Goal: Task Accomplishment & Management: Manage account settings

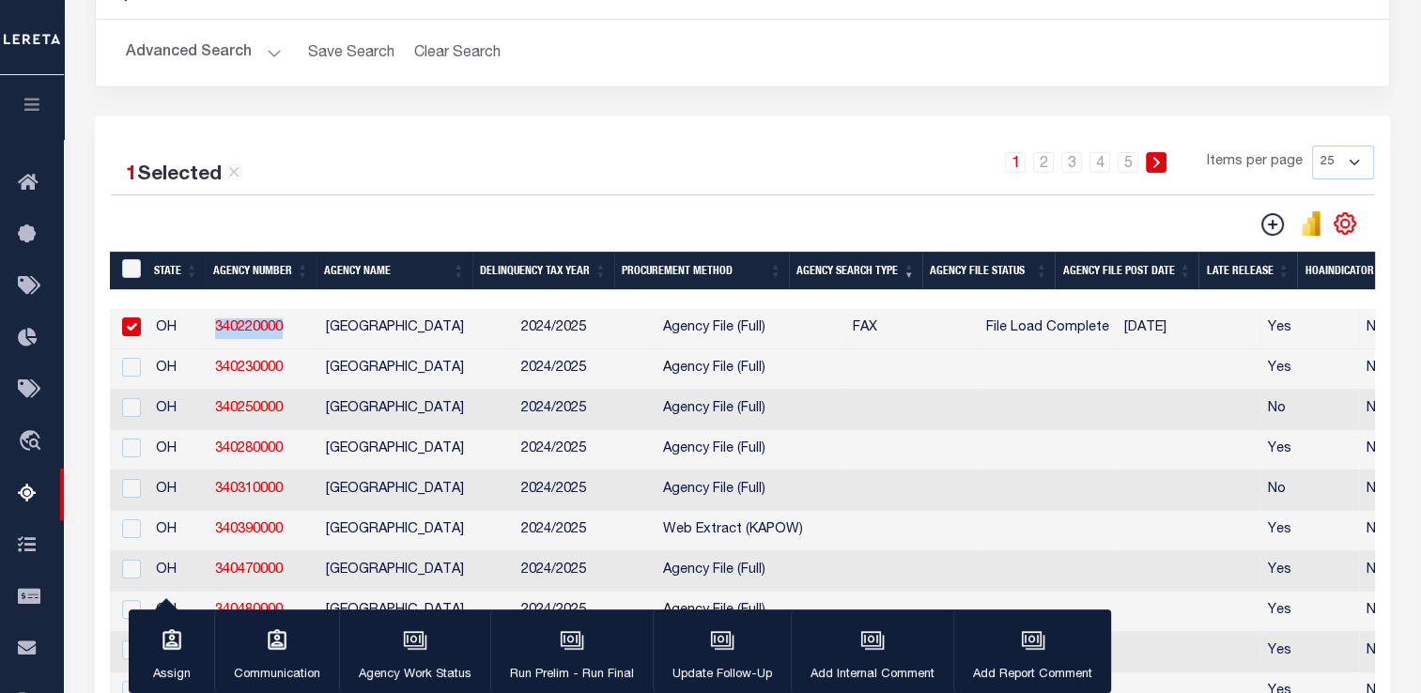
scroll to position [301, 0]
click at [132, 325] on input "checkbox" at bounding box center [131, 327] width 19 height 19
checkbox input "false"
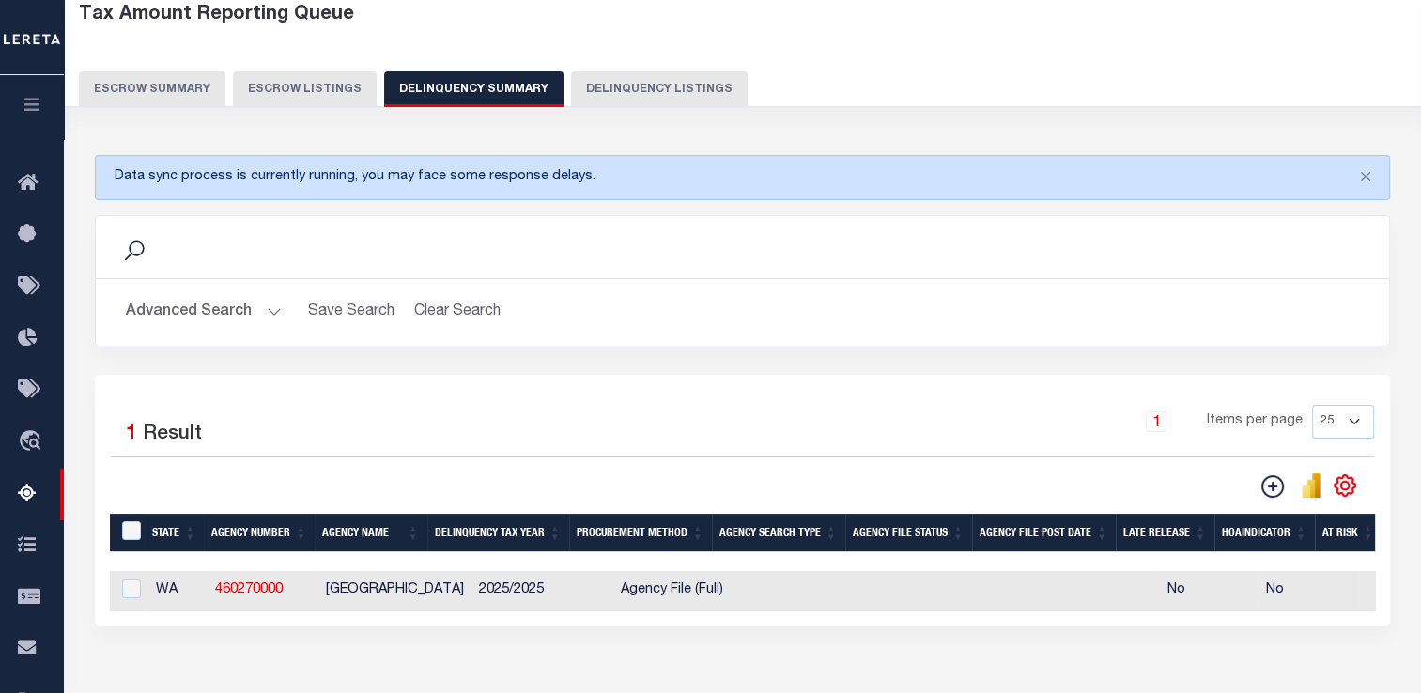
scroll to position [0, 368]
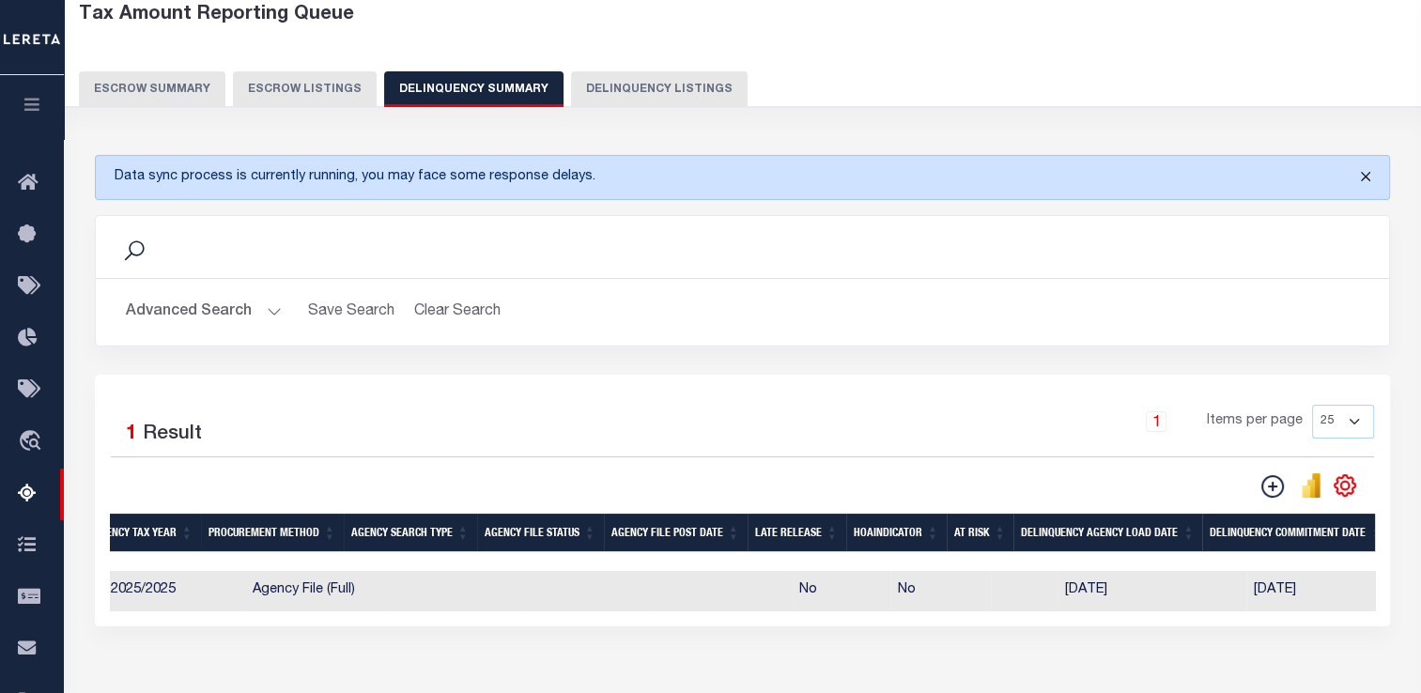
click at [1368, 178] on button "Close" at bounding box center [1365, 176] width 47 height 41
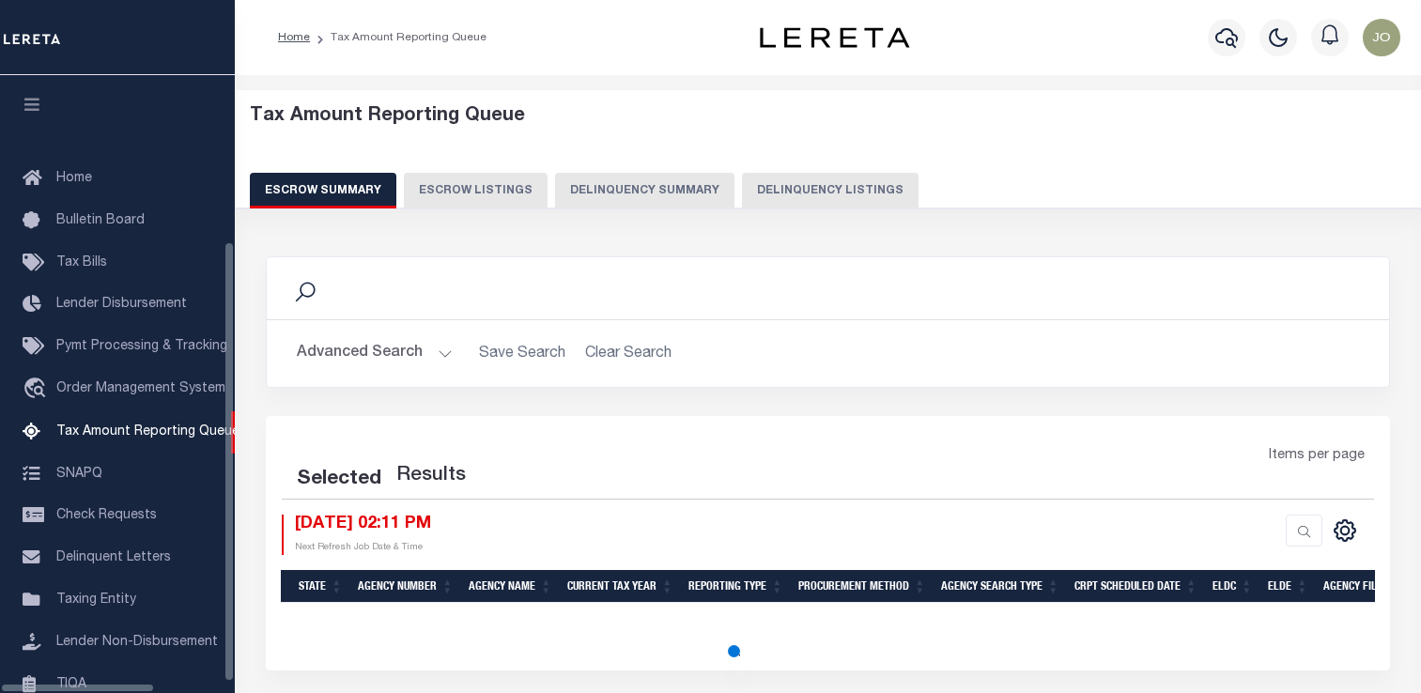
select select "100"
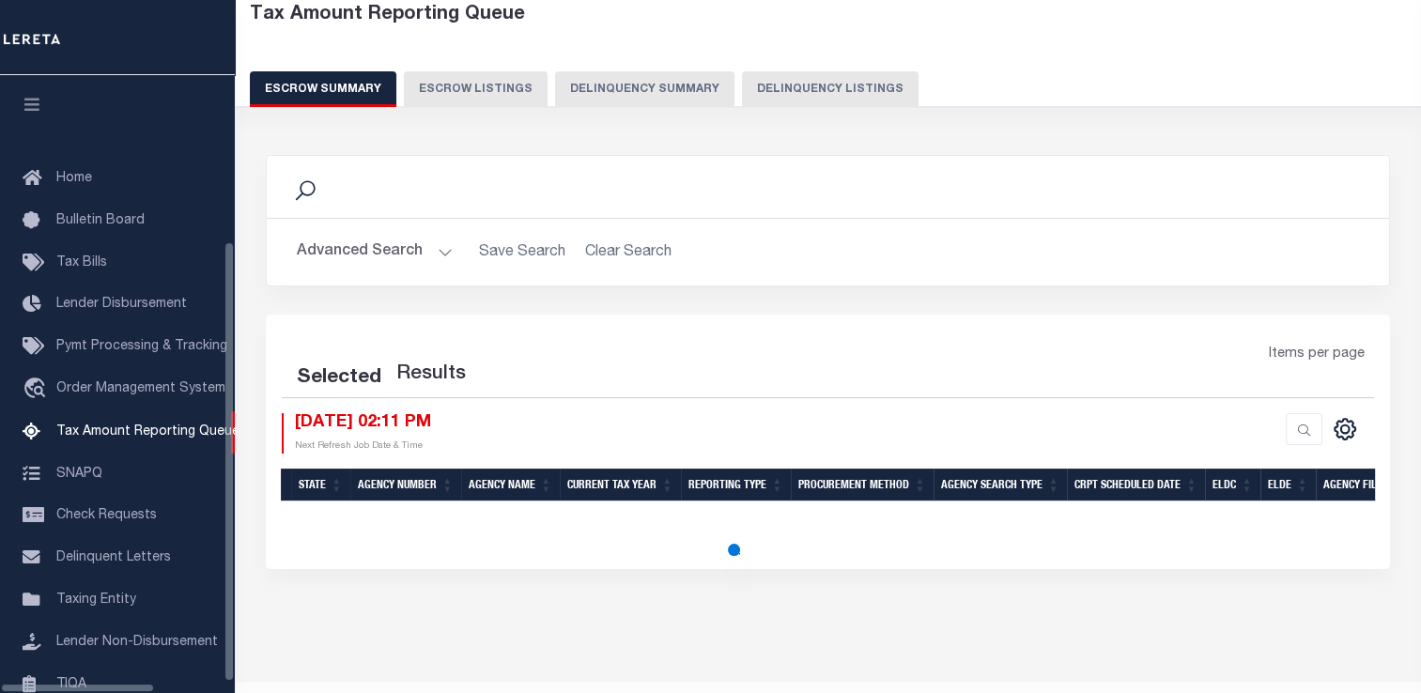
scroll to position [210, 0]
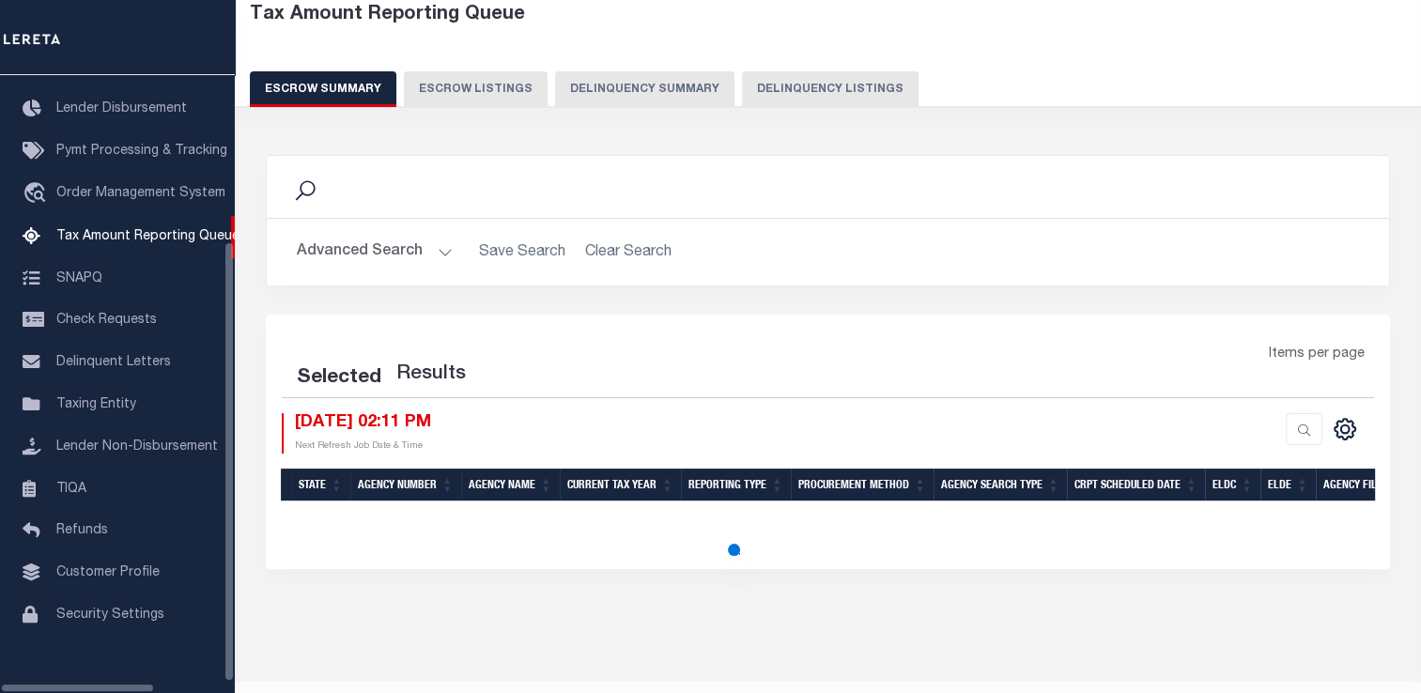
select select "100"
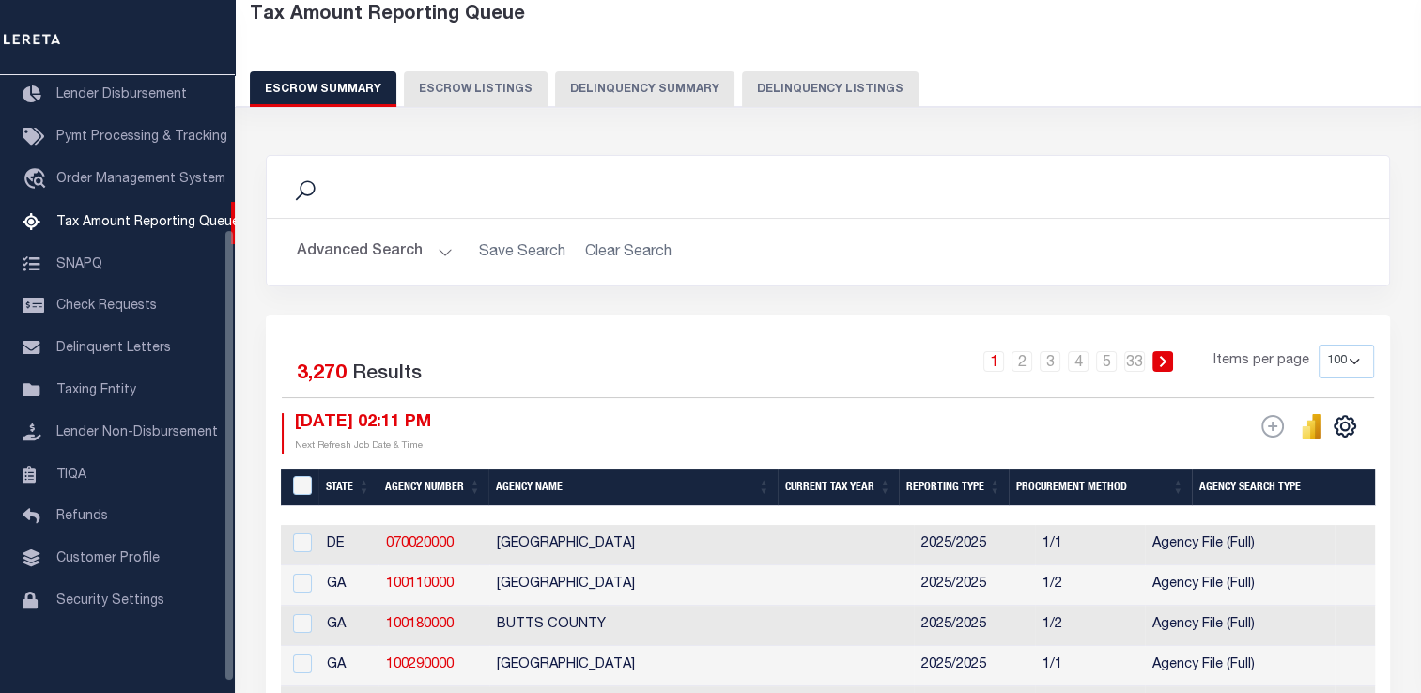
scroll to position [101, 0]
click at [571, 86] on button "Delinquency Summary" at bounding box center [644, 89] width 179 height 36
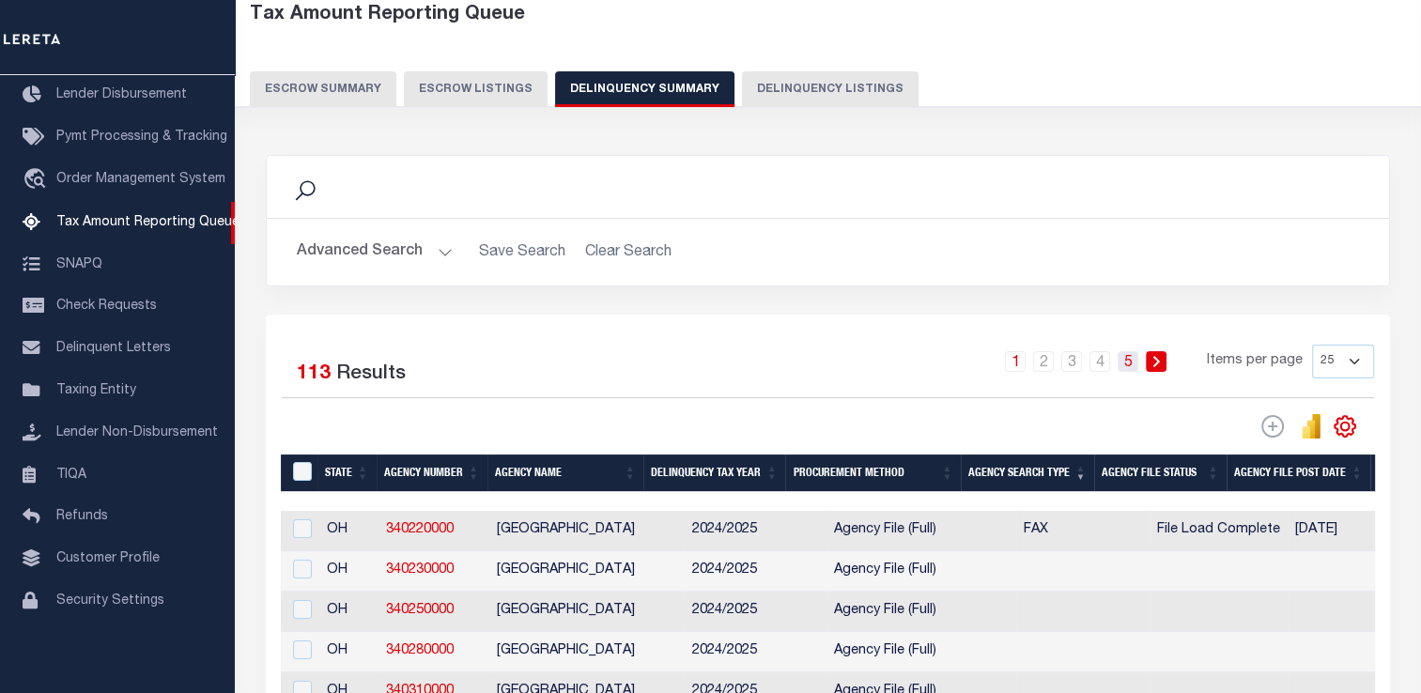
click at [1134, 366] on link "5" at bounding box center [1128, 361] width 21 height 21
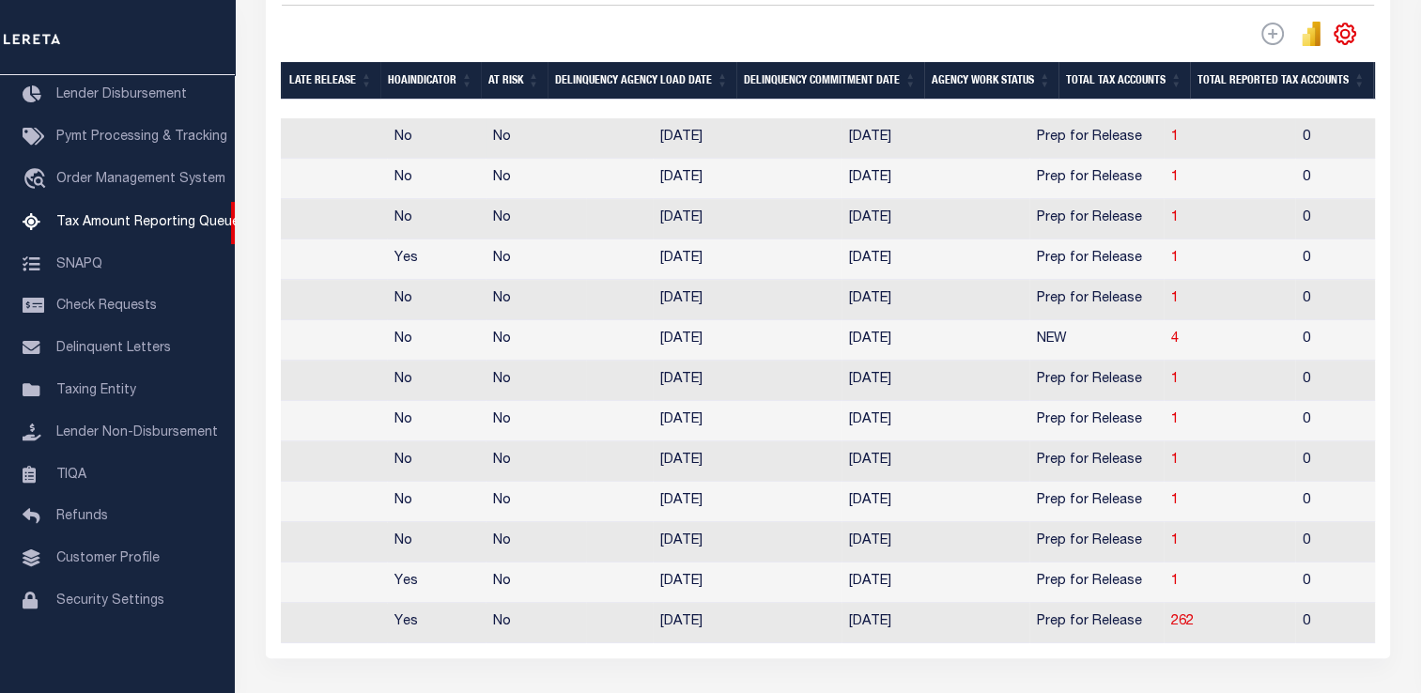
scroll to position [0, 1227]
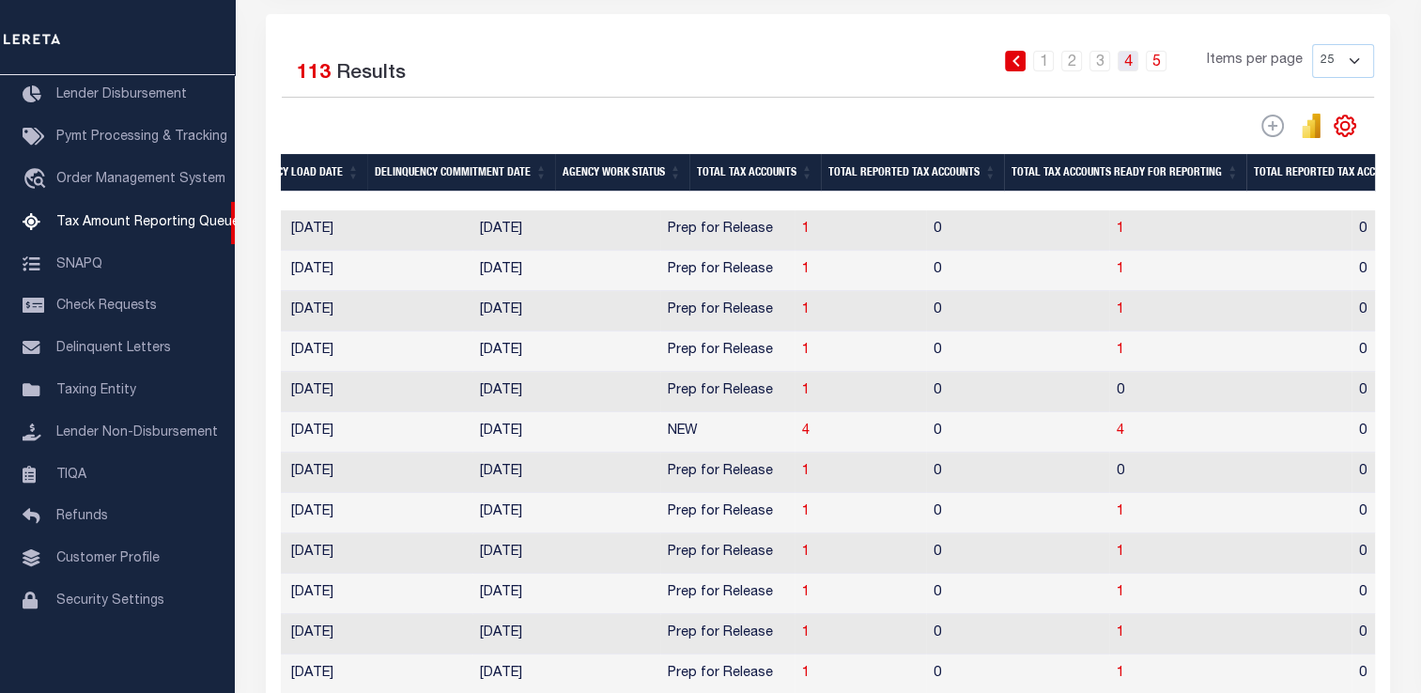
click at [1124, 66] on link "4" at bounding box center [1128, 61] width 21 height 21
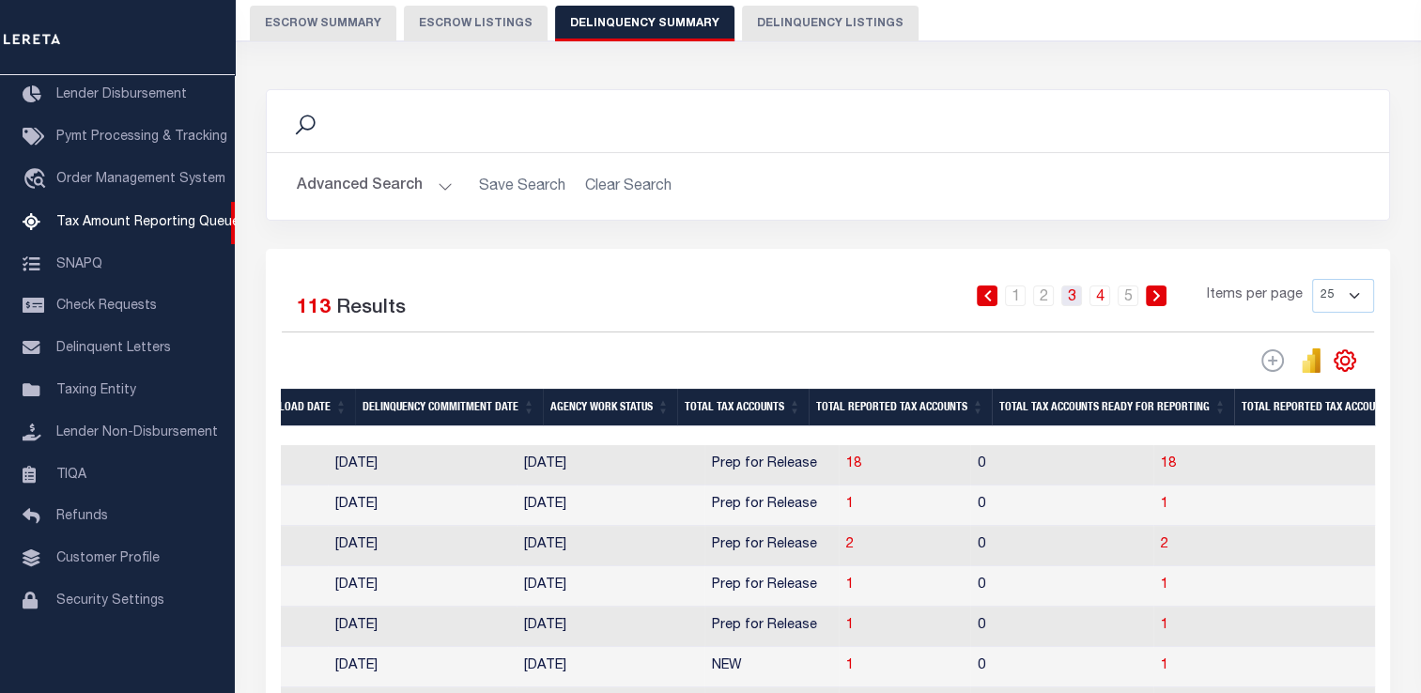
click at [1075, 303] on link "3" at bounding box center [1071, 296] width 21 height 21
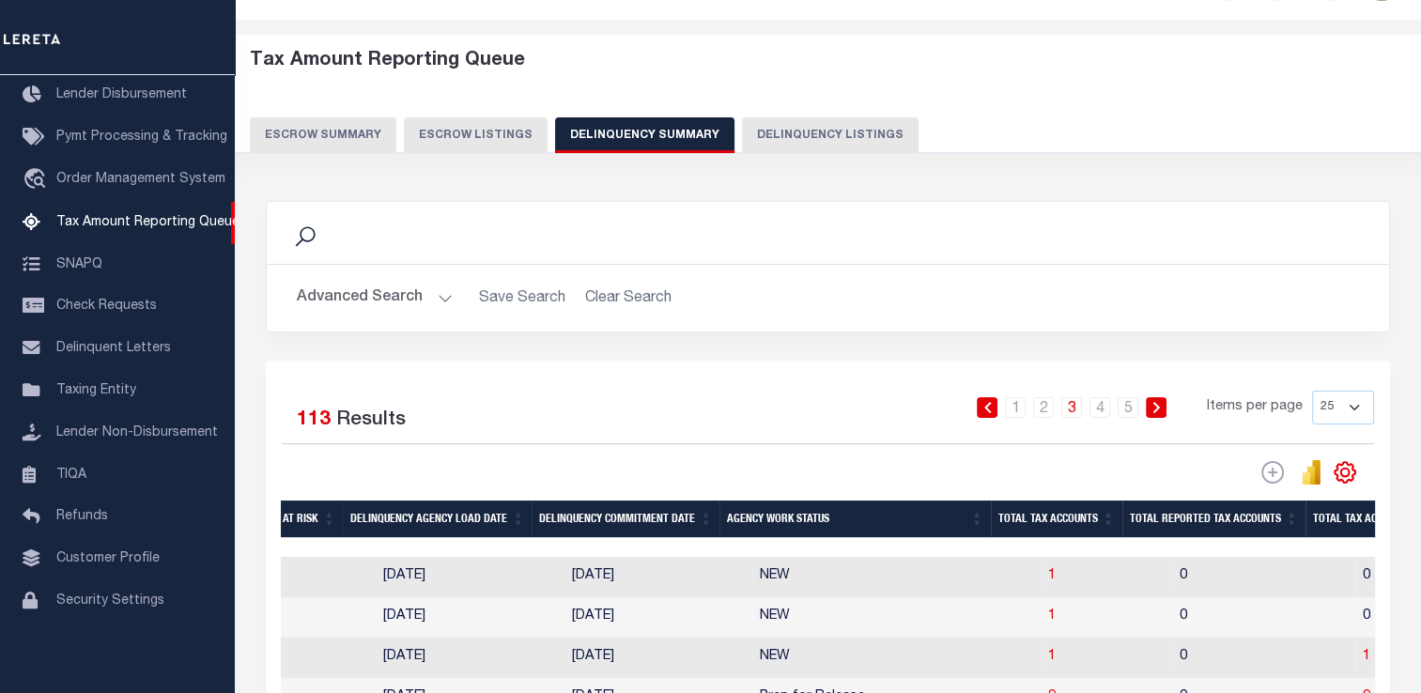
click at [348, 300] on button "Advanced Search" at bounding box center [375, 298] width 156 height 37
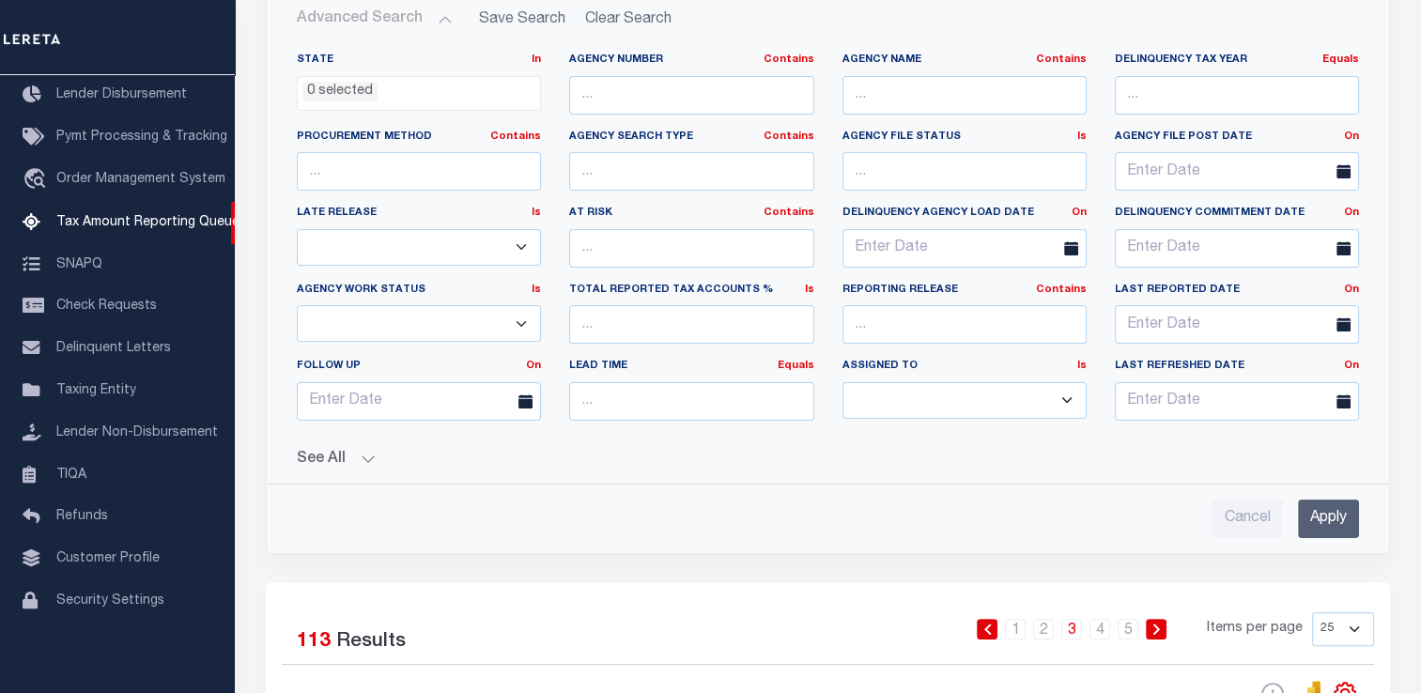
click at [351, 460] on button "See All" at bounding box center [828, 460] width 1062 height 18
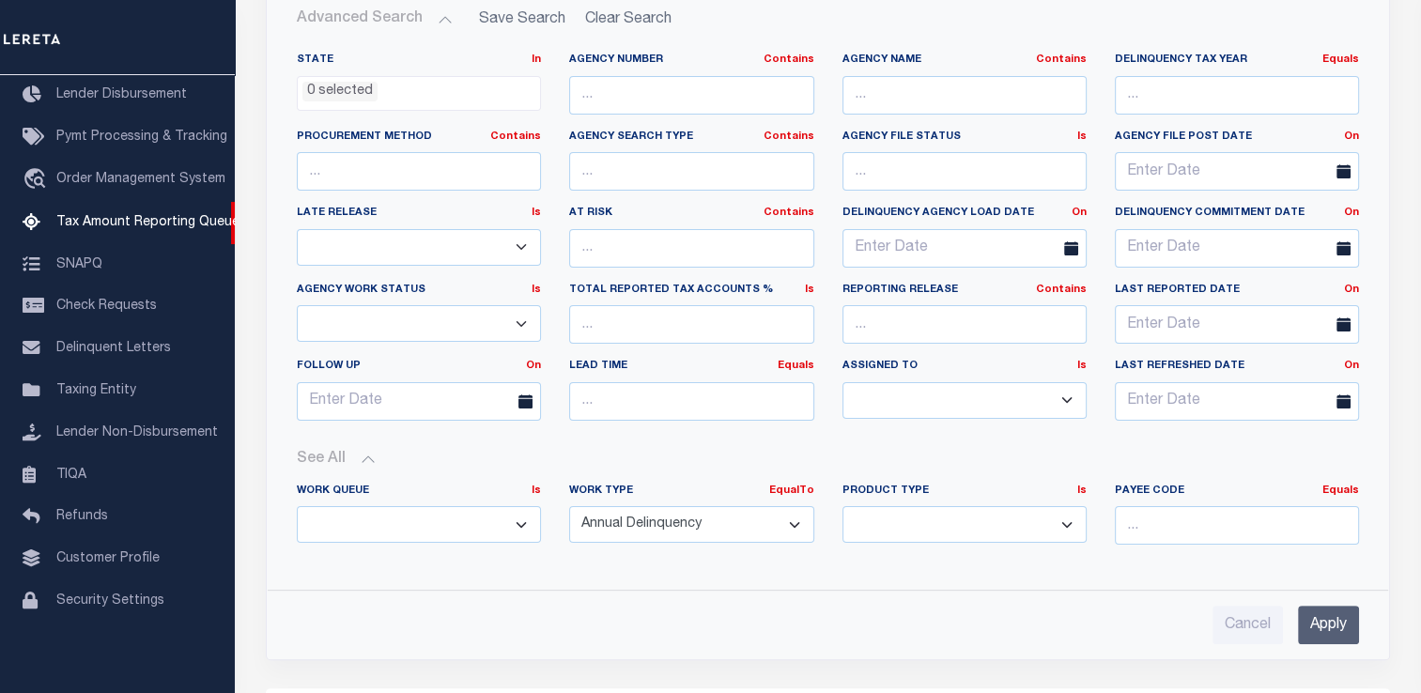
click at [351, 460] on button "See All" at bounding box center [828, 460] width 1062 height 18
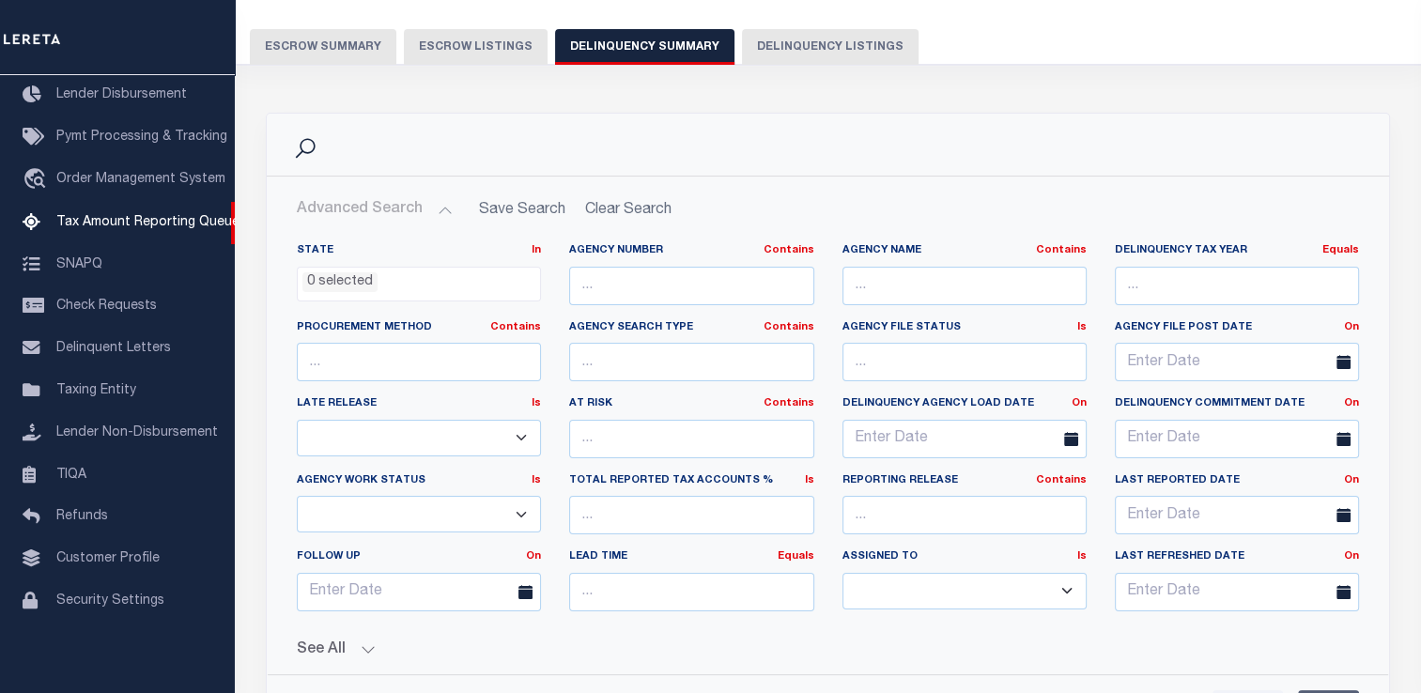
click at [441, 214] on button "Advanced Search" at bounding box center [375, 210] width 156 height 37
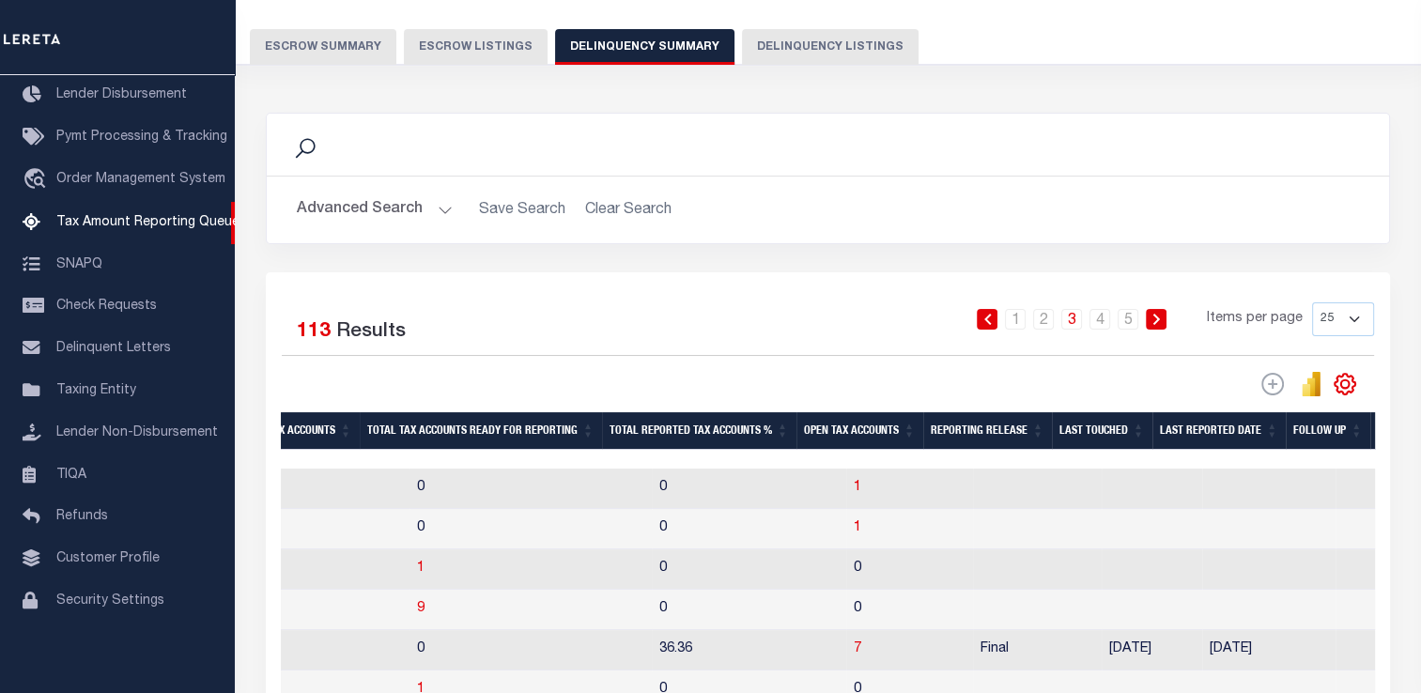
click at [1046, 435] on th "Reporting Release" at bounding box center [987, 431] width 129 height 39
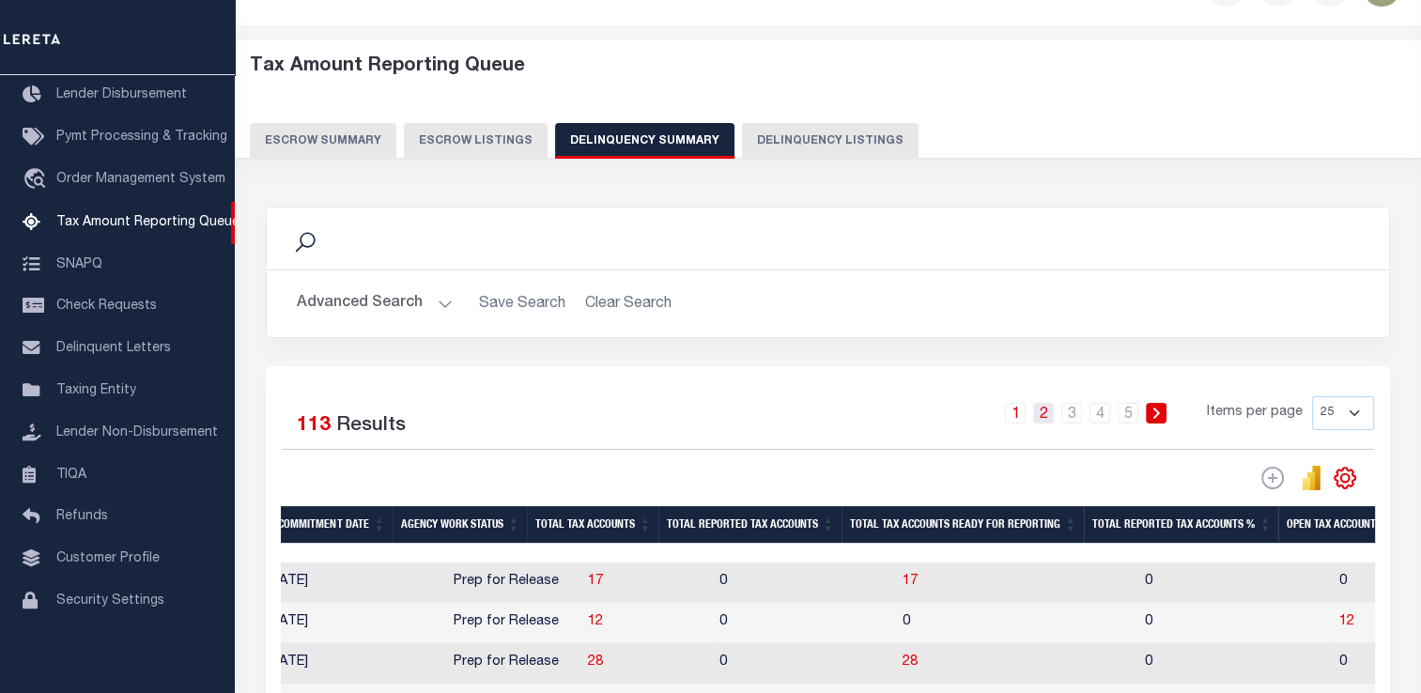
click at [1054, 411] on link "2" at bounding box center [1043, 413] width 21 height 21
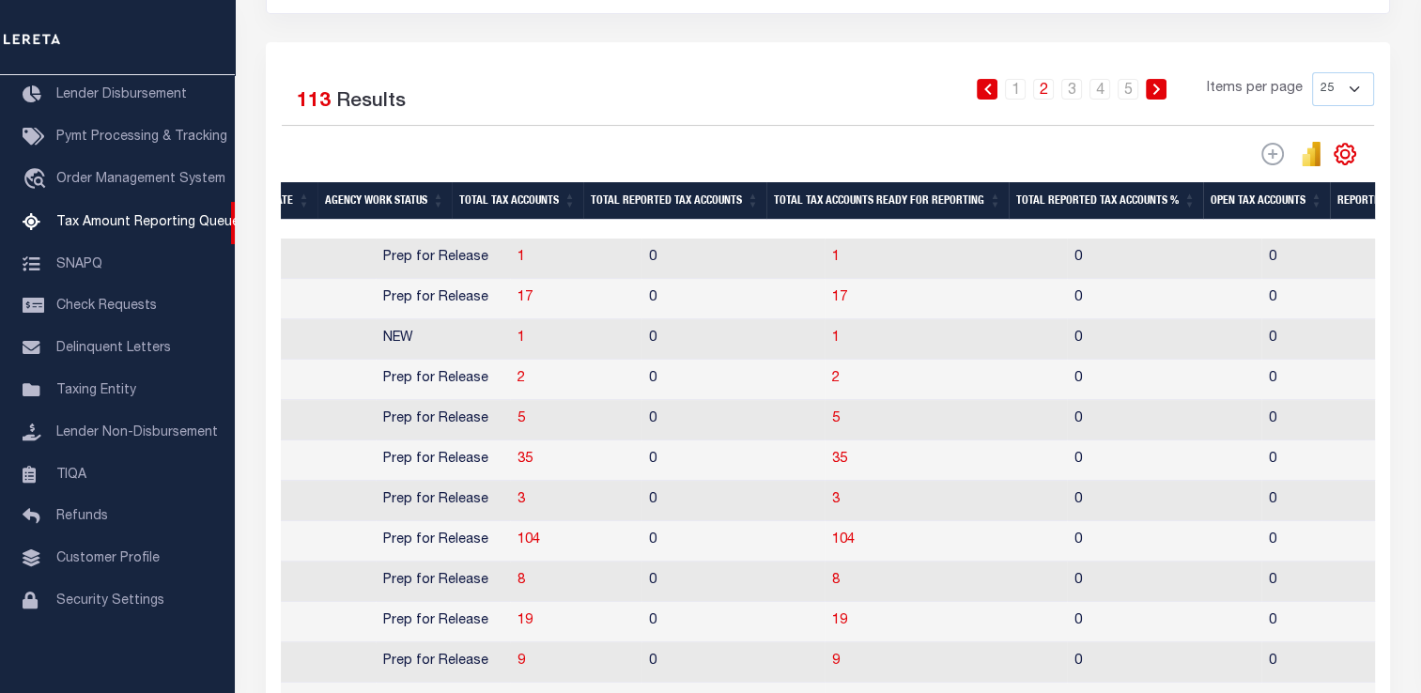
click at [1026, 100] on div "1 2 3 4 5 Items per page 25 100 200 500 1000" at bounding box center [968, 96] width 813 height 49
click at [1021, 90] on link "1" at bounding box center [1015, 89] width 21 height 21
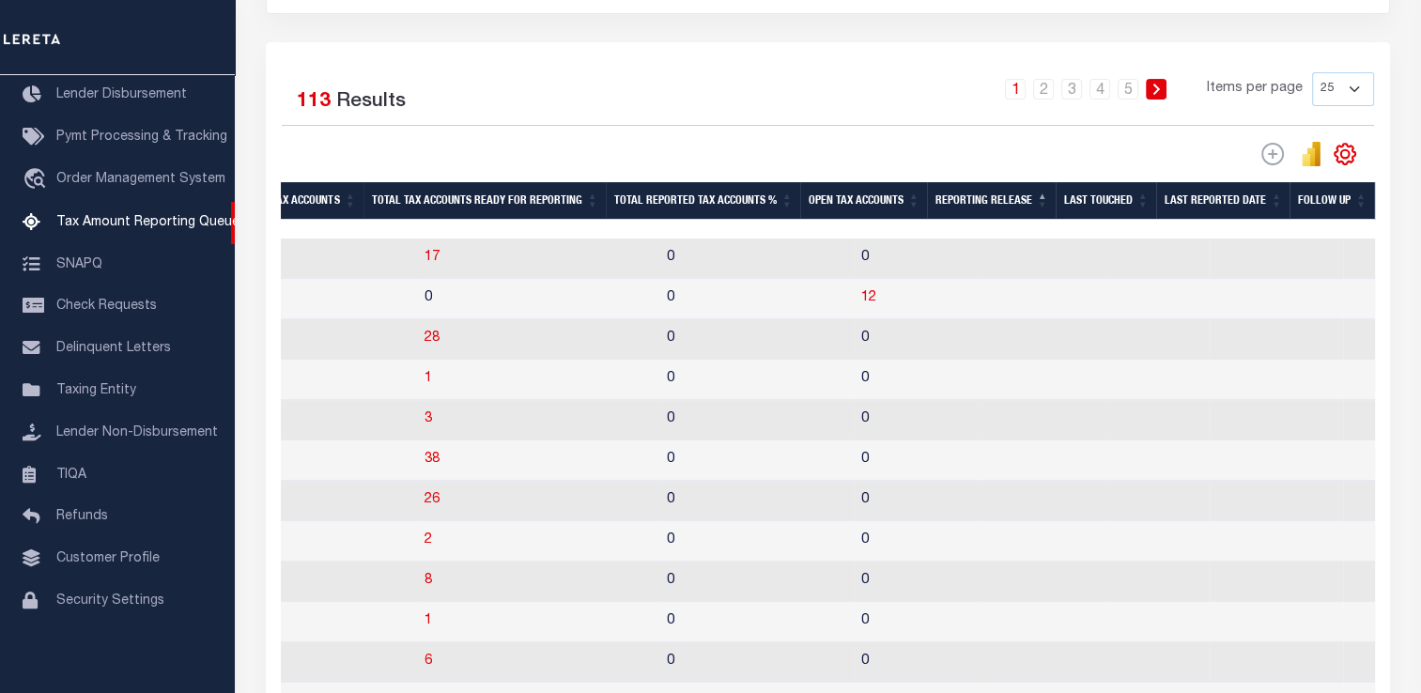
click at [927, 208] on th "Open Tax Accounts" at bounding box center [863, 201] width 127 height 39
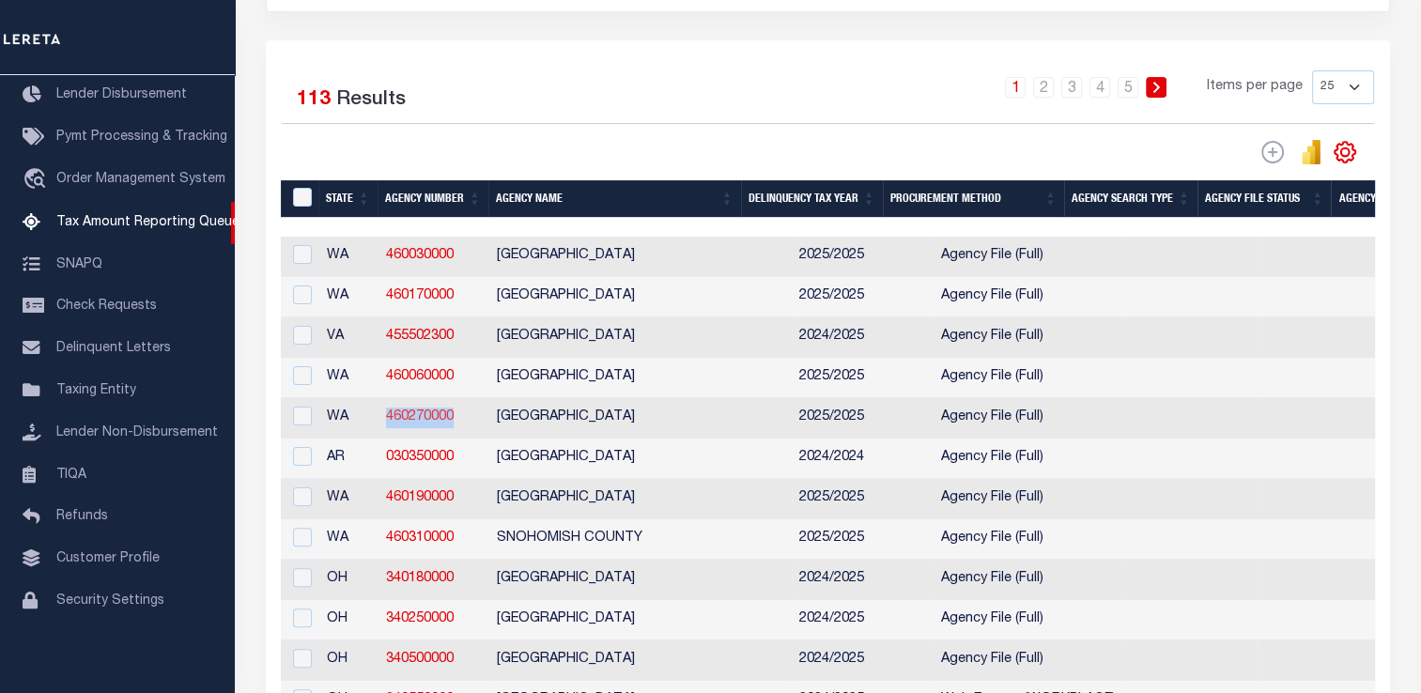
drag, startPoint x: 470, startPoint y: 427, endPoint x: 387, endPoint y: 426, distance: 82.7
click at [387, 426] on td "460270000" at bounding box center [434, 418] width 111 height 40
checkbox input "true"
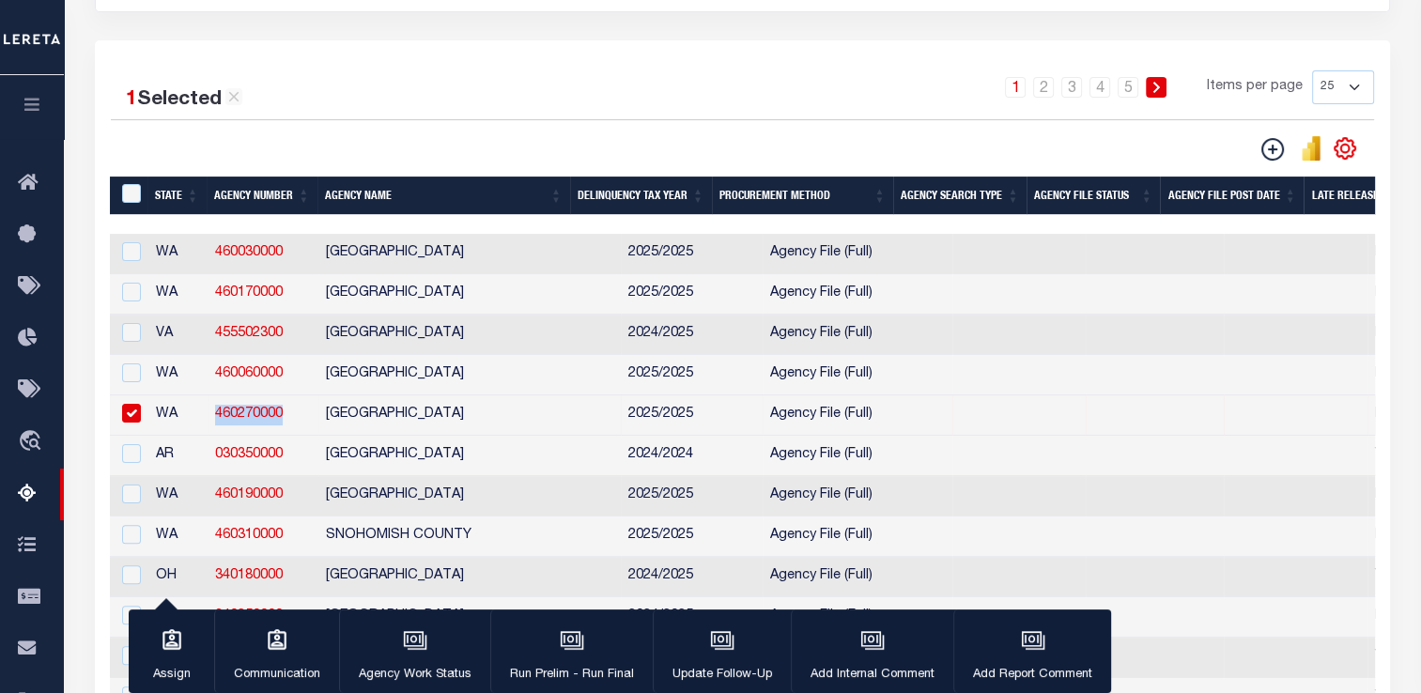
copy link "460270000"
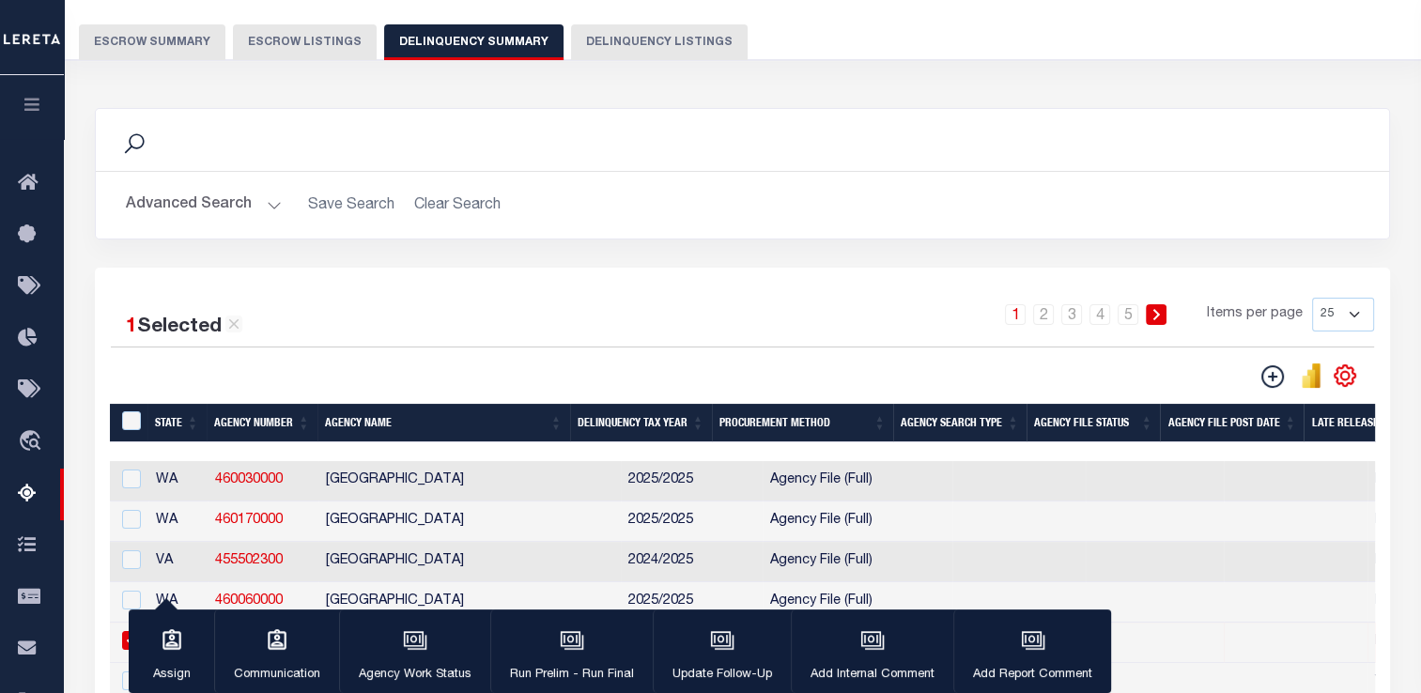
click at [252, 204] on button "Advanced Search" at bounding box center [204, 205] width 156 height 37
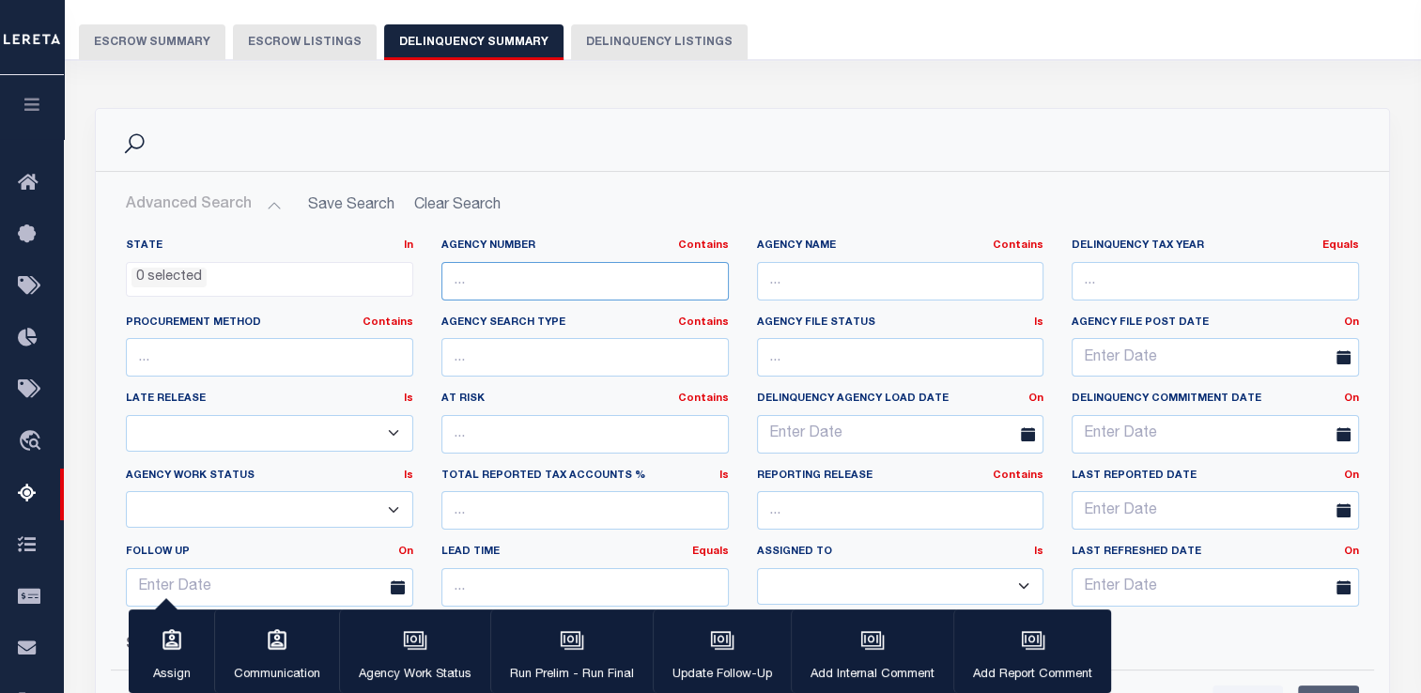
click at [488, 275] on input "text" at bounding box center [584, 281] width 287 height 39
paste input "460270000"
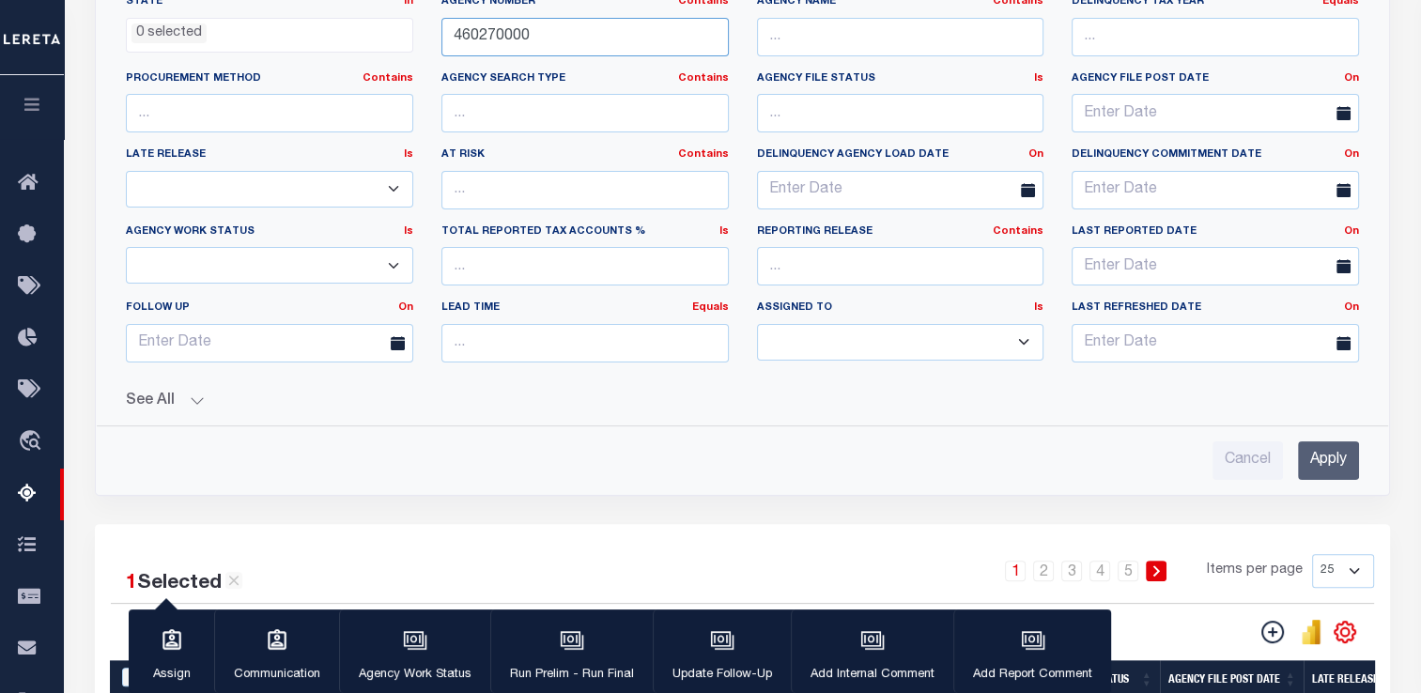
type input "460270000"
click at [1320, 449] on input "Apply" at bounding box center [1328, 460] width 61 height 39
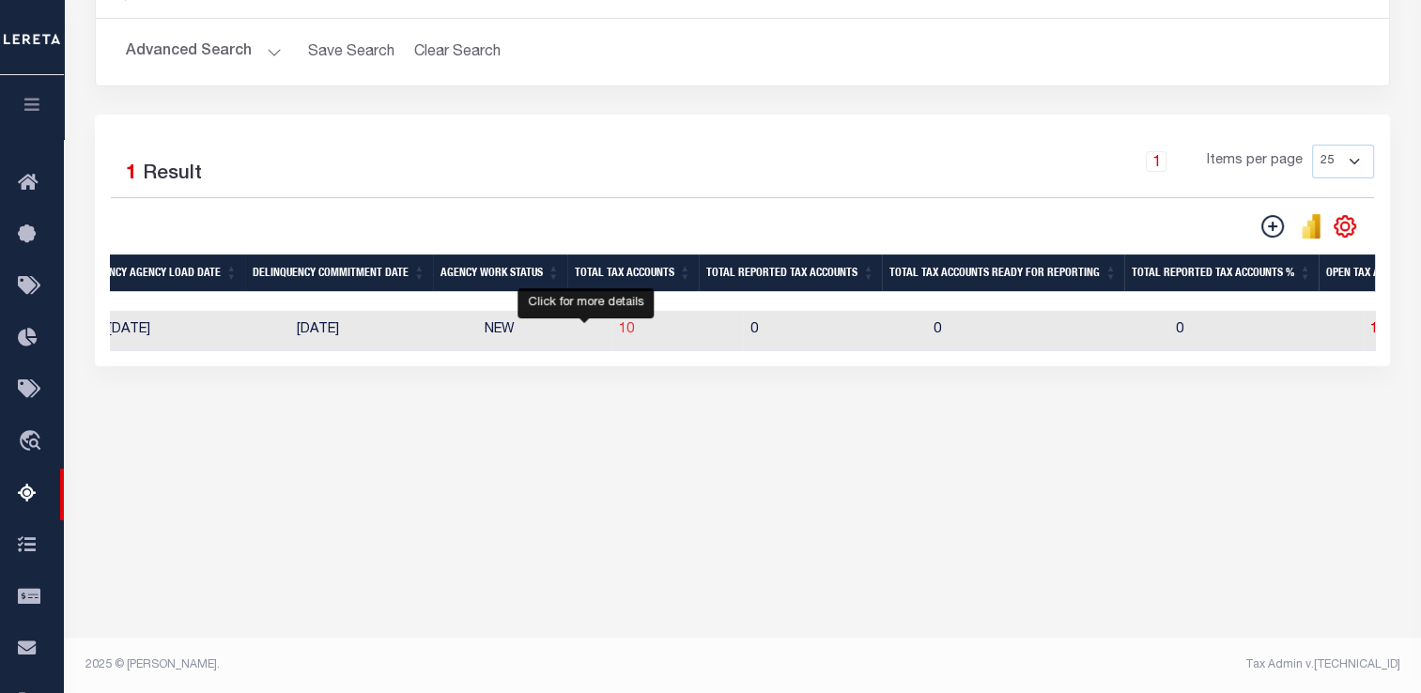
click at [619, 330] on span "10" at bounding box center [626, 329] width 15 height 13
select select "100"
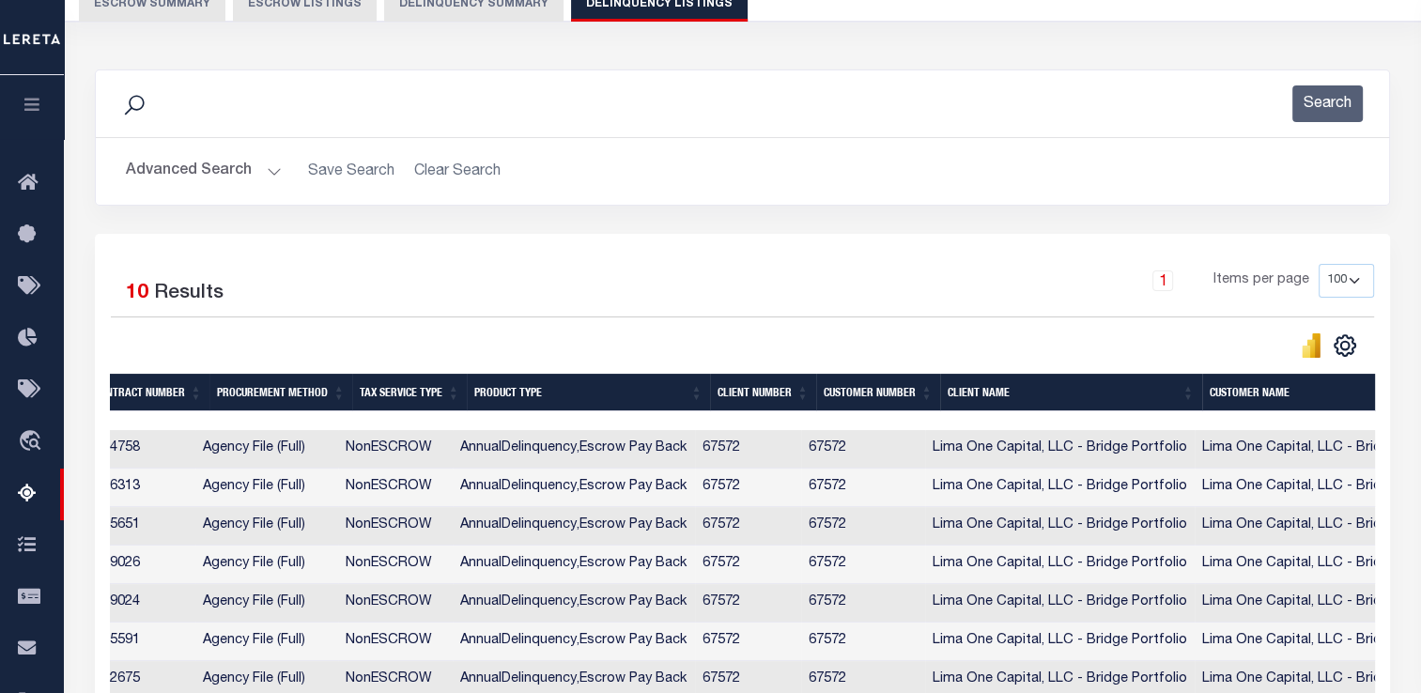
click at [349, 415] on div at bounding box center [388, 420] width 3023 height 19
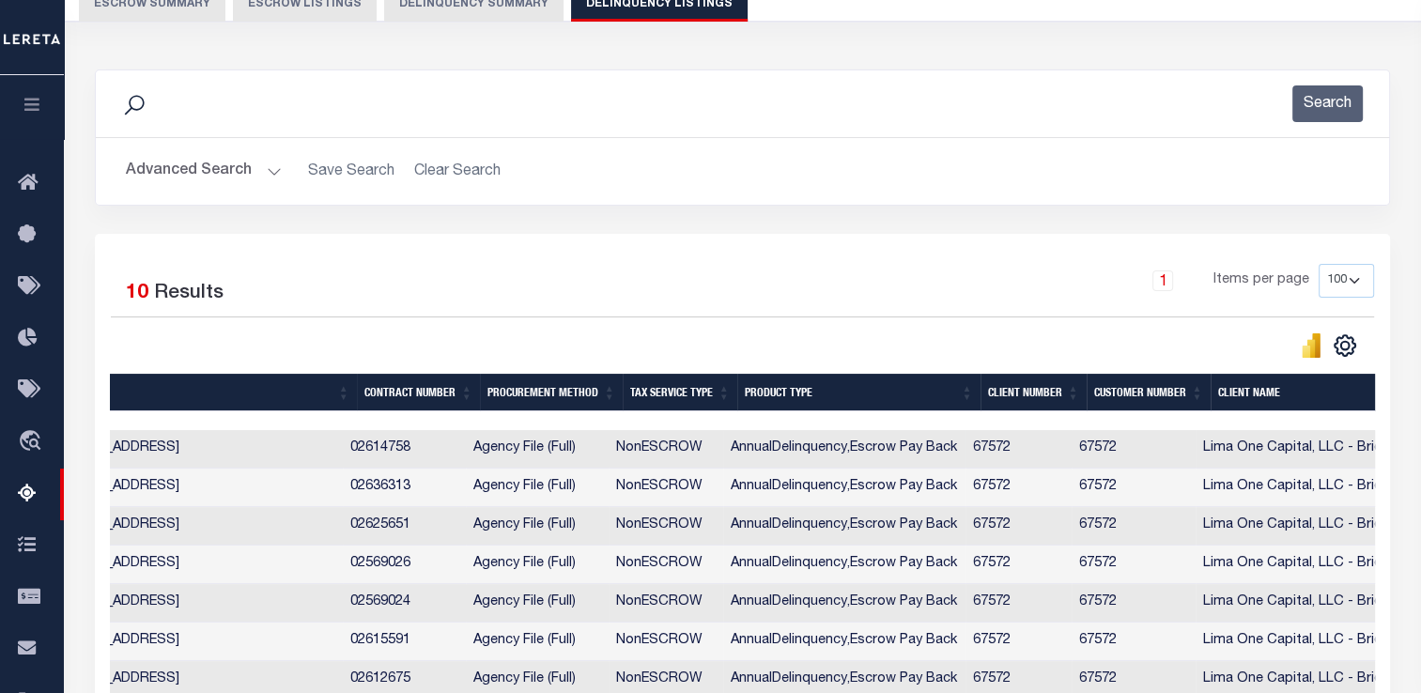
click at [1112, 460] on td "67572" at bounding box center [1134, 449] width 124 height 39
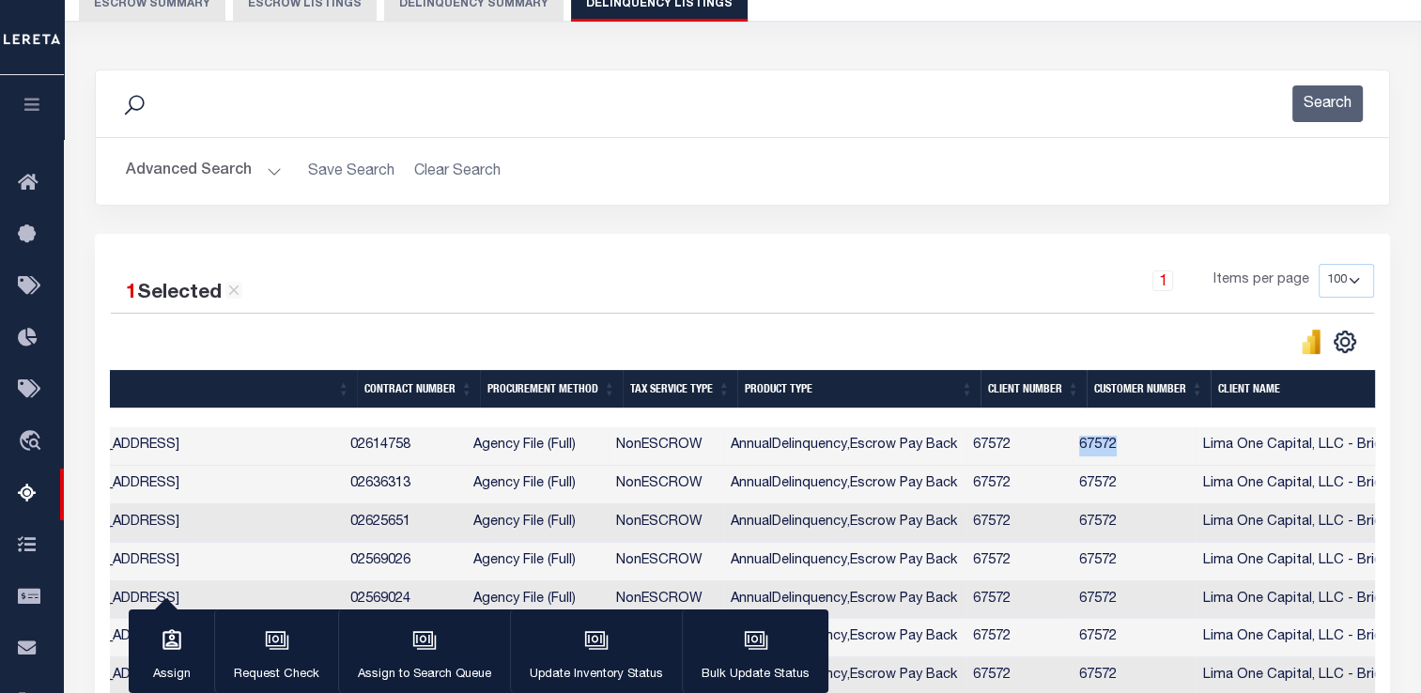
click at [1112, 460] on td "67572" at bounding box center [1134, 446] width 124 height 39
checkbox input "false"
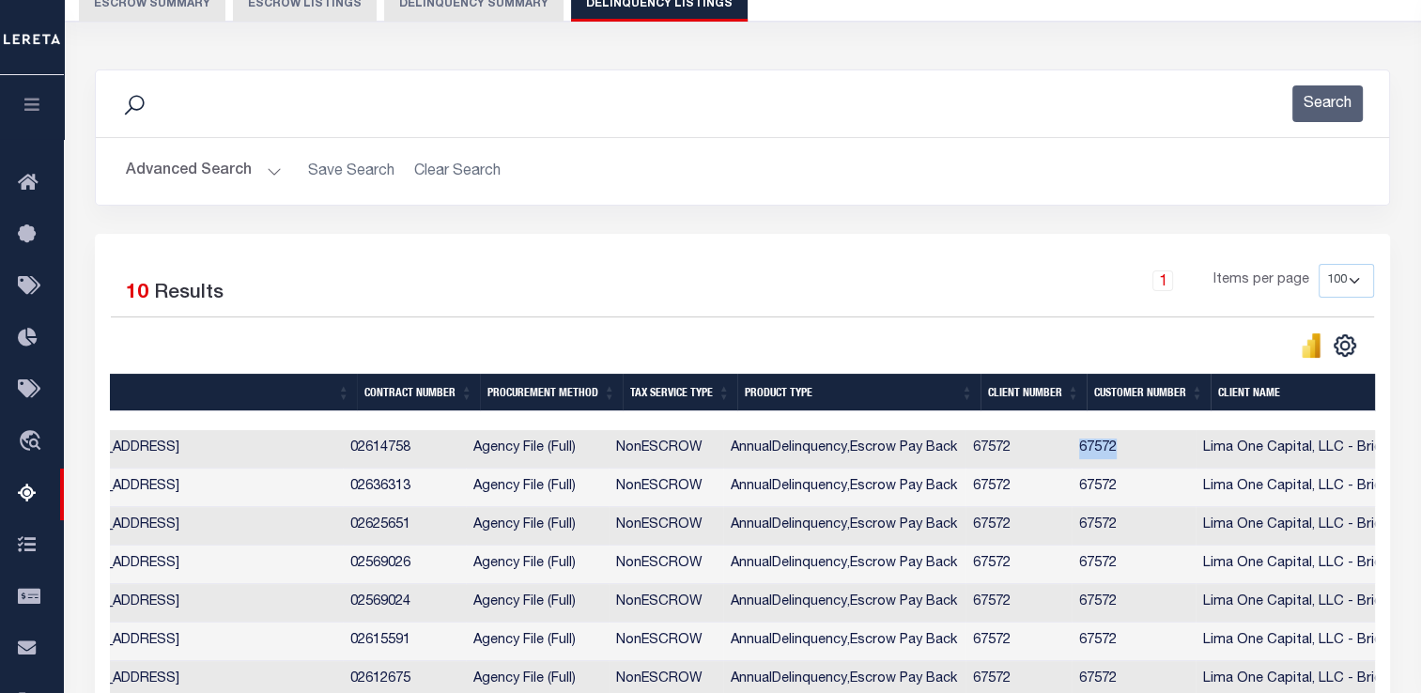
copy td "67572"
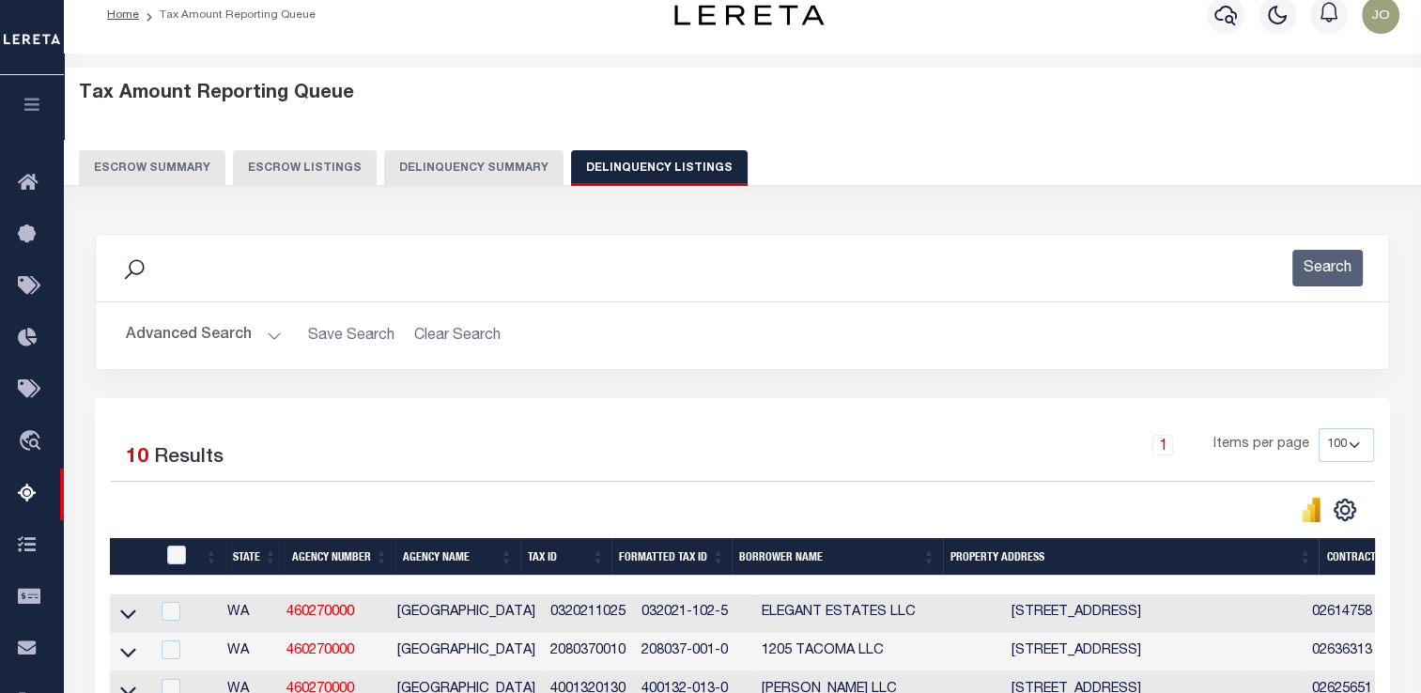
click at [489, 165] on button "Delinquency Summary" at bounding box center [473, 168] width 179 height 36
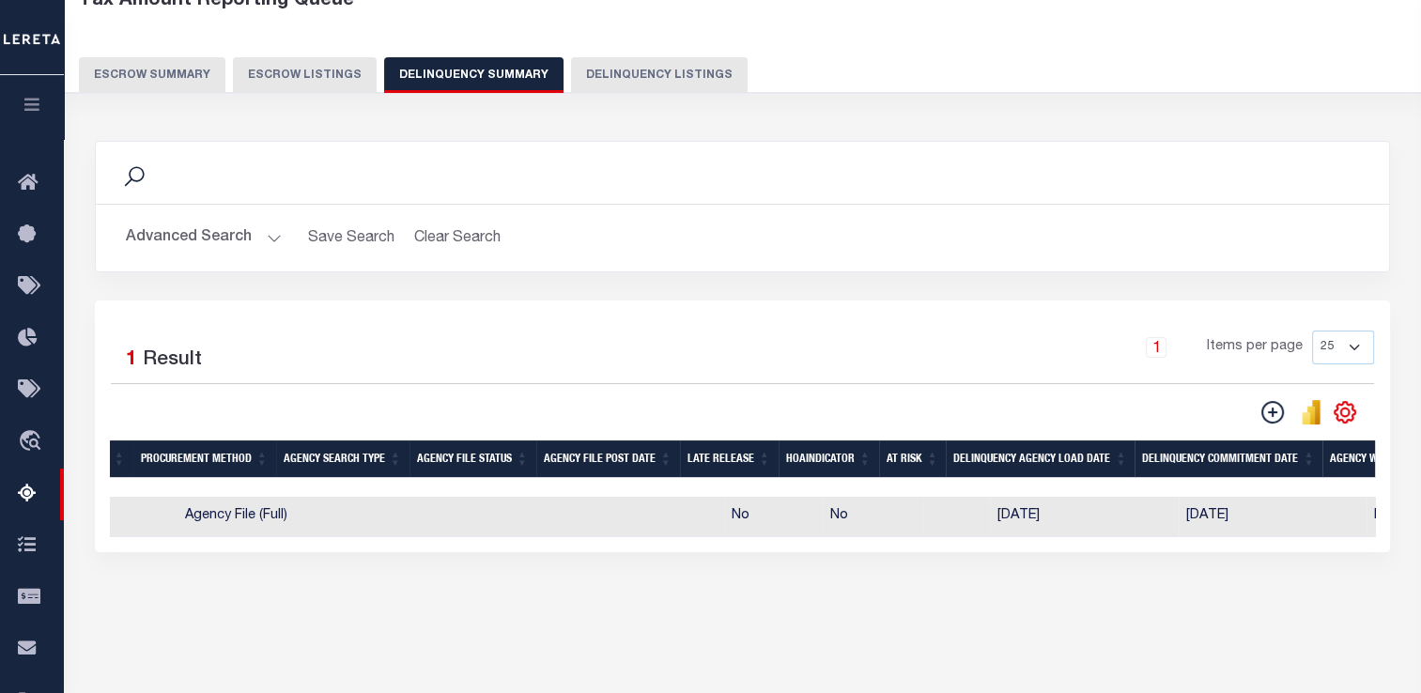
scroll to position [0, 611]
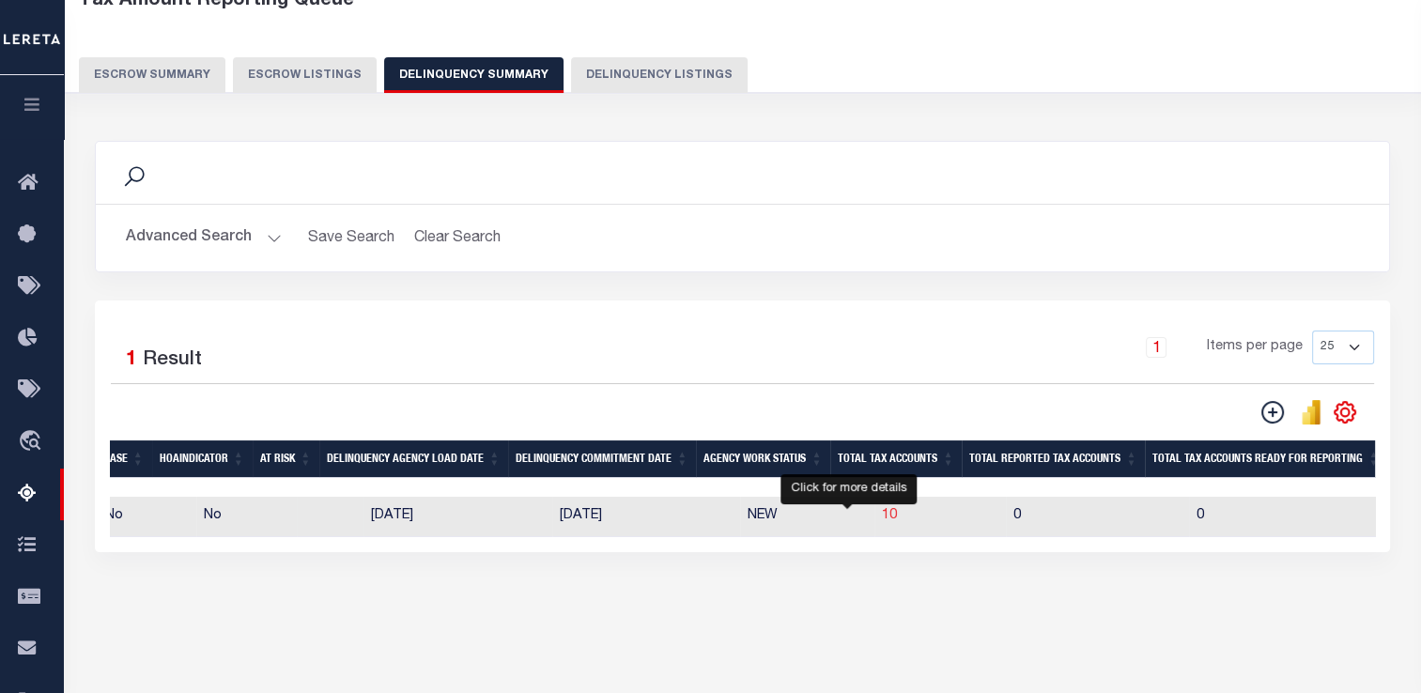
click at [882, 513] on span "10" at bounding box center [889, 515] width 15 height 13
select select "100"
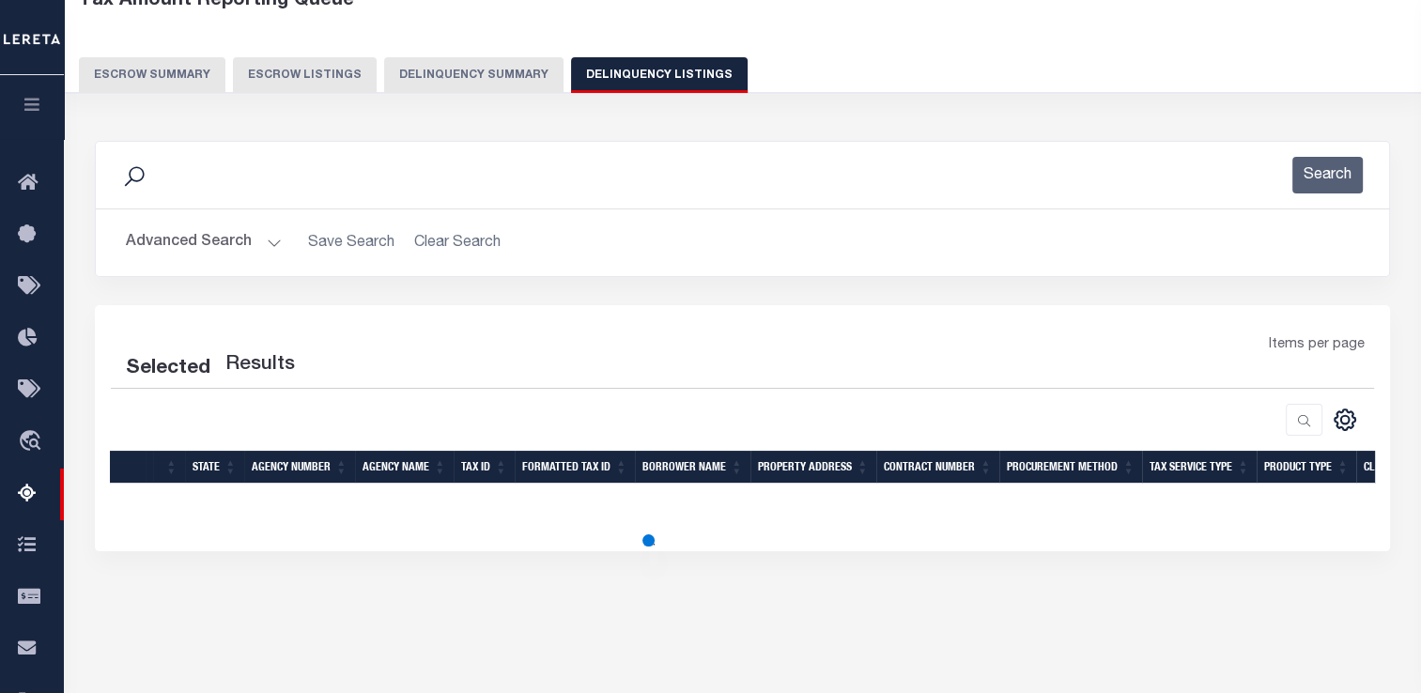
select select "100"
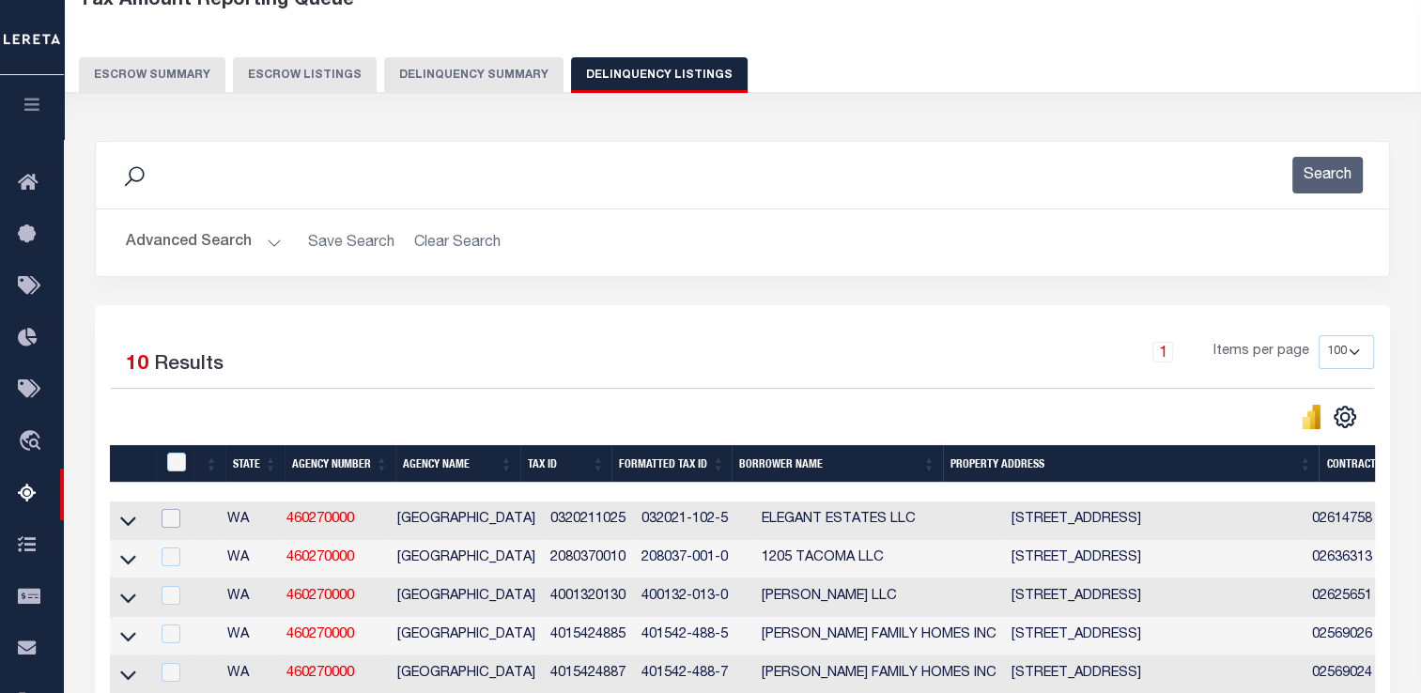
click at [175, 516] on input "checkbox" at bounding box center [171, 518] width 19 height 19
checkbox input "true"
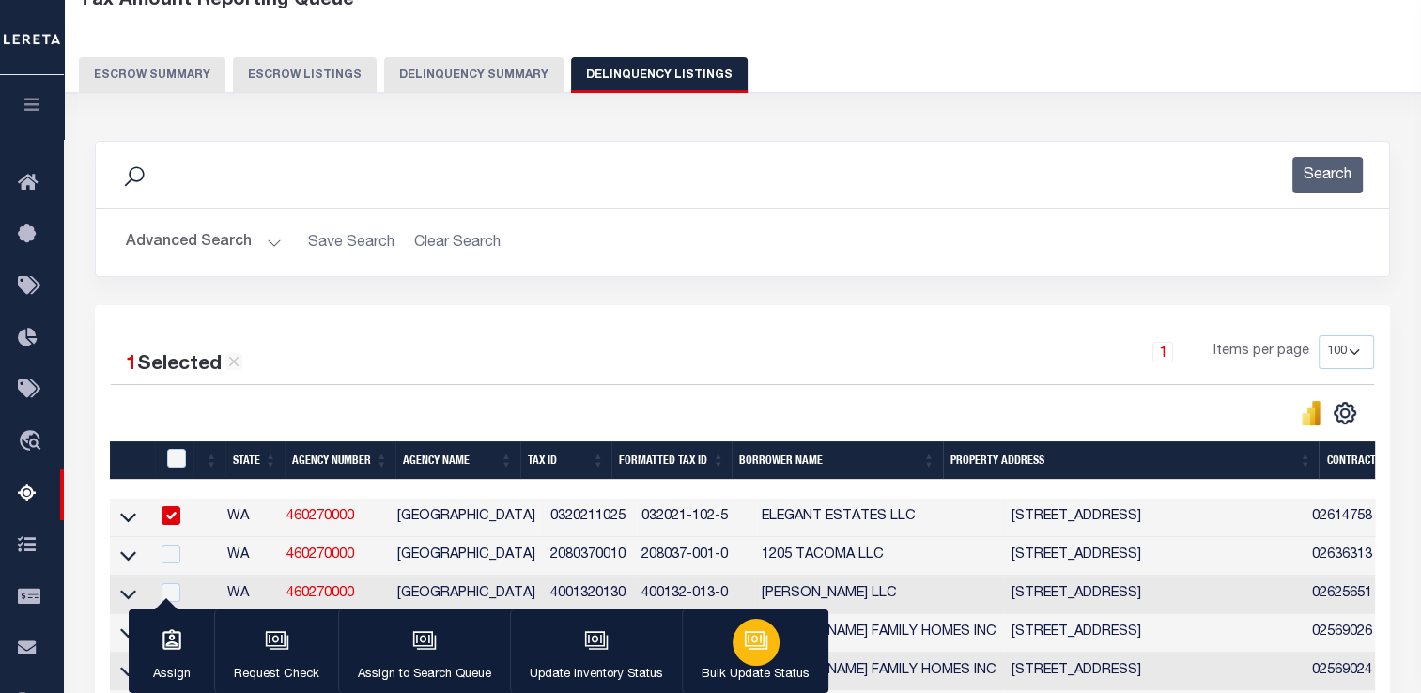
click at [754, 643] on icon "button" at bounding box center [755, 639] width 14 height 8
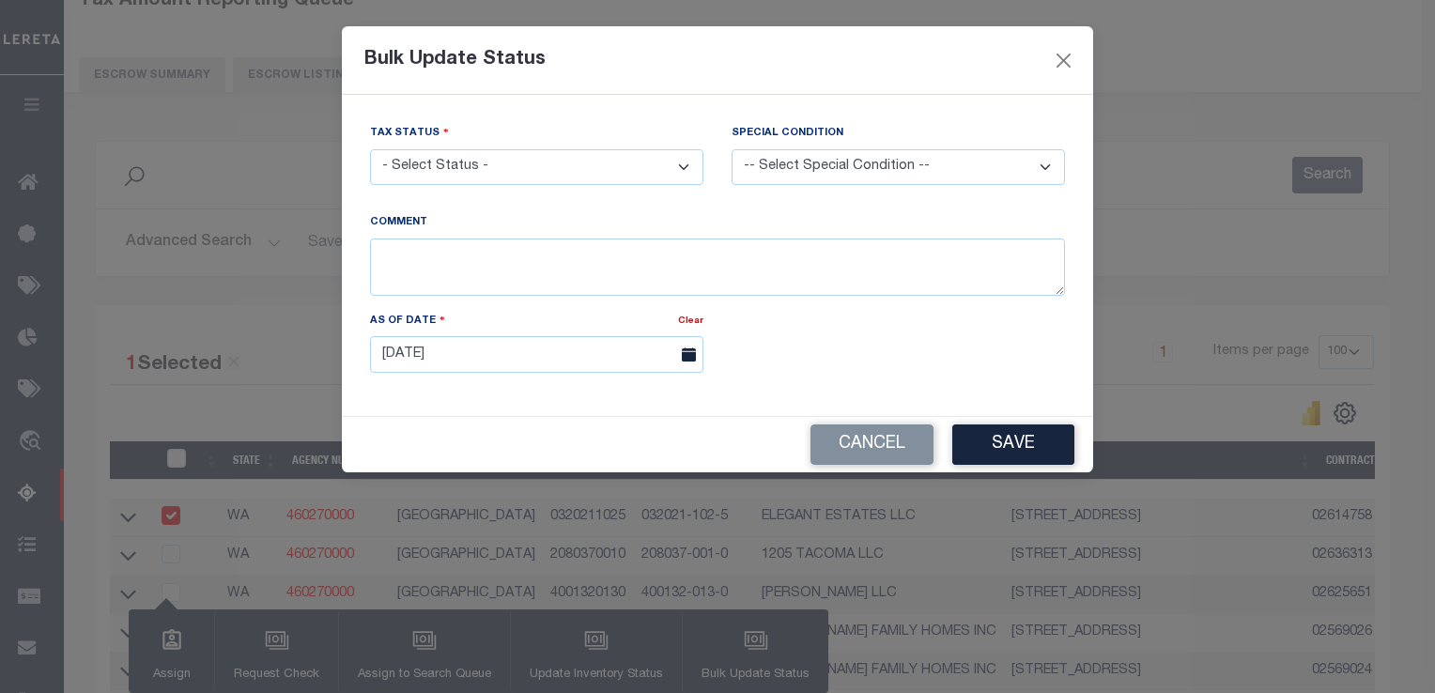
click at [593, 173] on select "- Select Status - Paid No Tax Due" at bounding box center [536, 167] width 333 height 37
select select "PYD"
click at [370, 150] on select "- Select Status - Paid No Tax Due" at bounding box center [536, 167] width 333 height 37
click at [991, 447] on button "Save" at bounding box center [1014, 445] width 122 height 40
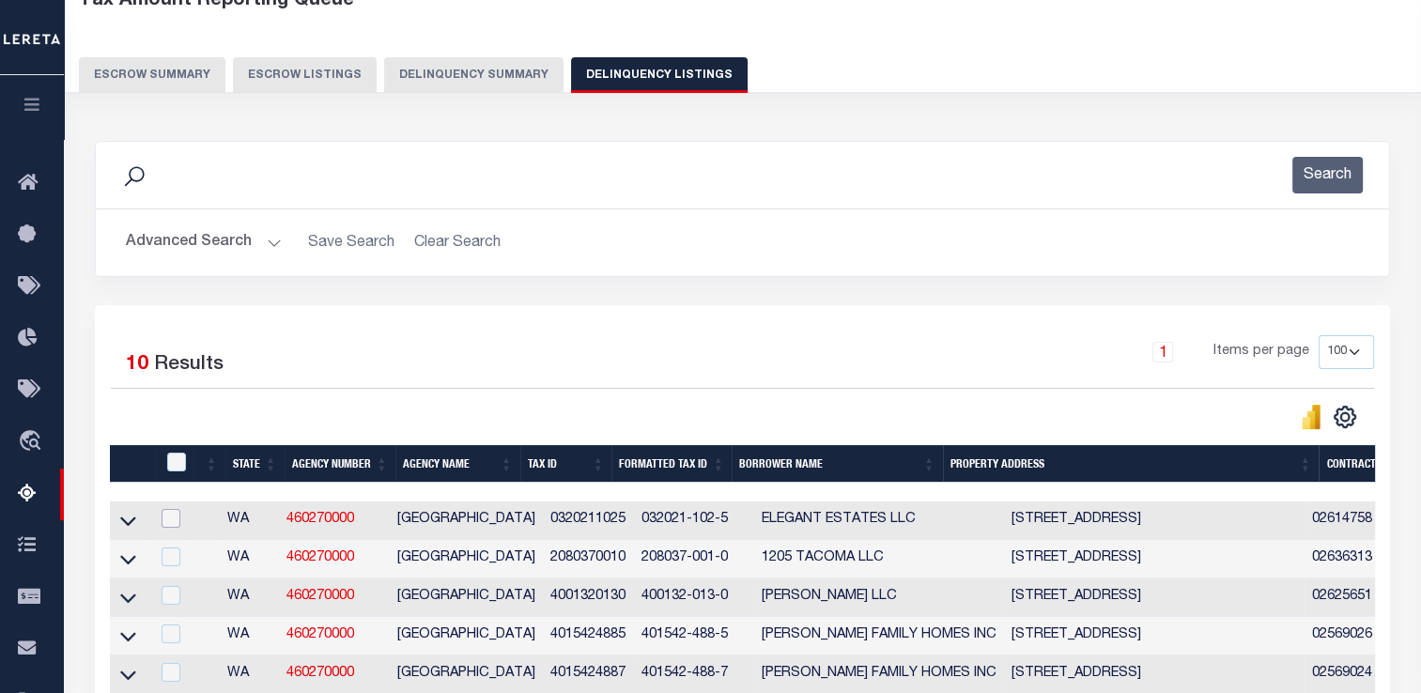
click at [168, 525] on input "checkbox" at bounding box center [171, 518] width 19 height 19
checkbox input "true"
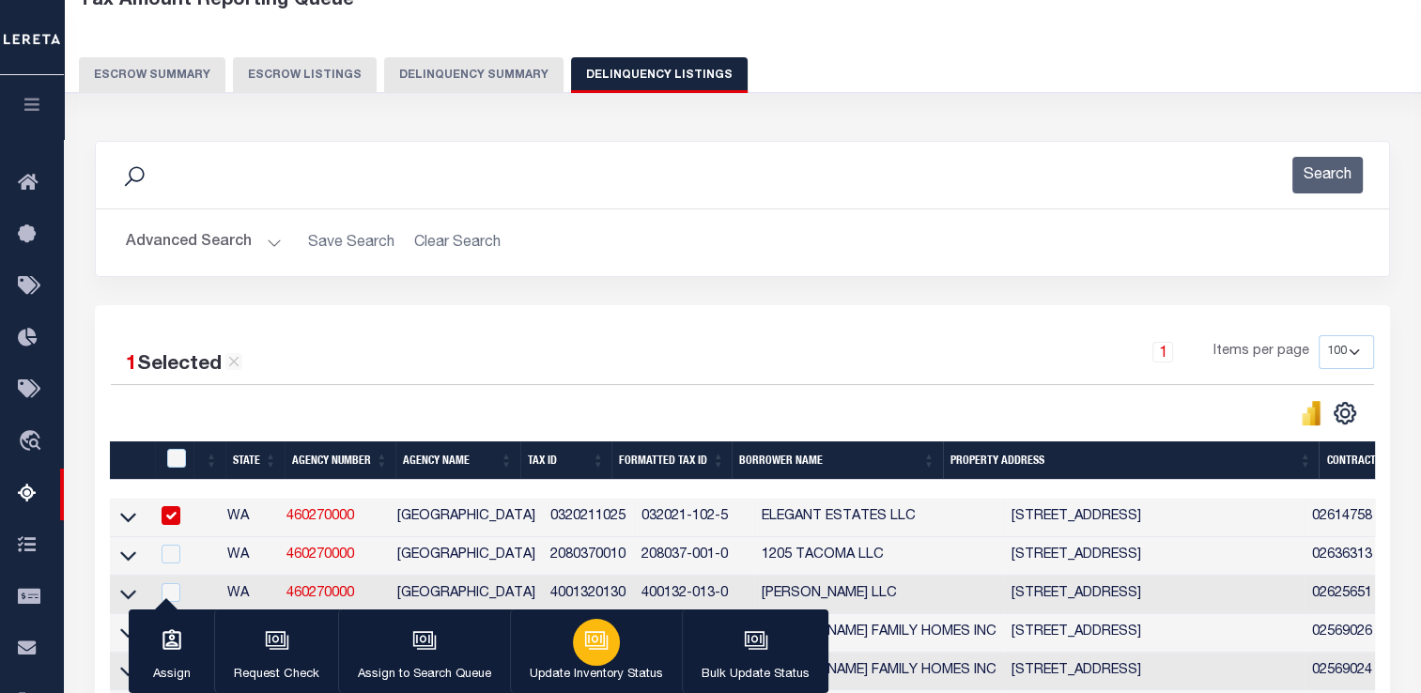
click at [584, 656] on div "button" at bounding box center [596, 642] width 47 height 47
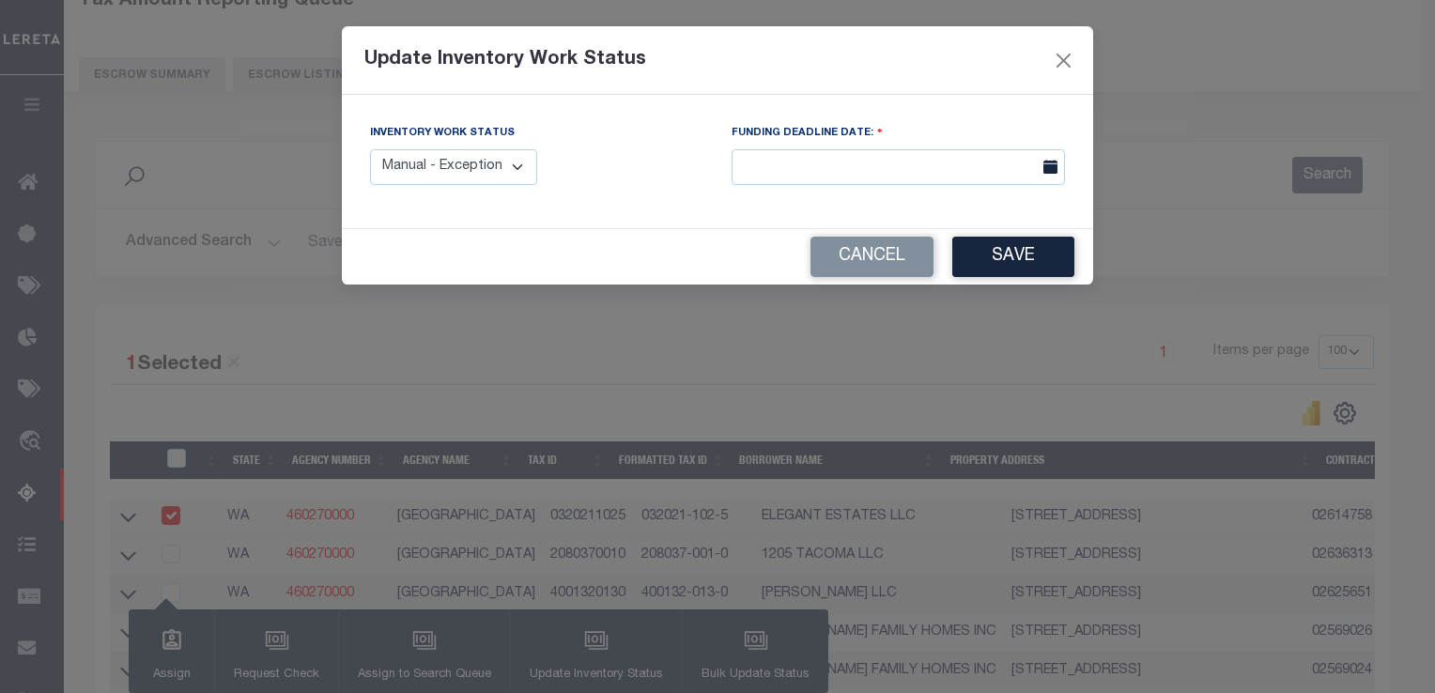
click at [530, 186] on div "Inventory Work Status Manual - Exception Pended - Awaiting Search Late Add Exce…" at bounding box center [537, 161] width 362 height 77
click at [507, 171] on select "Manual - Exception Pended - Awaiting Search Late Add Exception Completed" at bounding box center [453, 167] width 167 height 37
select select "4"
click at [370, 149] on select "Manual - Exception Pended - Awaiting Search Late Add Exception Completed" at bounding box center [453, 167] width 167 height 37
click at [992, 253] on button "Save" at bounding box center [1014, 257] width 122 height 40
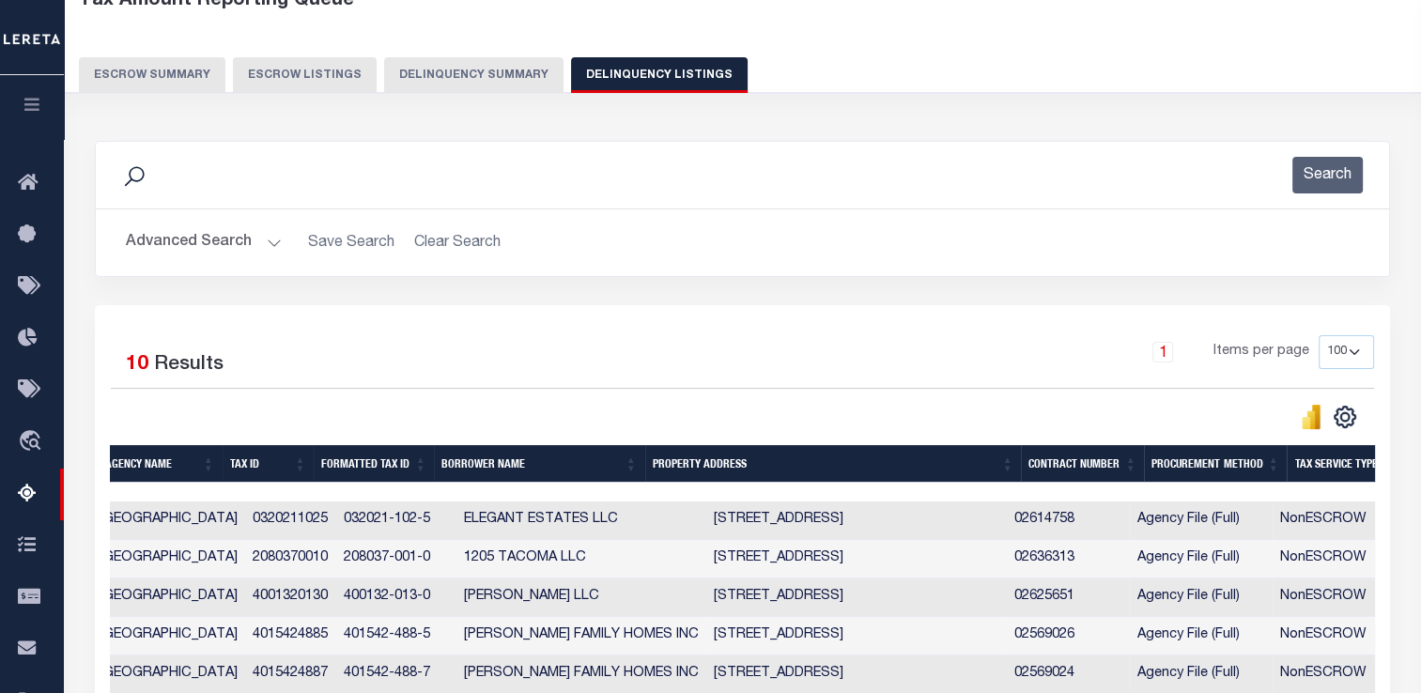
scroll to position [0, 0]
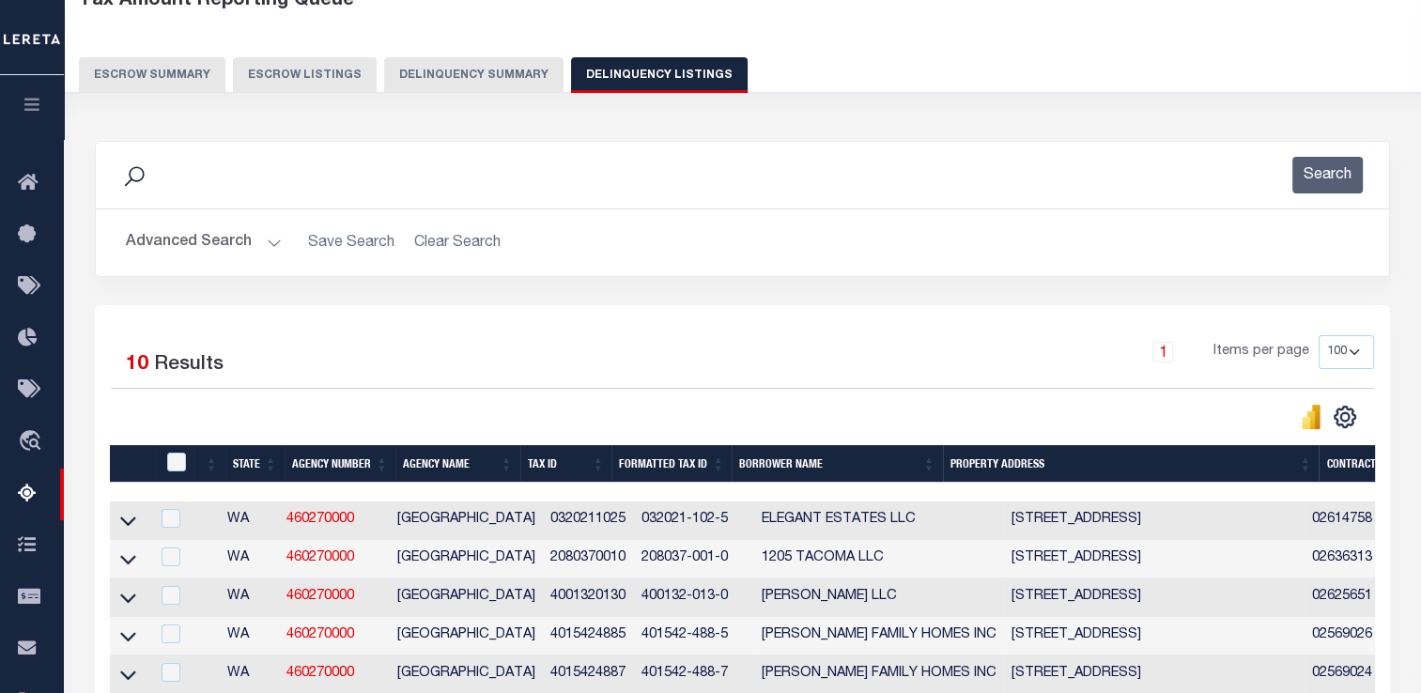
click at [420, 81] on button "Delinquency Summary" at bounding box center [473, 75] width 179 height 36
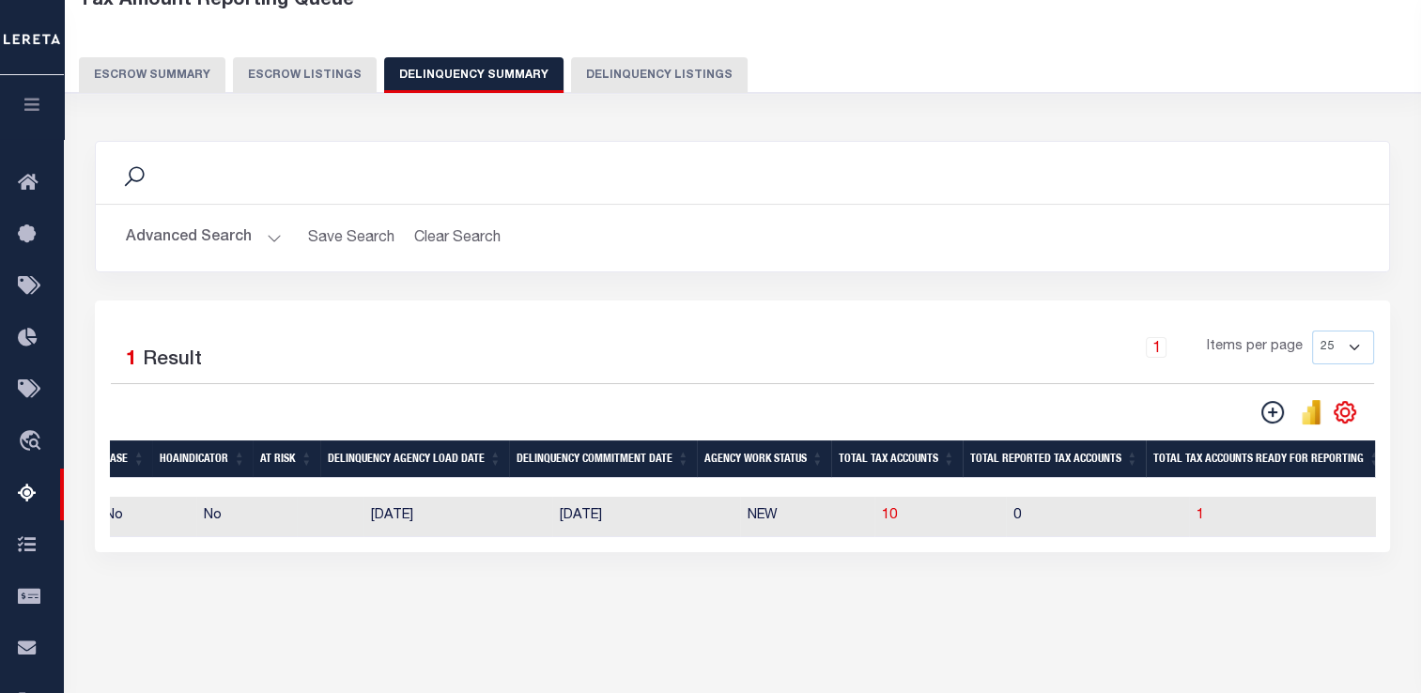
click at [453, 514] on td "[DATE]" at bounding box center [458, 517] width 189 height 40
checkbox input "true"
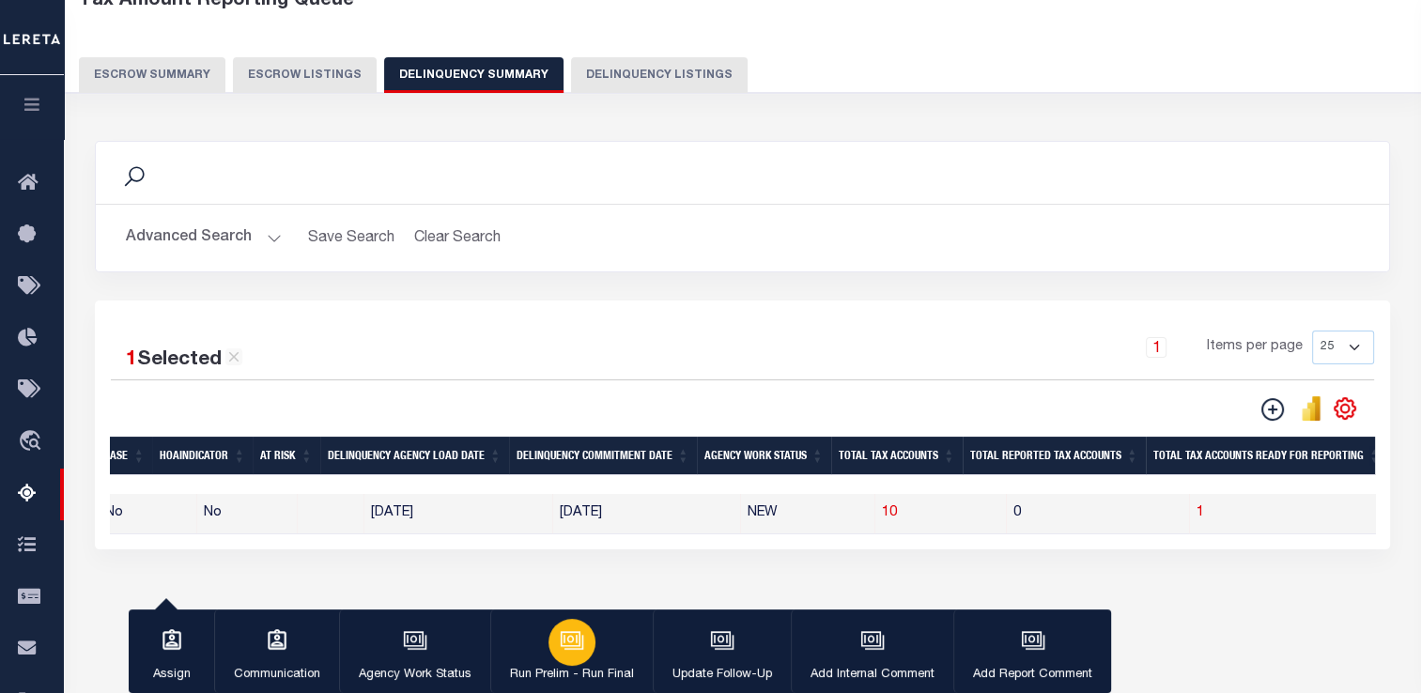
click at [570, 641] on icon "button" at bounding box center [571, 639] width 14 height 8
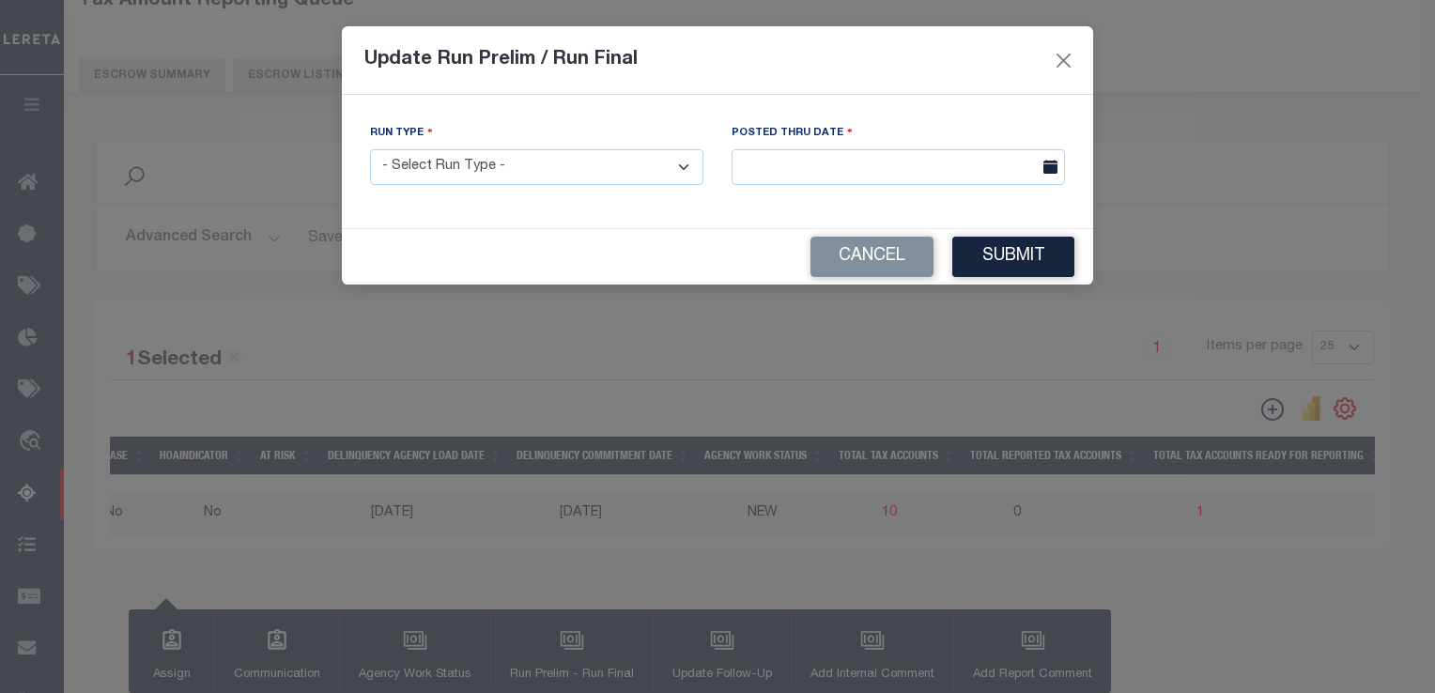
click at [563, 171] on select "- Select Run Type - Prelim Run Final Run" at bounding box center [536, 167] width 333 height 37
select select "F"
click at [370, 150] on select "- Select Run Type - Prelim Run Final Run" at bounding box center [536, 167] width 333 height 37
click at [762, 171] on input "text" at bounding box center [898, 167] width 333 height 37
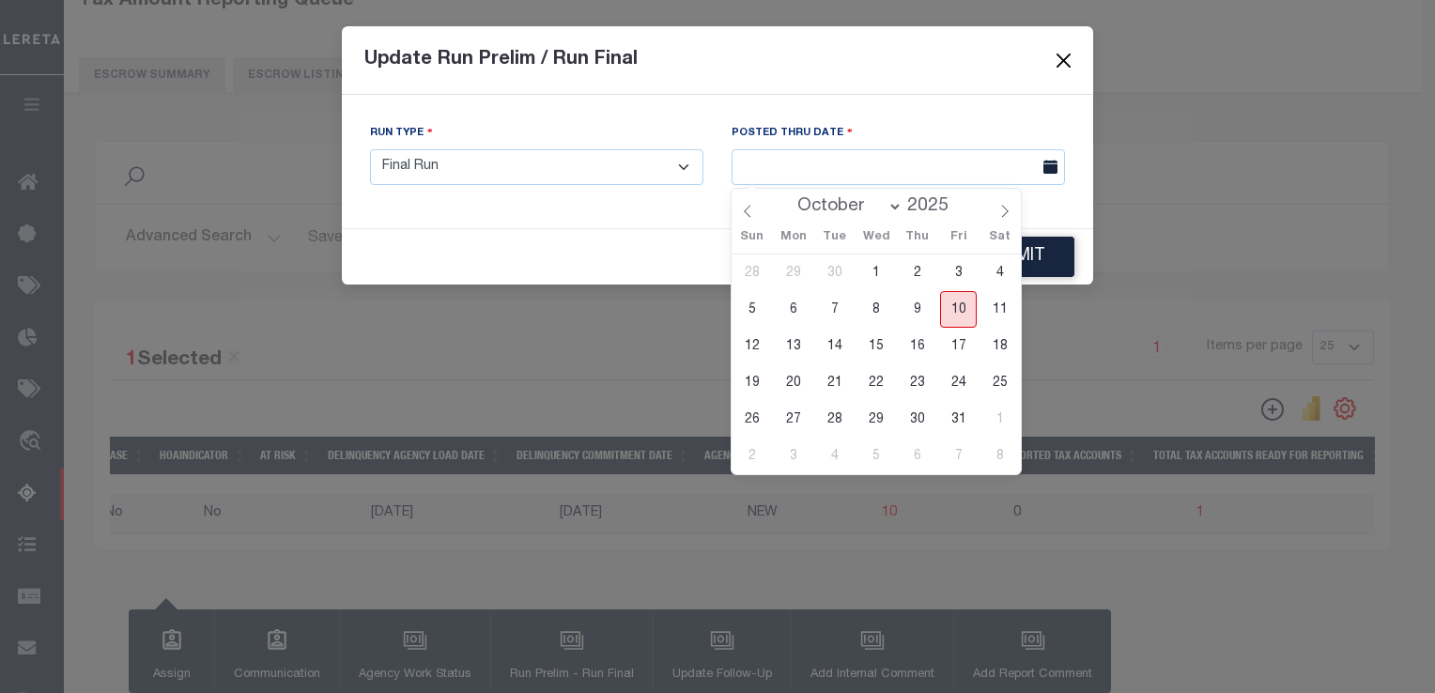
click at [963, 316] on span "10" at bounding box center [958, 309] width 37 height 37
type input "[DATE]"
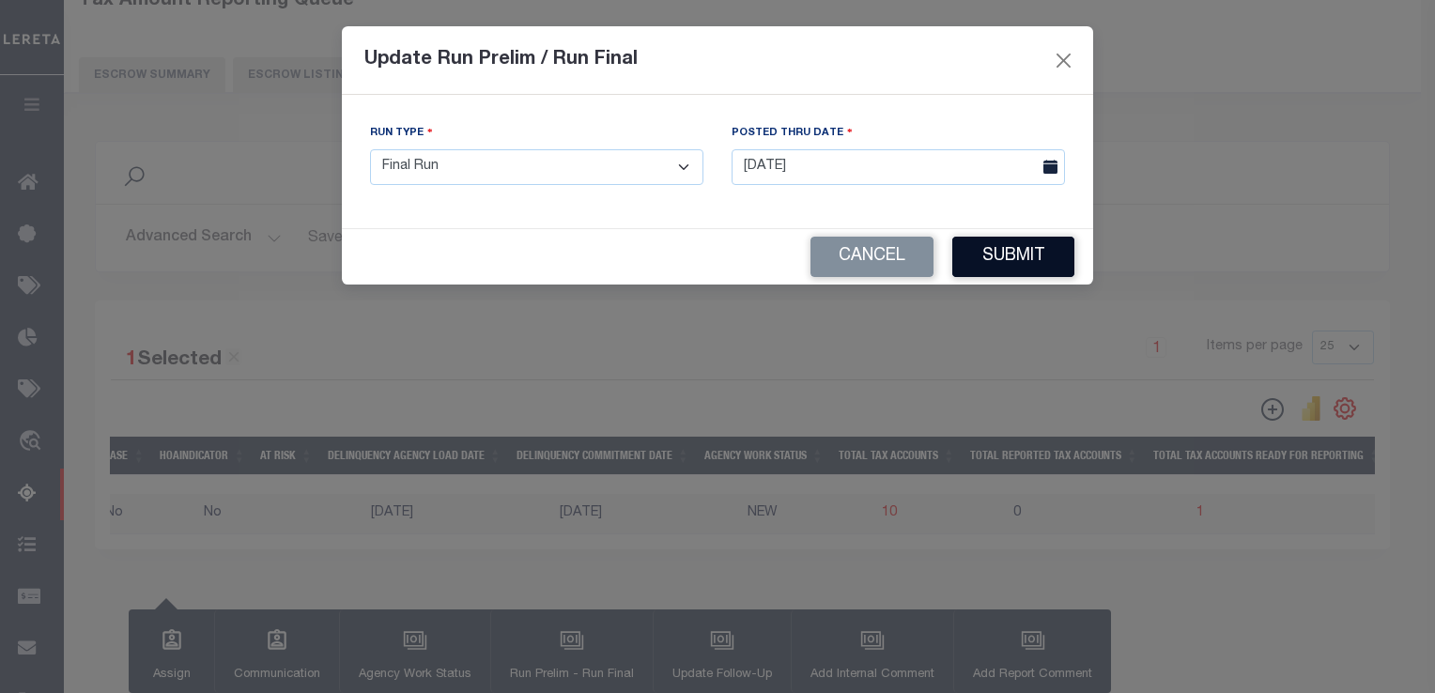
click at [1021, 273] on button "Submit" at bounding box center [1014, 257] width 122 height 40
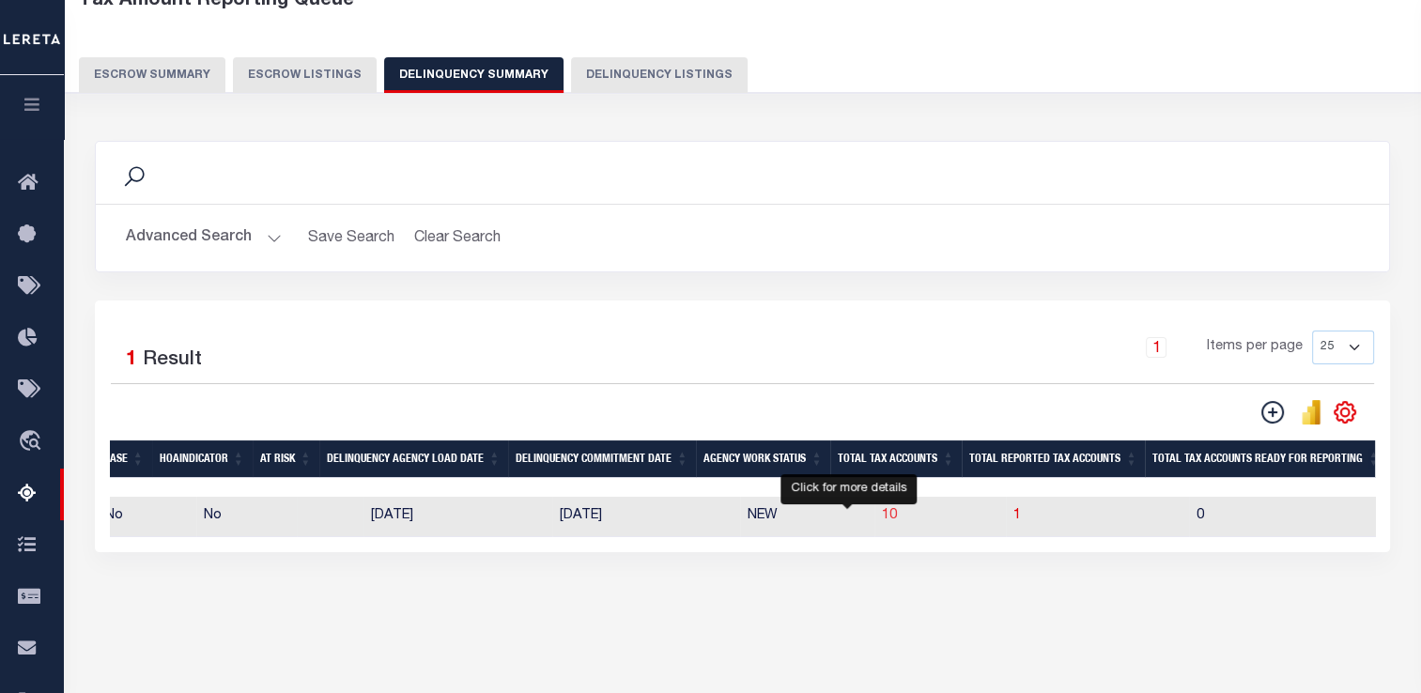
click at [882, 515] on span "10" at bounding box center [889, 515] width 15 height 13
select select "100"
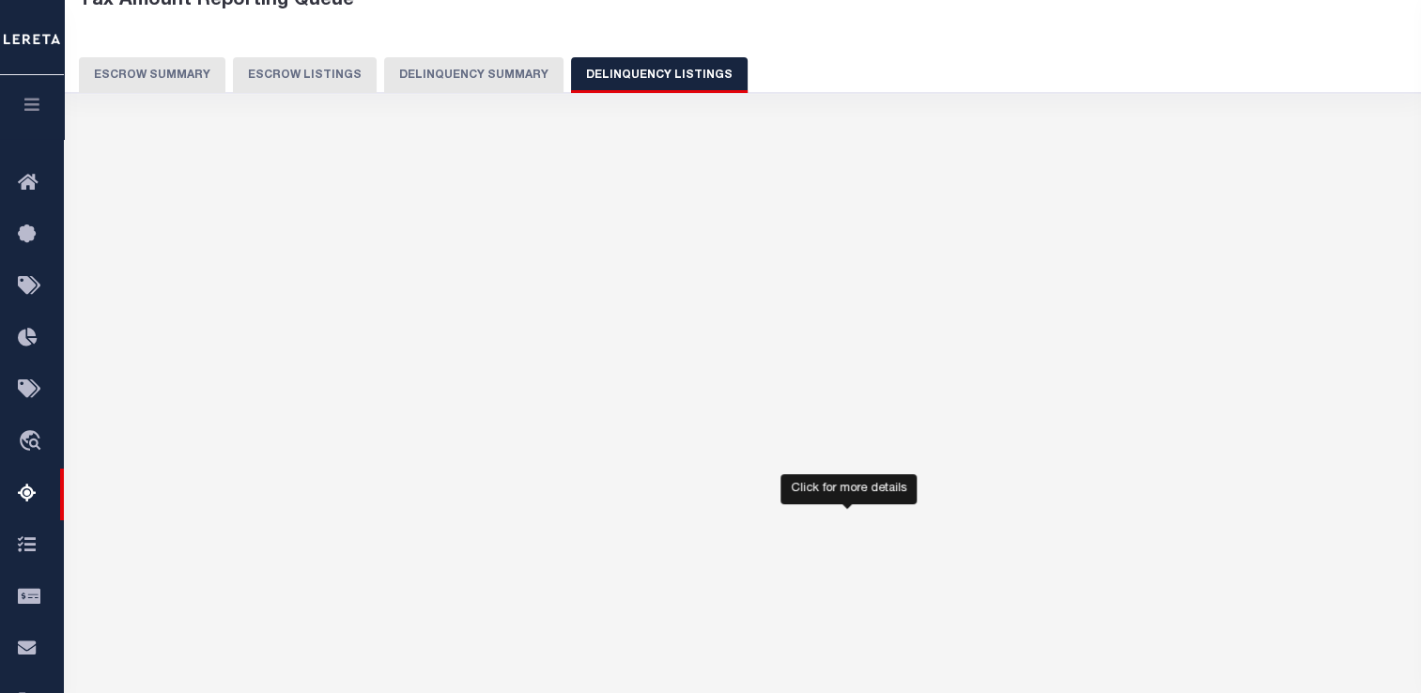
select select "100"
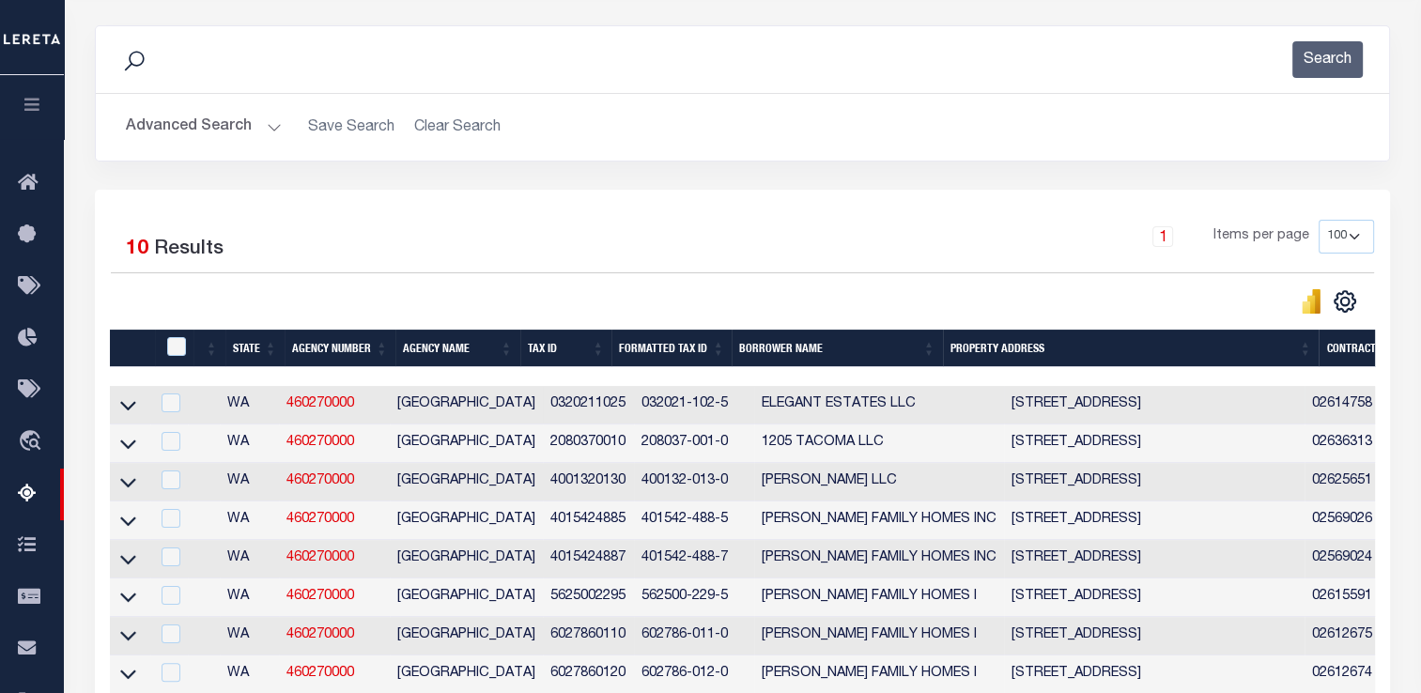
scroll to position [236, 0]
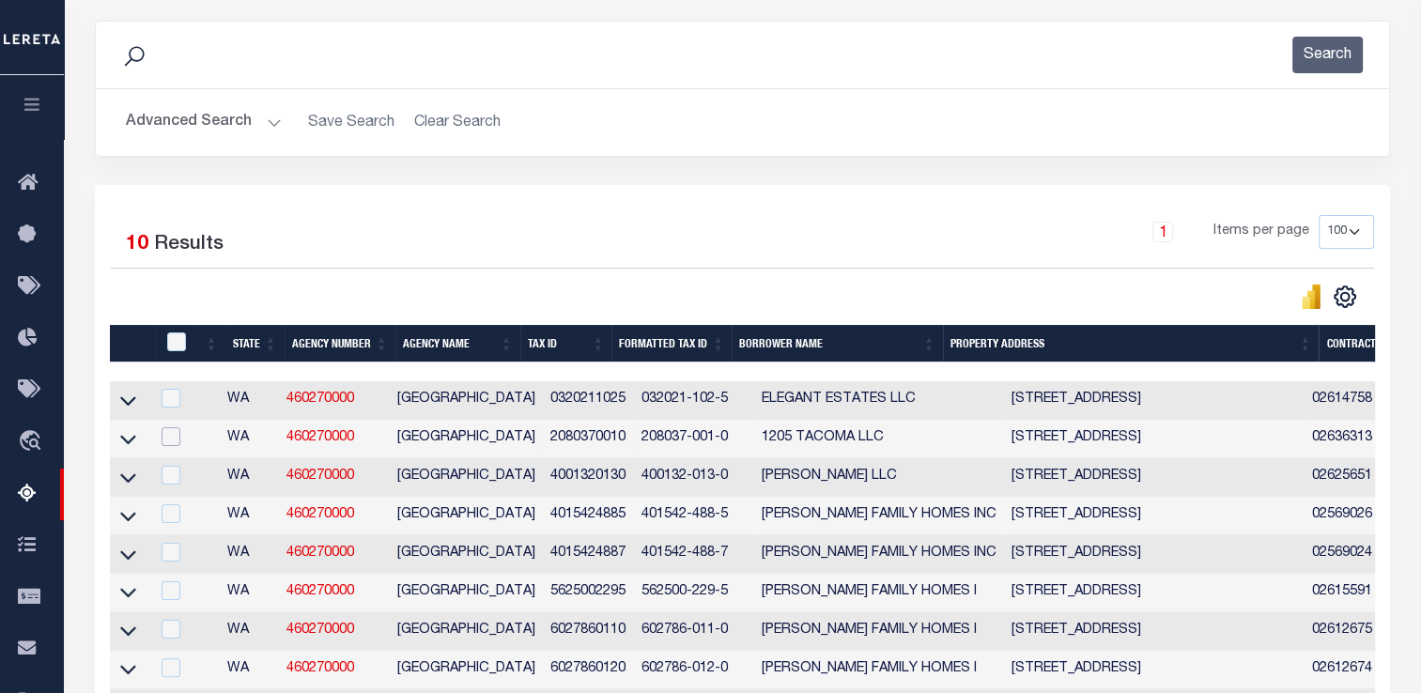
click at [172, 441] on input "checkbox" at bounding box center [171, 436] width 19 height 19
checkbox input "true"
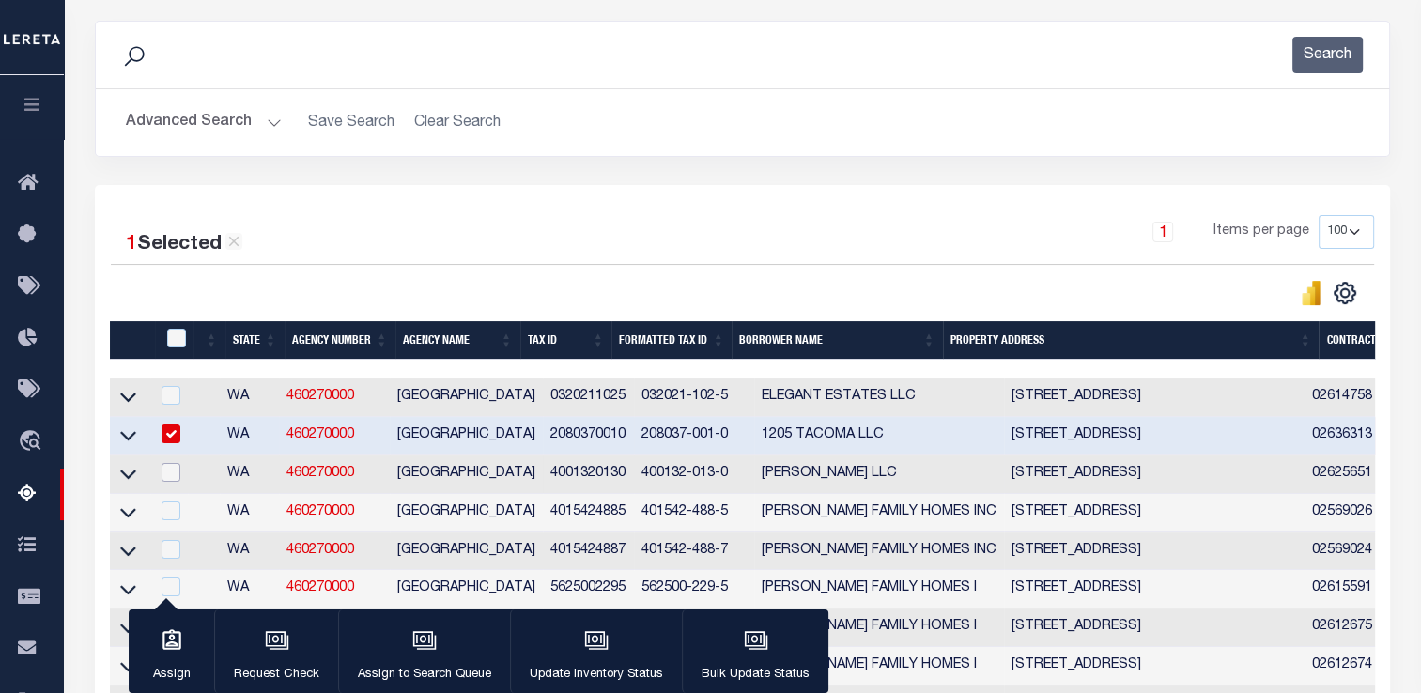
click at [173, 479] on input "checkbox" at bounding box center [171, 472] width 19 height 19
checkbox input "true"
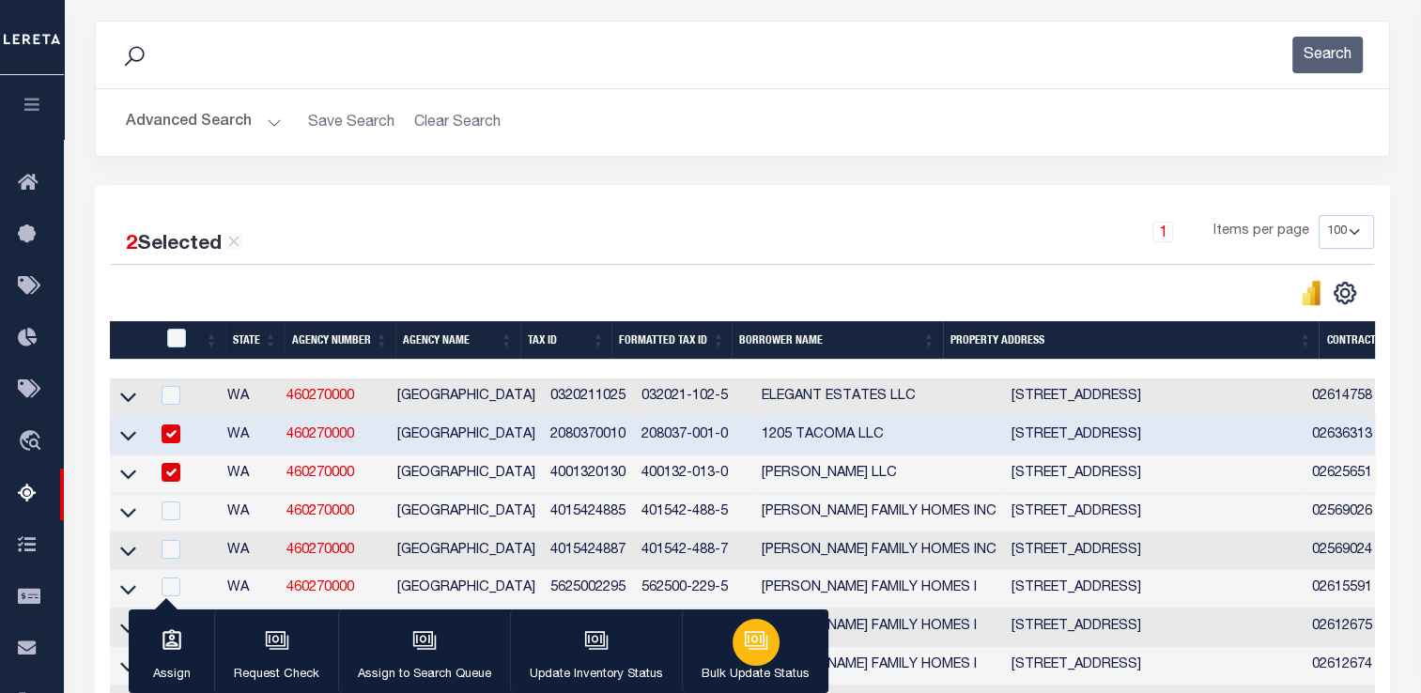
click at [759, 653] on icon "button" at bounding box center [756, 640] width 24 height 24
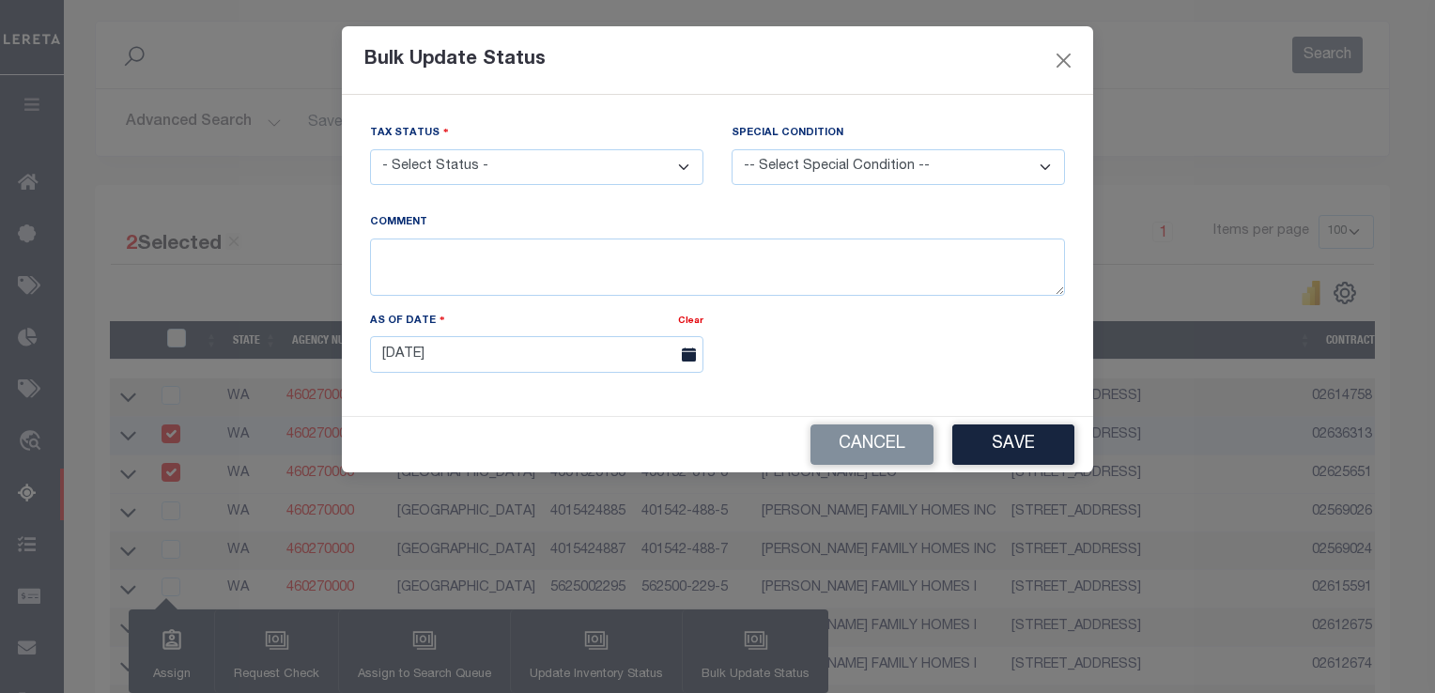
click at [619, 175] on select "- Select Status - Paid No Tax Due" at bounding box center [536, 167] width 333 height 37
select select "PYD"
click at [370, 150] on select "- Select Status - Paid No Tax Due" at bounding box center [536, 167] width 333 height 37
click at [1004, 448] on button "Save" at bounding box center [1014, 445] width 122 height 40
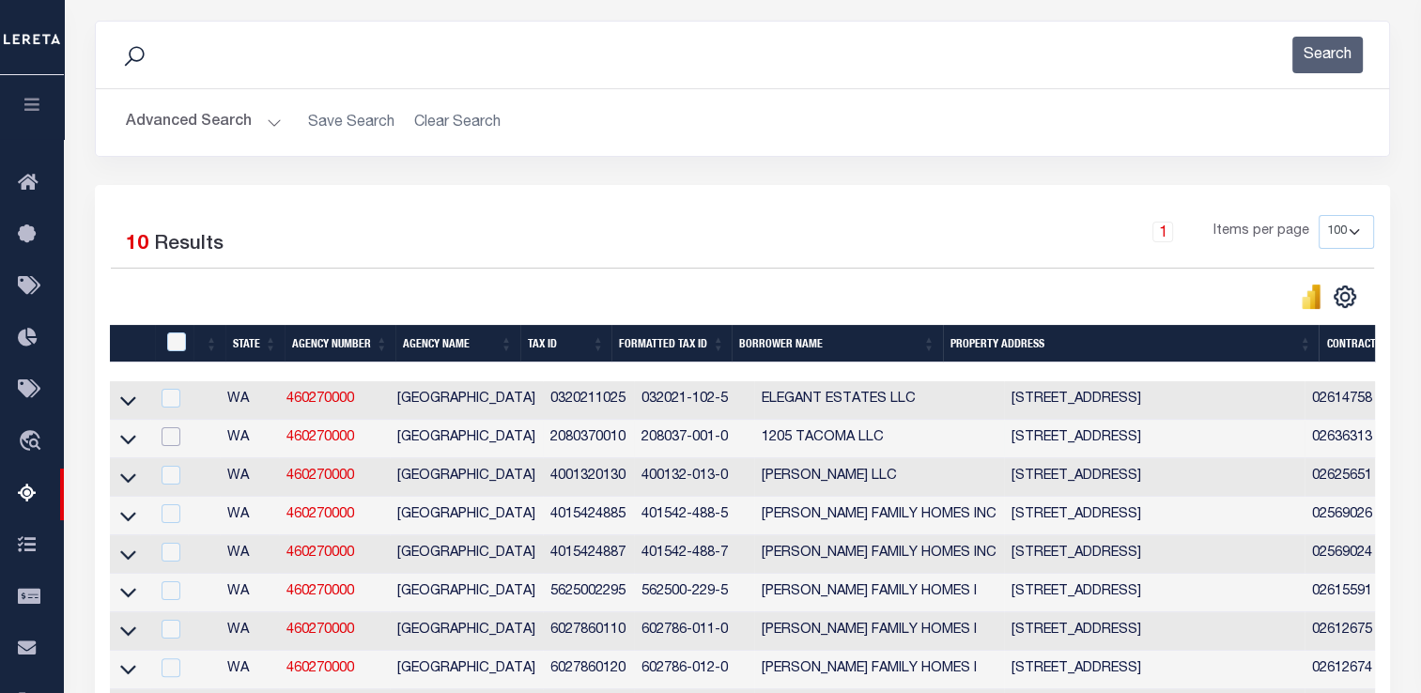
click at [178, 444] on input "checkbox" at bounding box center [171, 436] width 19 height 19
checkbox input "true"
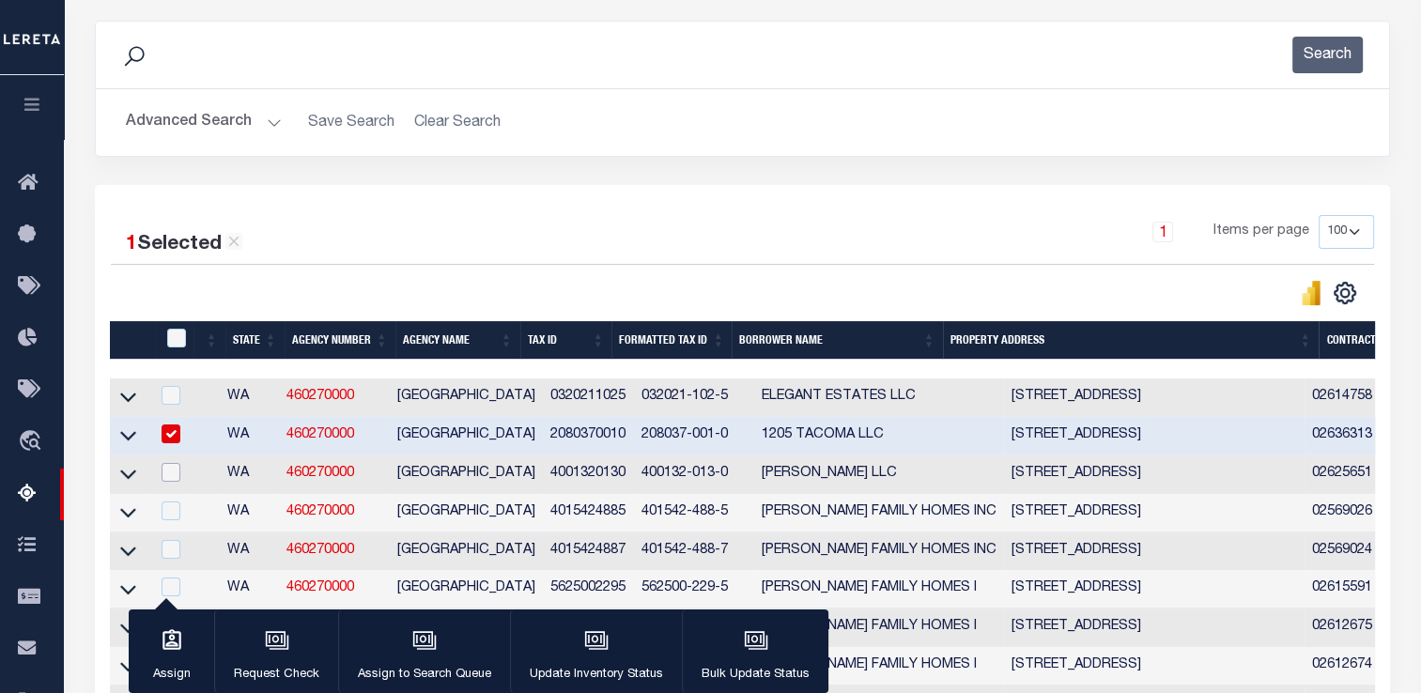
click at [178, 480] on input "checkbox" at bounding box center [171, 472] width 19 height 19
checkbox input "true"
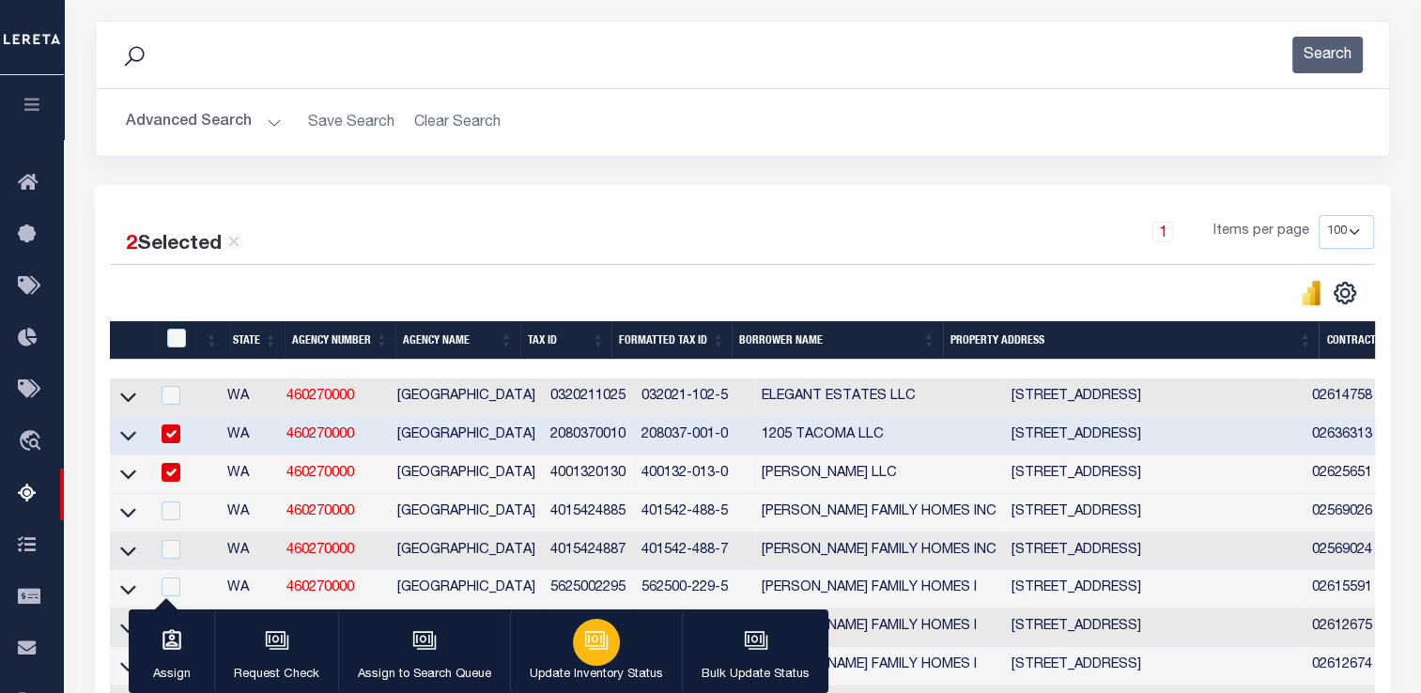
click at [573, 641] on div "button" at bounding box center [596, 642] width 47 height 47
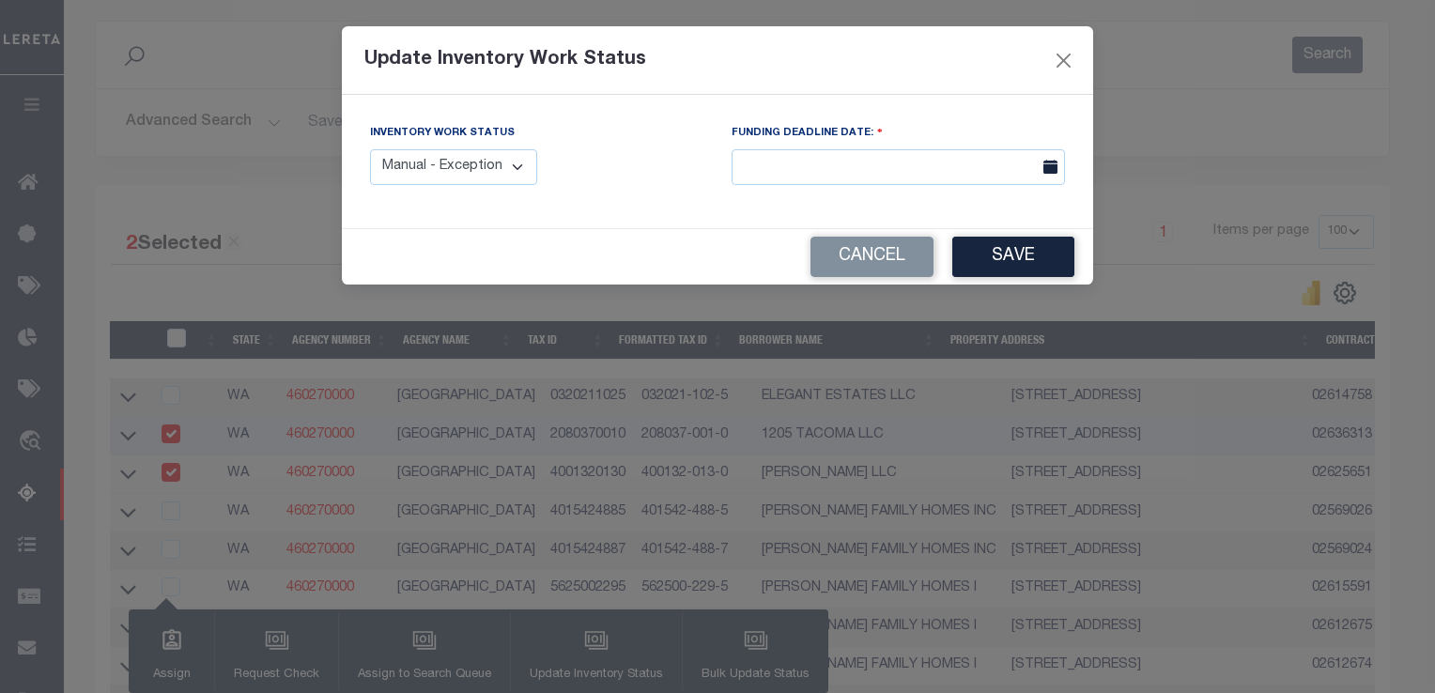
click at [488, 163] on select "Manual - Exception Pended - Awaiting Search Late Add Exception Completed" at bounding box center [453, 167] width 167 height 37
select select "4"
click at [370, 149] on select "Manual - Exception Pended - Awaiting Search Late Add Exception Completed" at bounding box center [453, 167] width 167 height 37
click at [1022, 265] on button "Save" at bounding box center [1014, 257] width 122 height 40
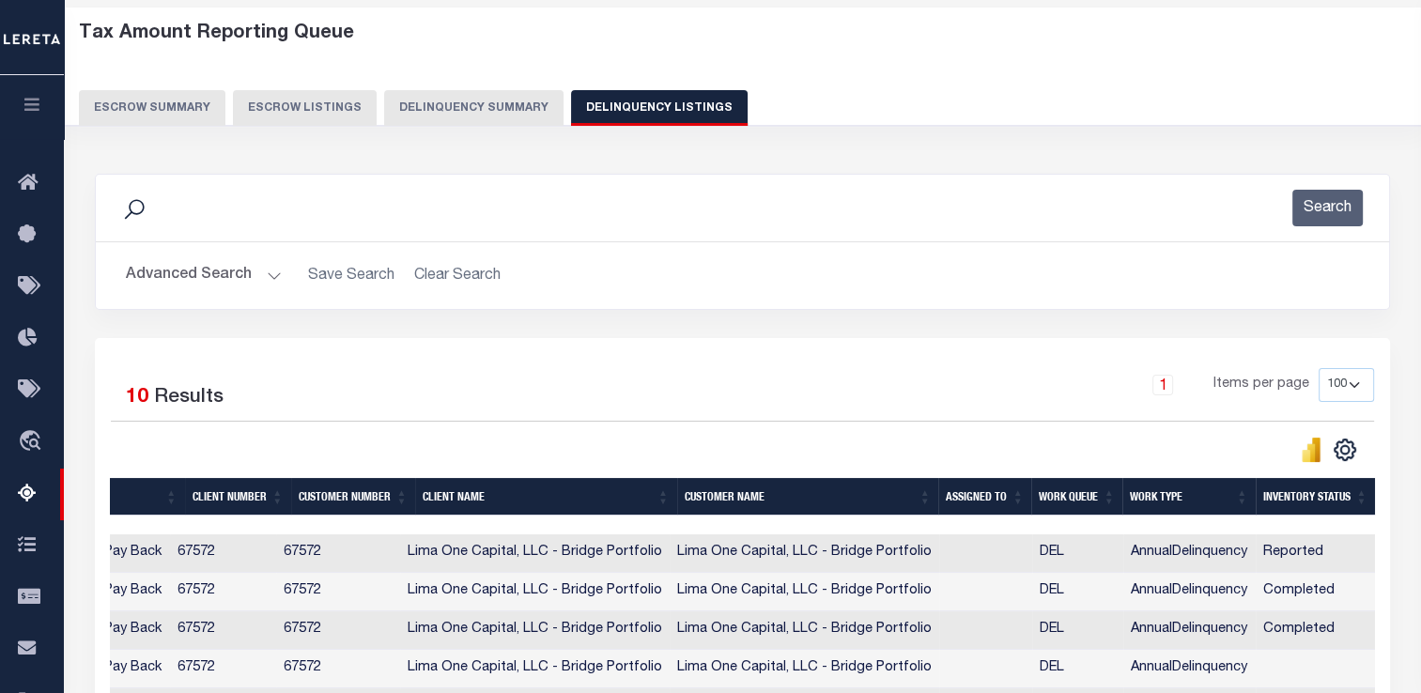
scroll to position [71, 0]
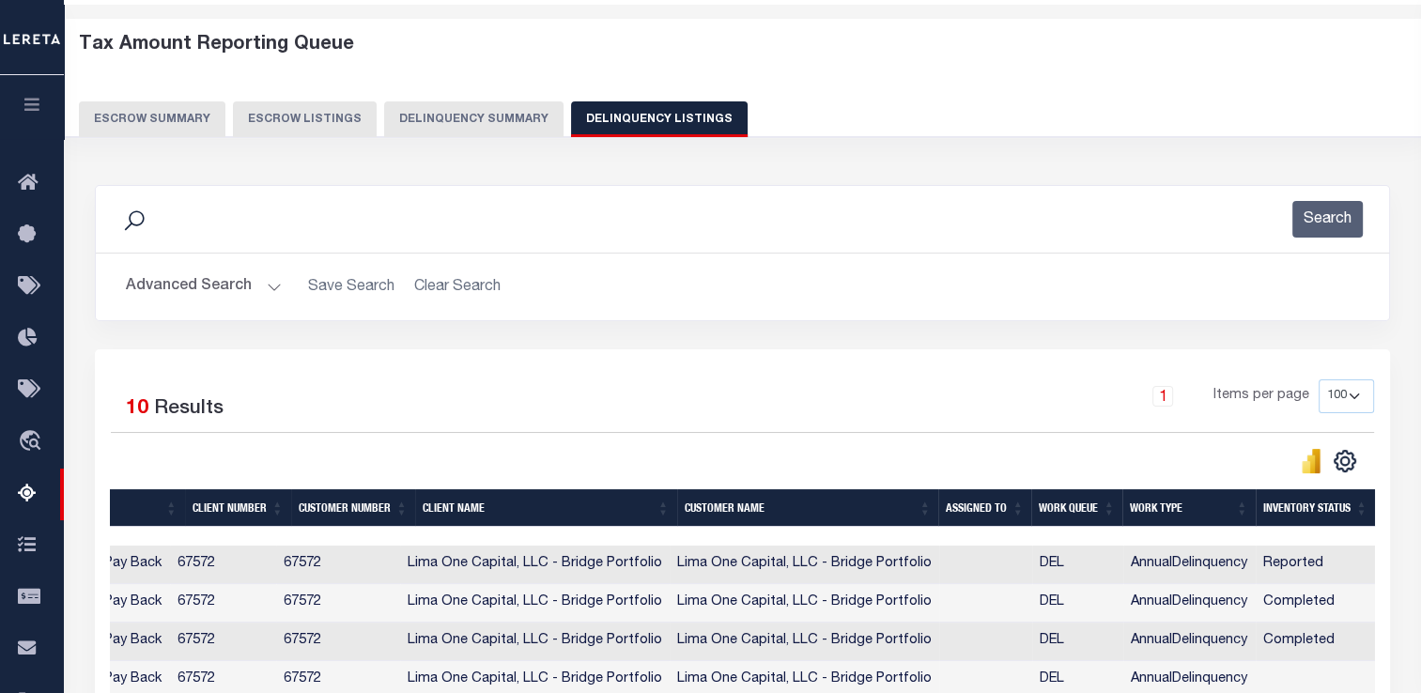
click at [475, 118] on button "Delinquency Summary" at bounding box center [473, 119] width 179 height 36
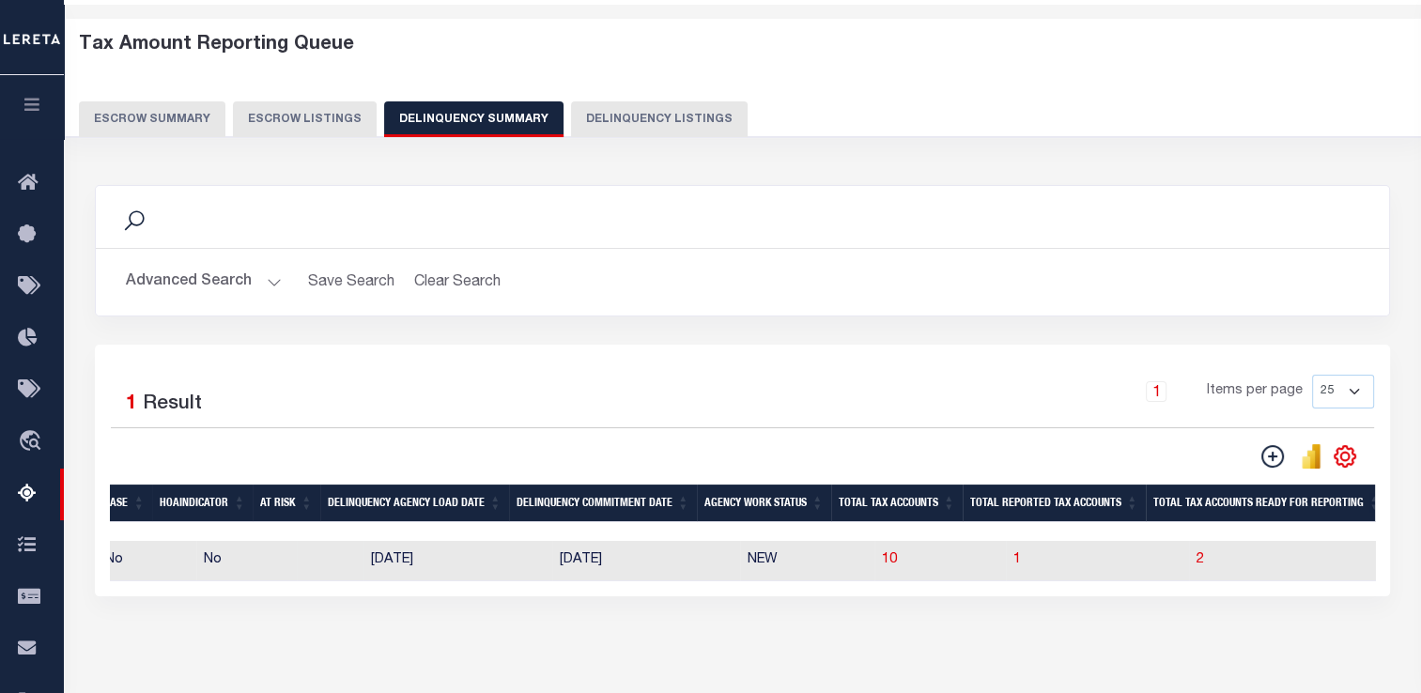
click at [552, 552] on td "12/31/2025" at bounding box center [646, 561] width 188 height 40
checkbox input "true"
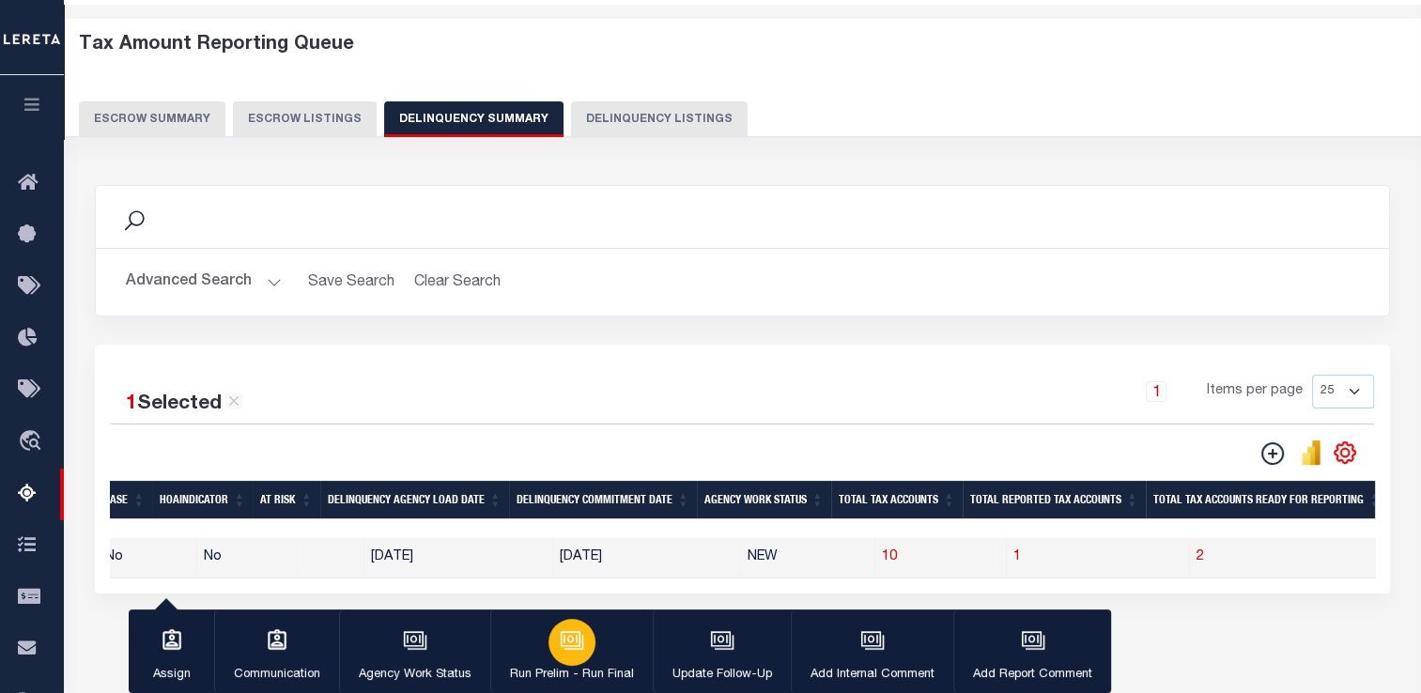
click at [589, 641] on div "button" at bounding box center [572, 642] width 47 height 47
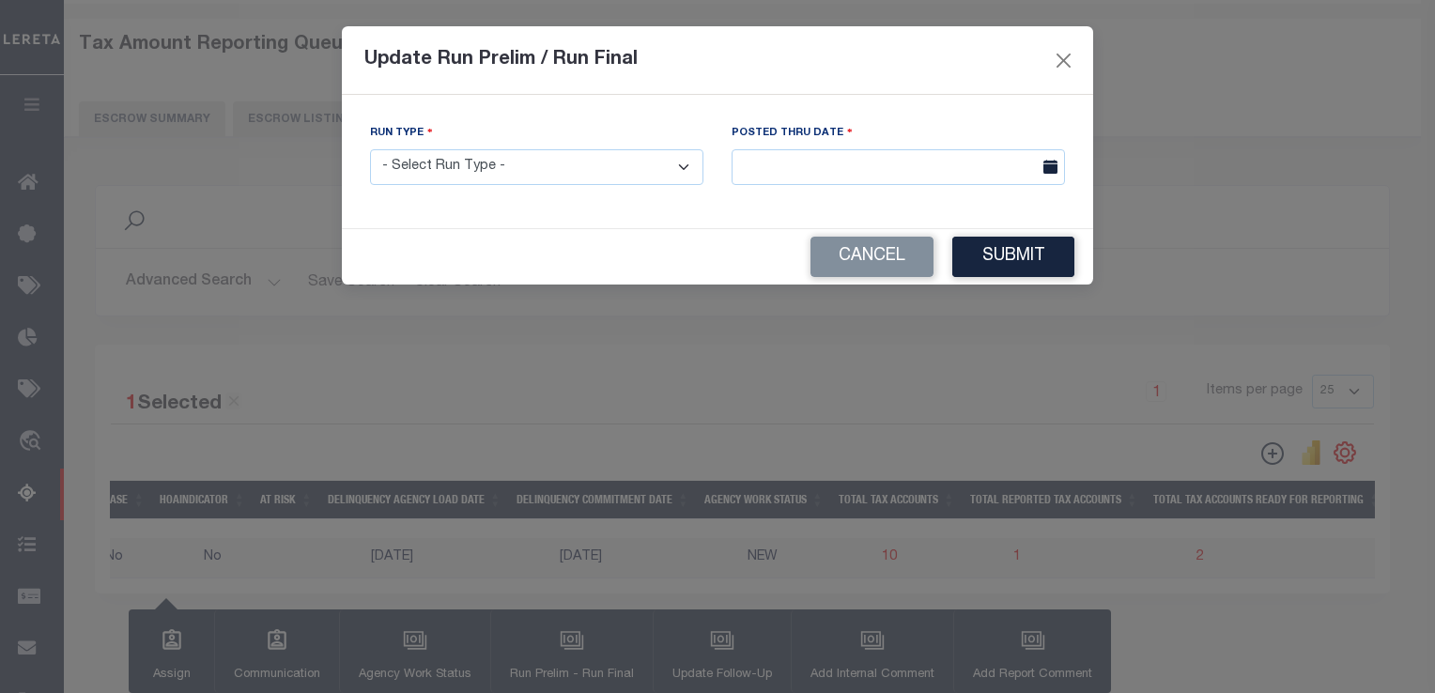
click at [529, 178] on select "- Select Run Type - Prelim Run Final Run" at bounding box center [536, 167] width 333 height 37
select select "F"
click at [370, 150] on select "- Select Run Type - Prelim Run Final Run" at bounding box center [536, 167] width 333 height 37
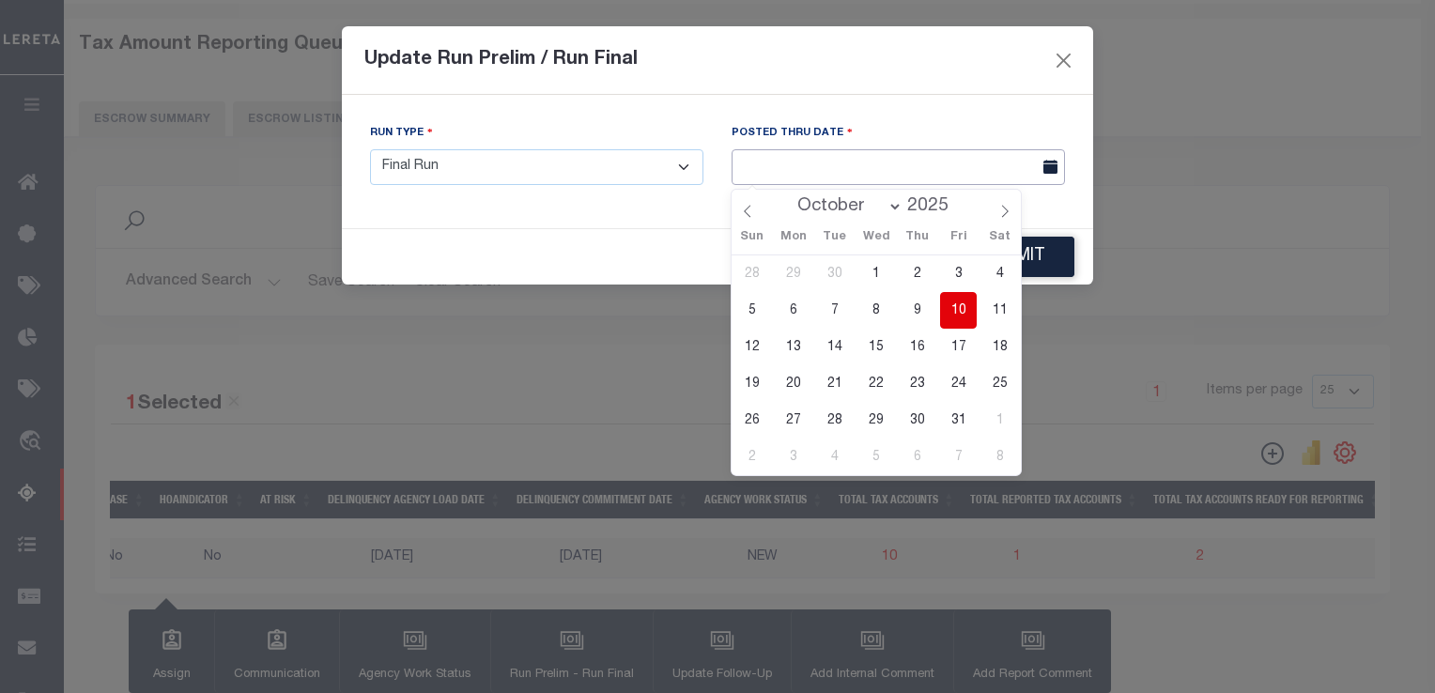
click at [770, 164] on input "text" at bounding box center [898, 167] width 333 height 37
click at [968, 300] on span "10" at bounding box center [958, 310] width 37 height 37
type input "[DATE]"
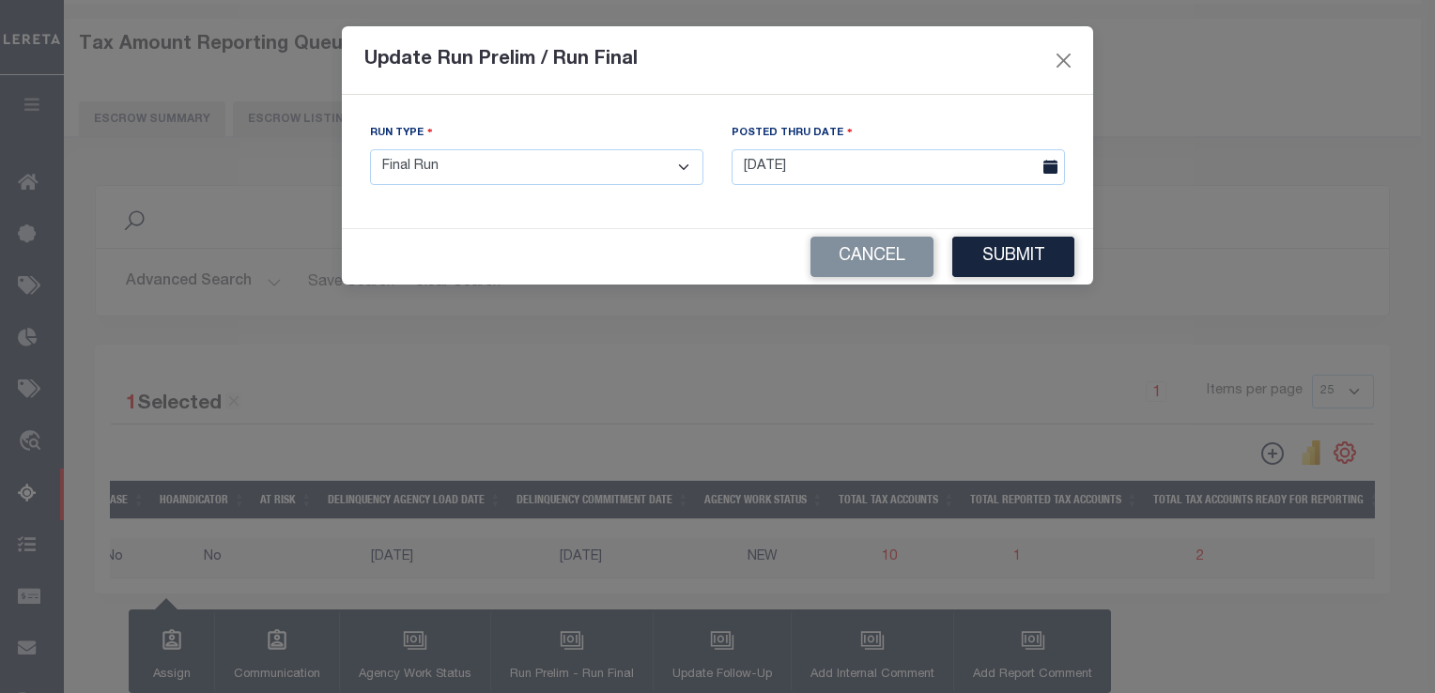
click at [900, 119] on div "Processing data updates, please wait... Run Type - Select Run Type - Prelim Run…" at bounding box center [717, 161] width 751 height 133
click at [1003, 252] on button "Submit" at bounding box center [1014, 257] width 122 height 40
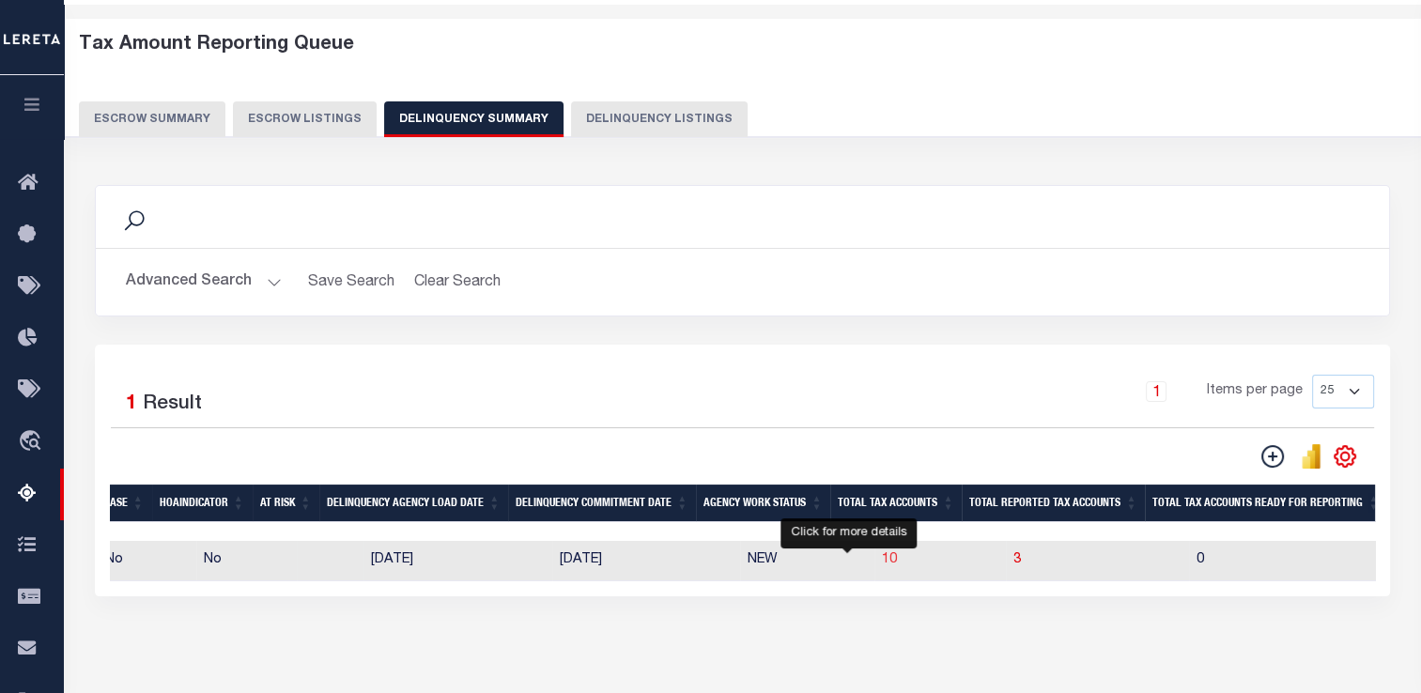
click at [882, 563] on span "10" at bounding box center [889, 559] width 15 height 13
select select "100"
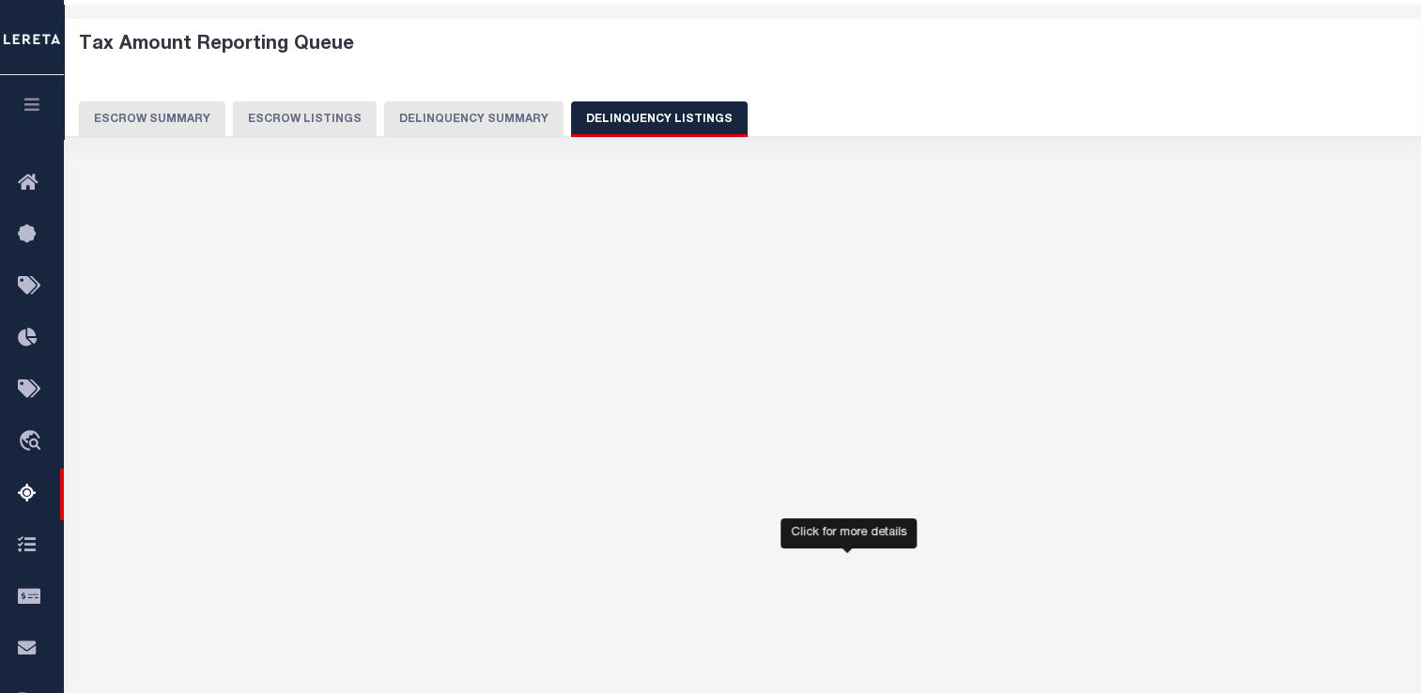
select select "100"
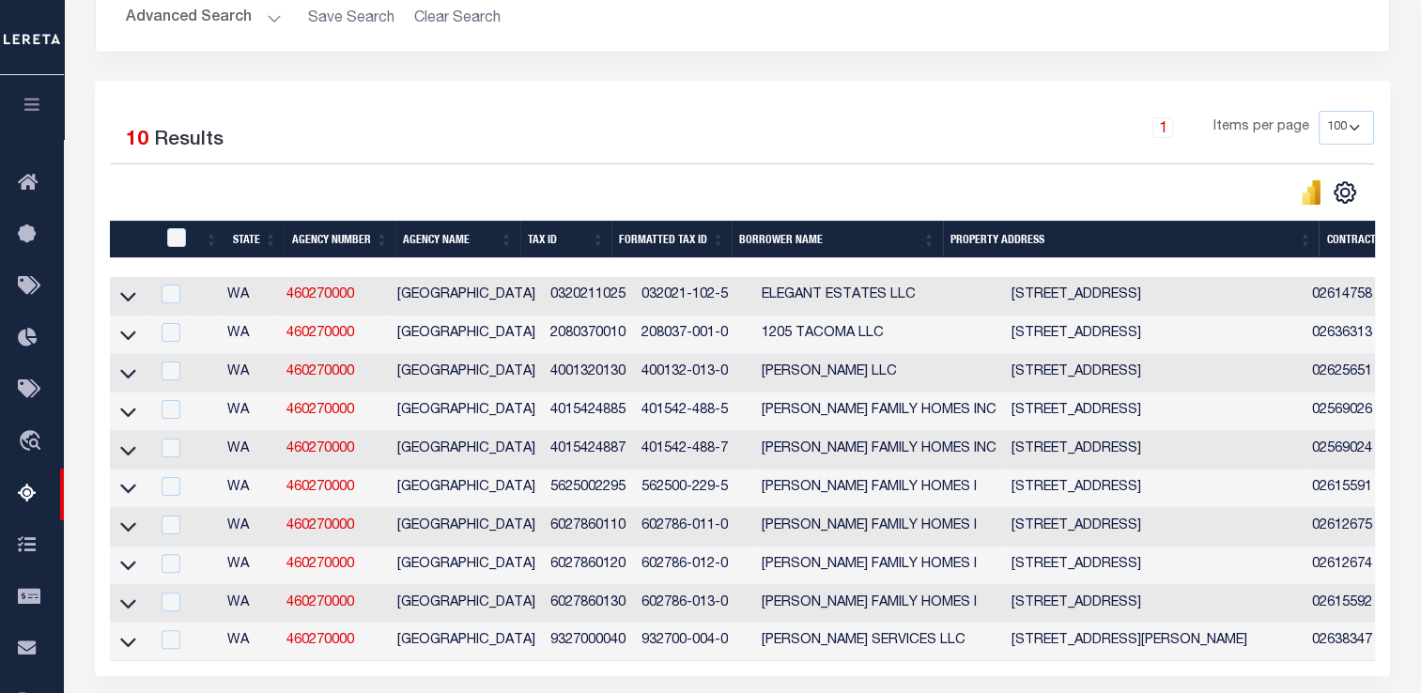
scroll to position [350, 0]
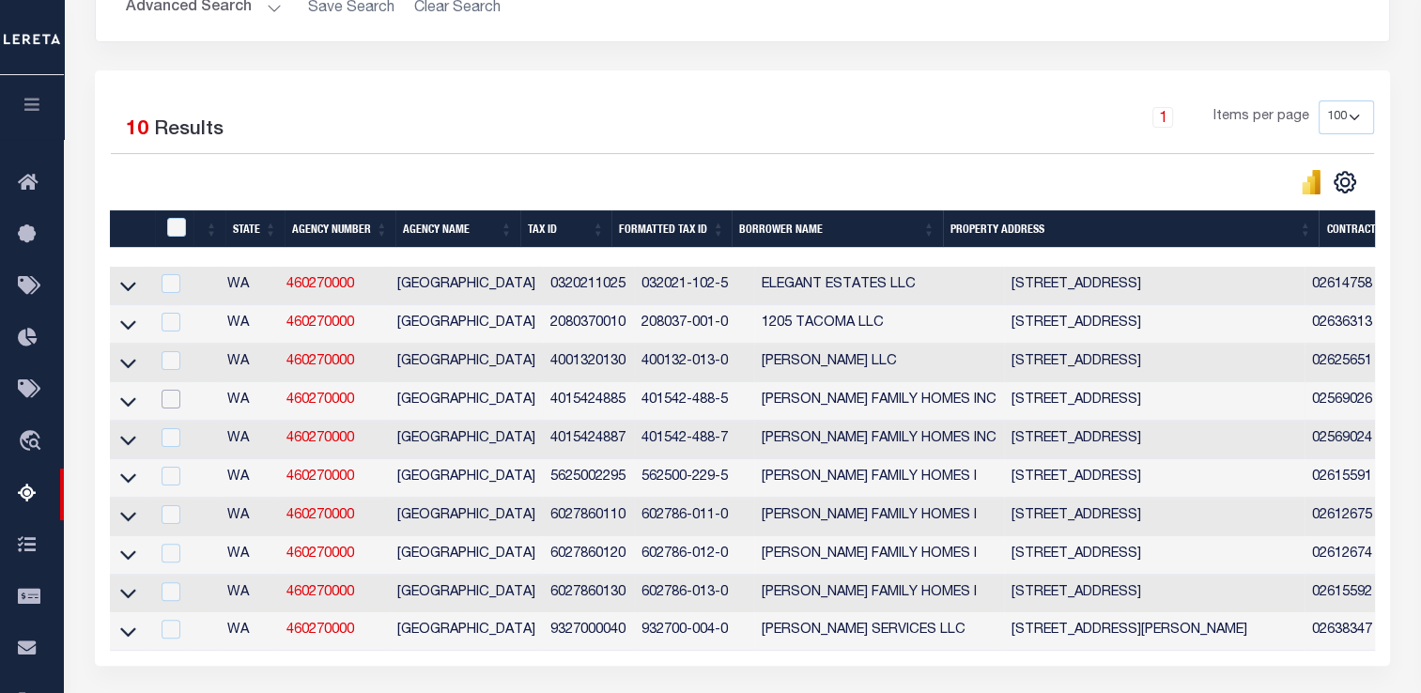
click at [172, 403] on input "checkbox" at bounding box center [171, 399] width 19 height 19
checkbox input "true"
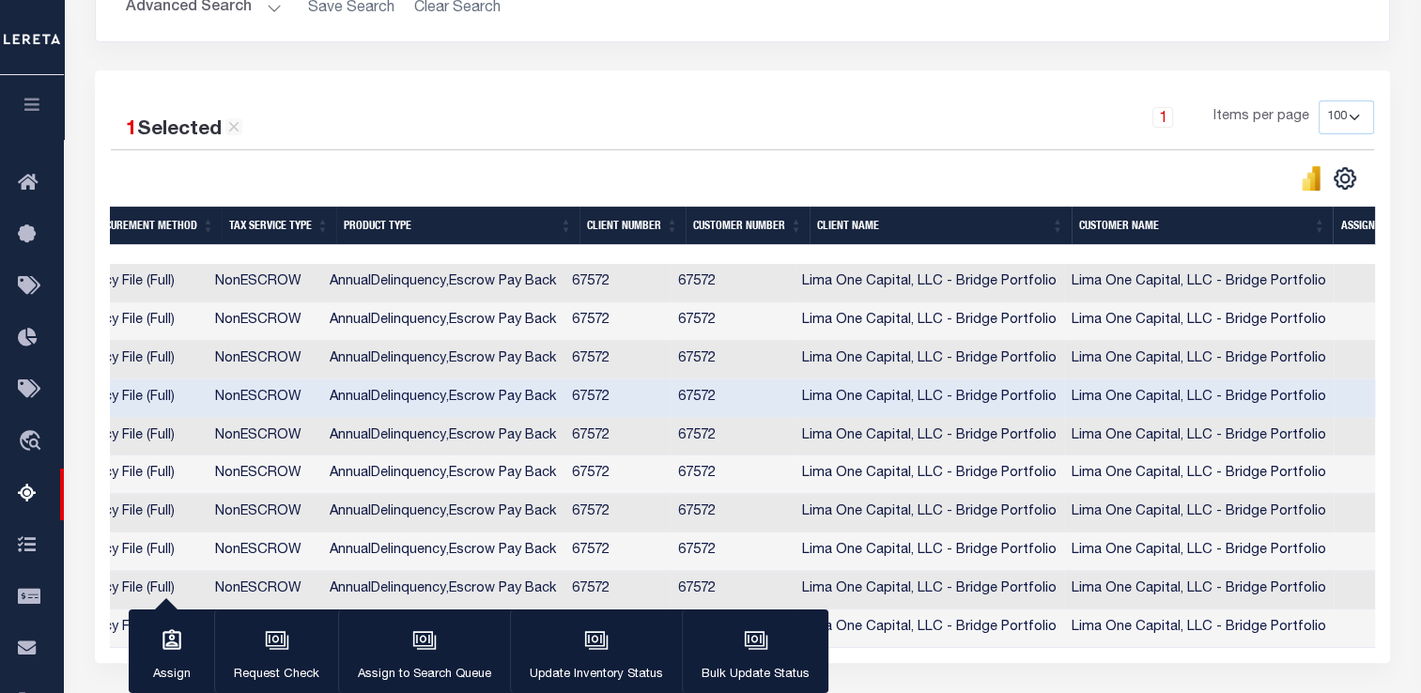
scroll to position [0, 1535]
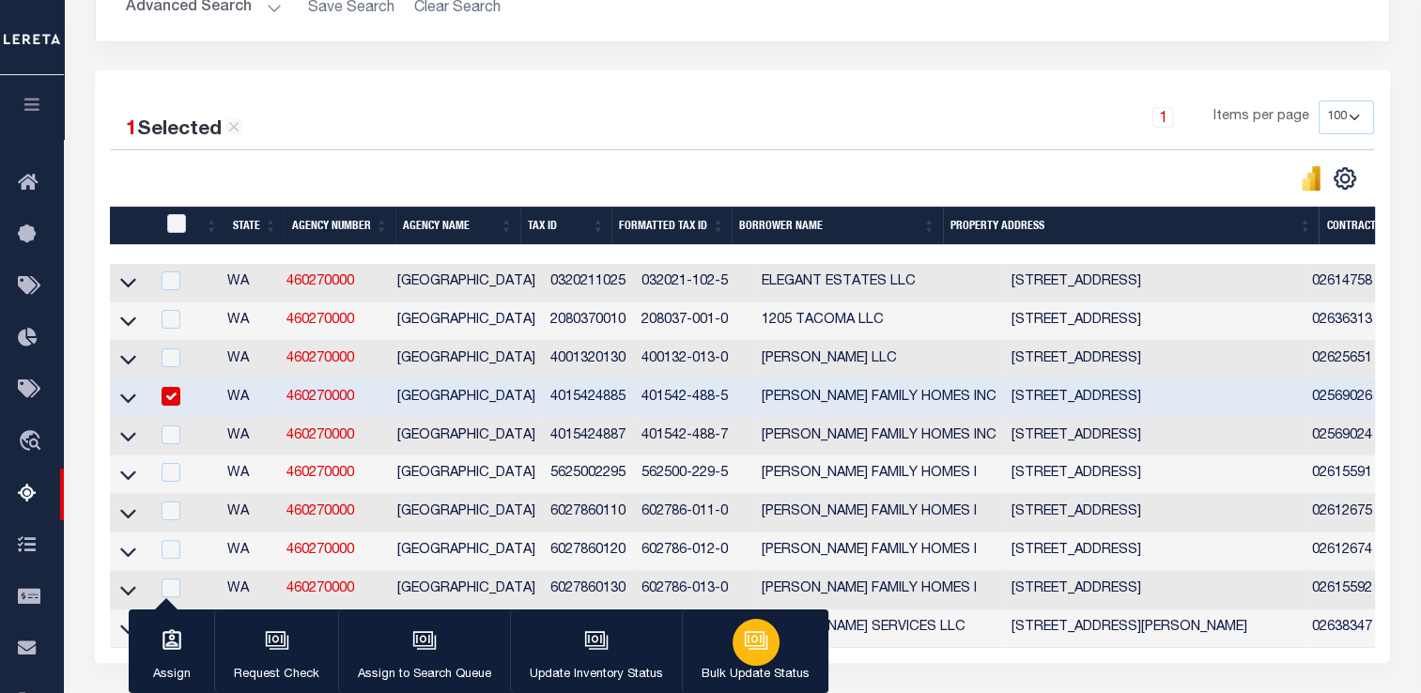
click at [755, 659] on div "button" at bounding box center [756, 642] width 47 height 47
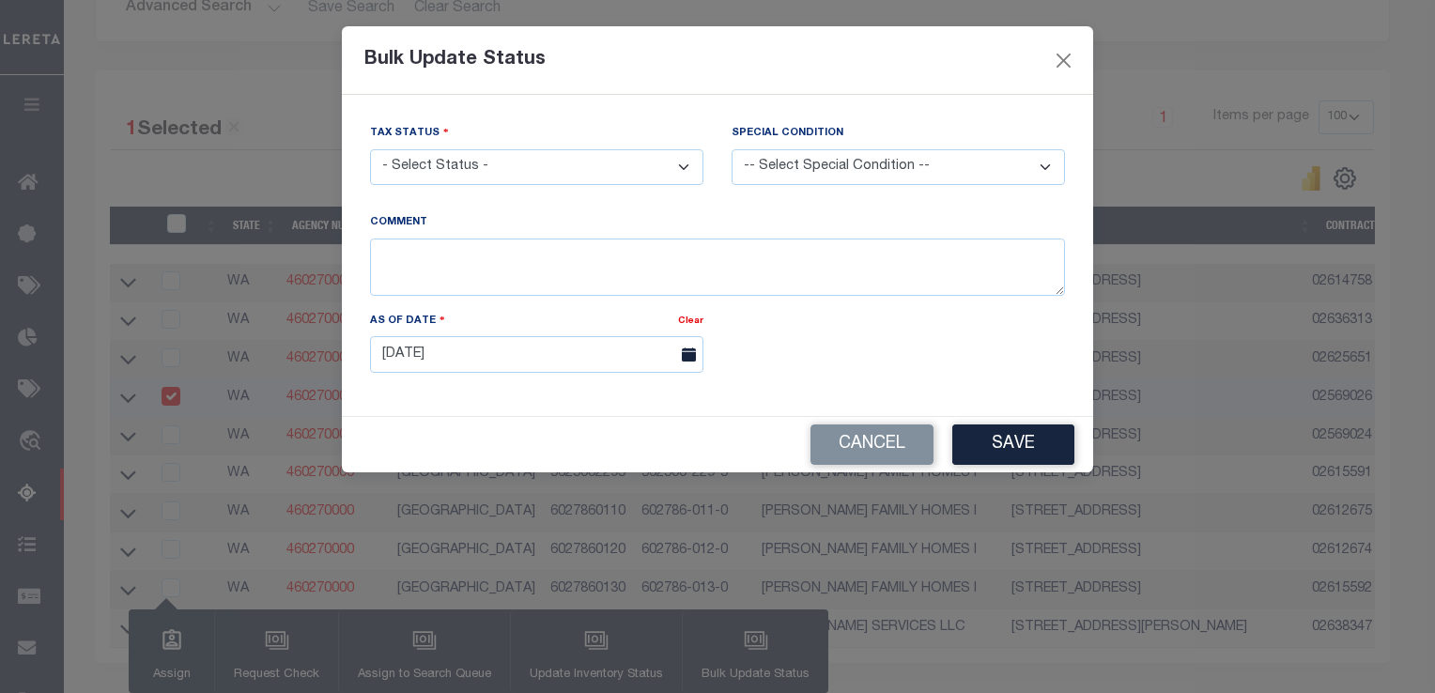
click at [545, 171] on select "- Select Status - Paid No Tax Due" at bounding box center [536, 167] width 333 height 37
select select "PYD"
click at [370, 150] on select "- Select Status - Paid No Tax Due" at bounding box center [536, 167] width 333 height 37
click at [966, 443] on button "Save" at bounding box center [1014, 445] width 122 height 40
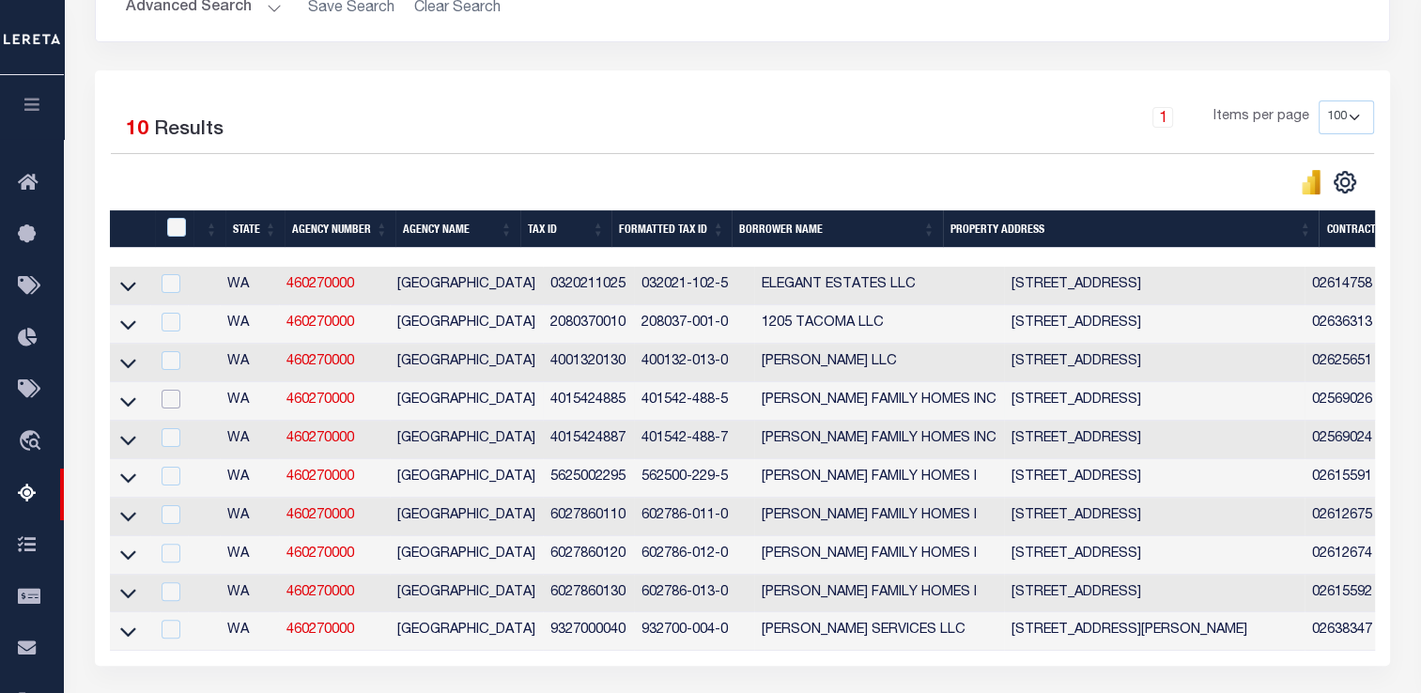
click at [174, 401] on input "checkbox" at bounding box center [171, 399] width 19 height 19
checkbox input "true"
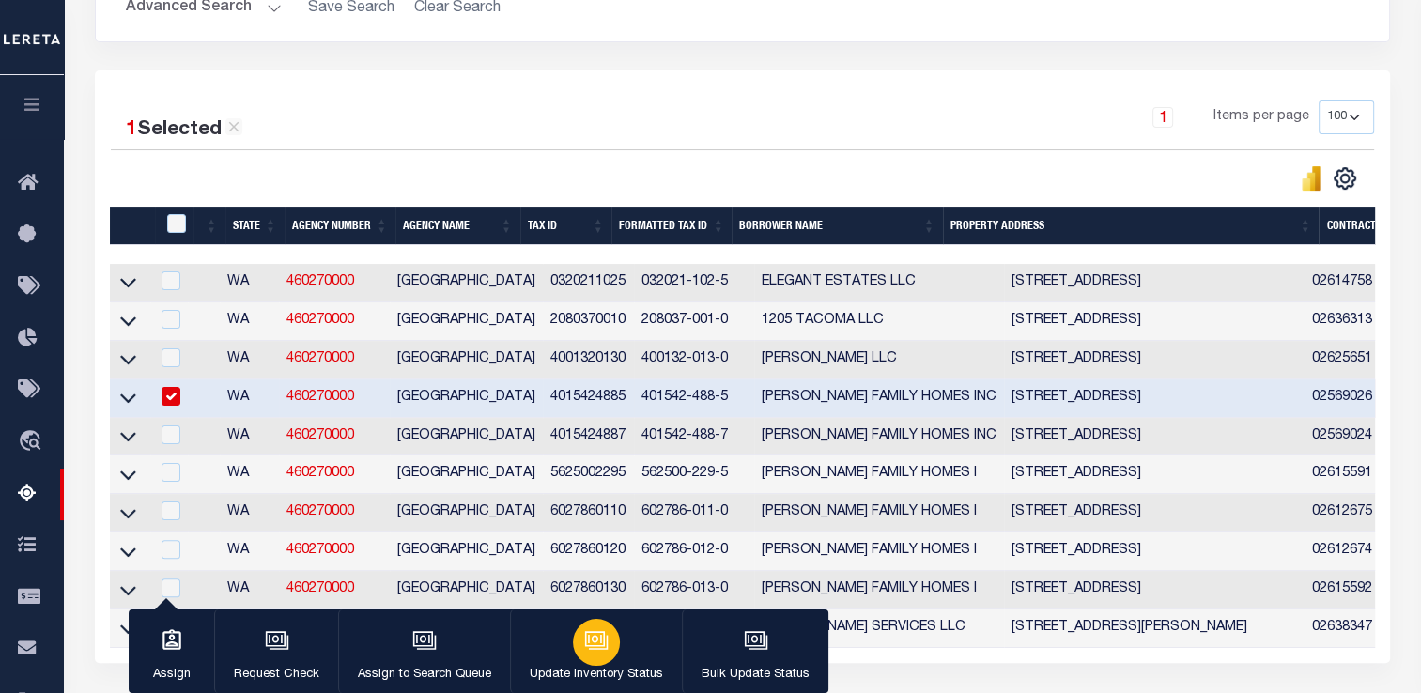
click at [575, 644] on div "button" at bounding box center [596, 642] width 47 height 47
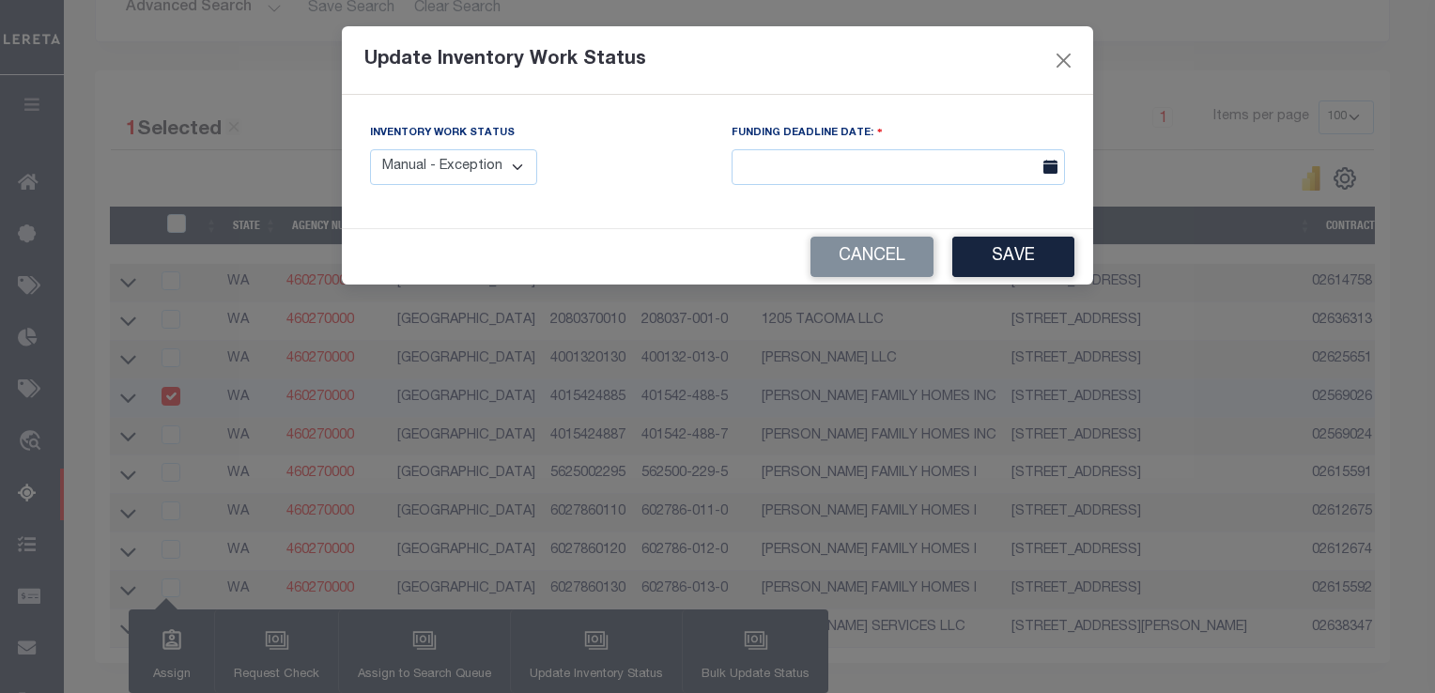
click at [519, 167] on select "Manual - Exception Pended - Awaiting Search Late Add Exception Completed" at bounding box center [453, 167] width 167 height 37
select select "4"
click at [370, 149] on select "Manual - Exception Pended - Awaiting Search Late Add Exception Completed" at bounding box center [453, 167] width 167 height 37
click at [1007, 270] on button "Save" at bounding box center [1014, 257] width 122 height 40
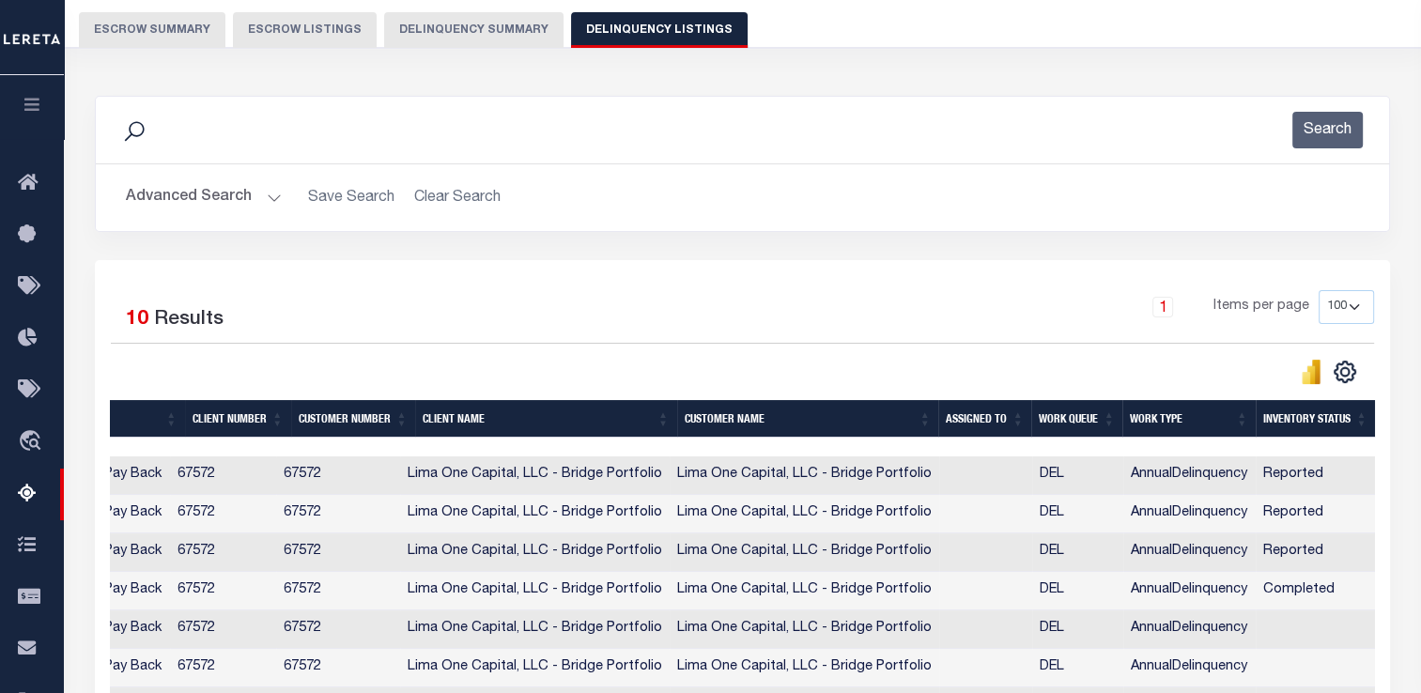
click at [452, 29] on button "Delinquency Summary" at bounding box center [473, 30] width 179 height 36
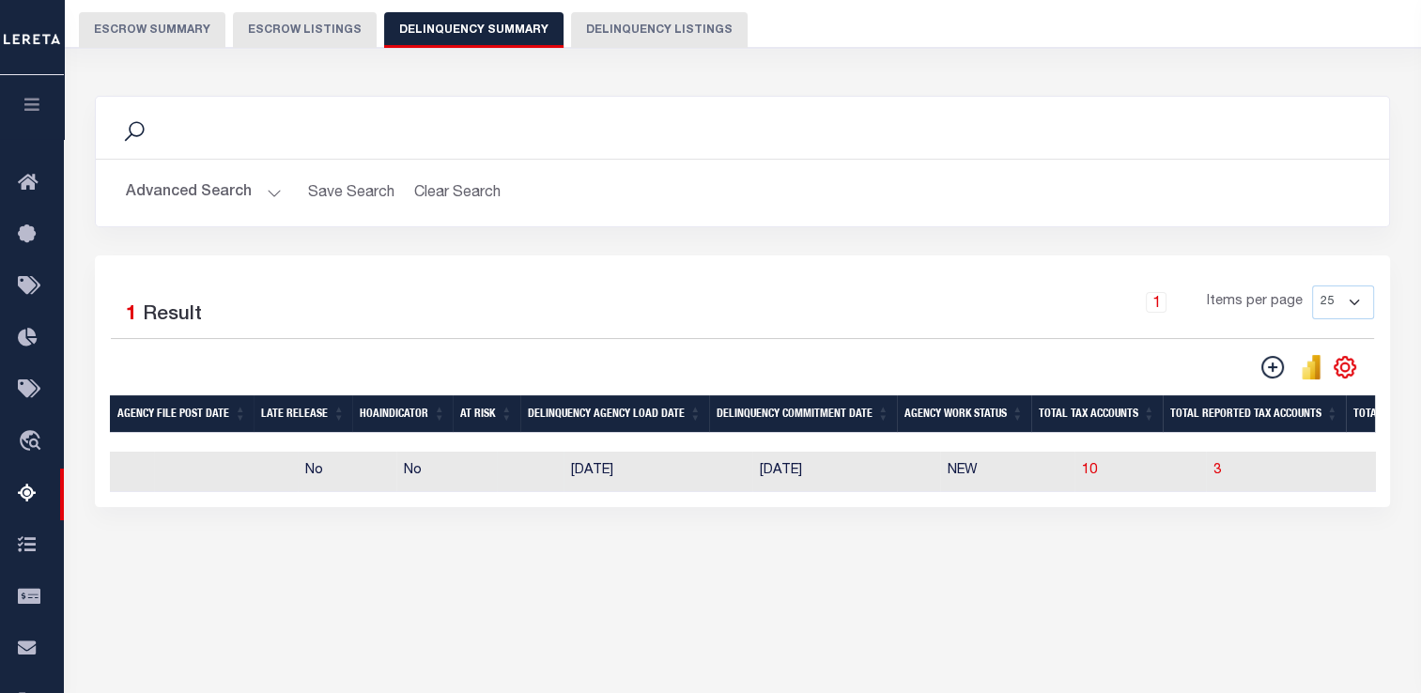
scroll to position [0, 820]
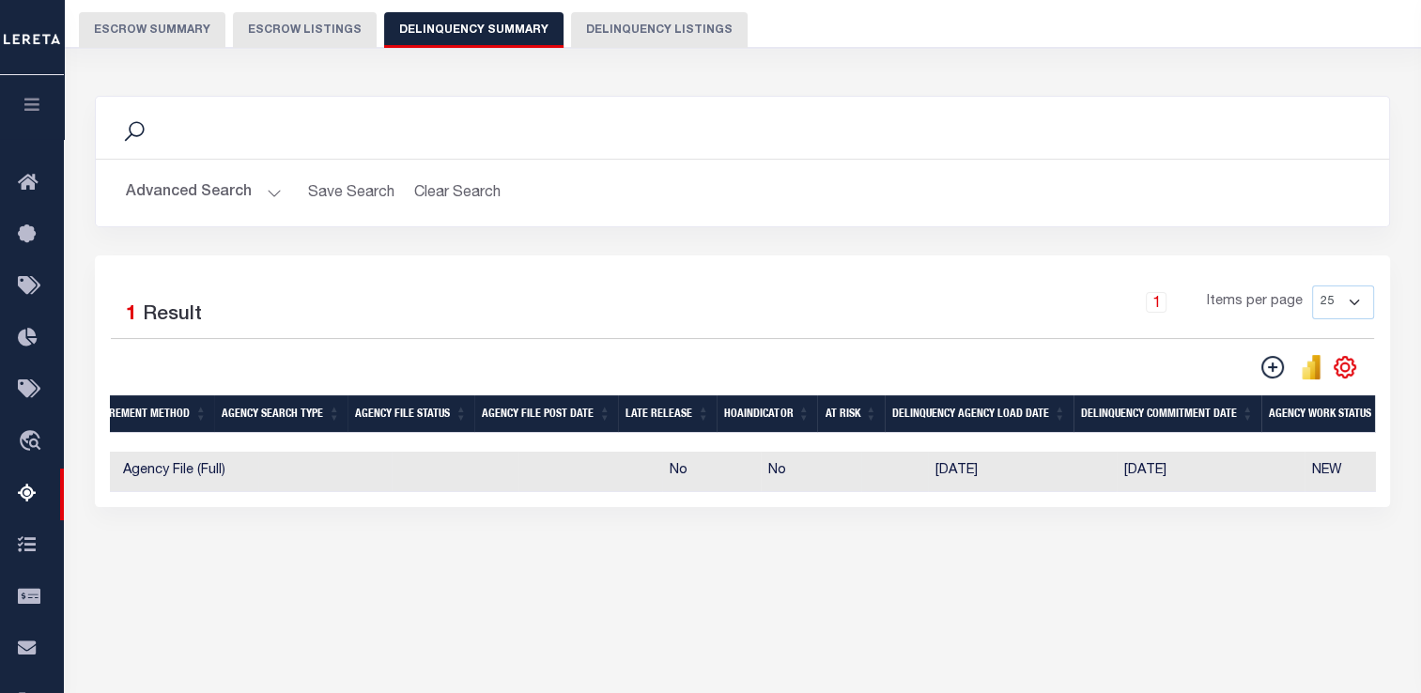
click at [258, 474] on td at bounding box center [324, 472] width 133 height 40
checkbox input "true"
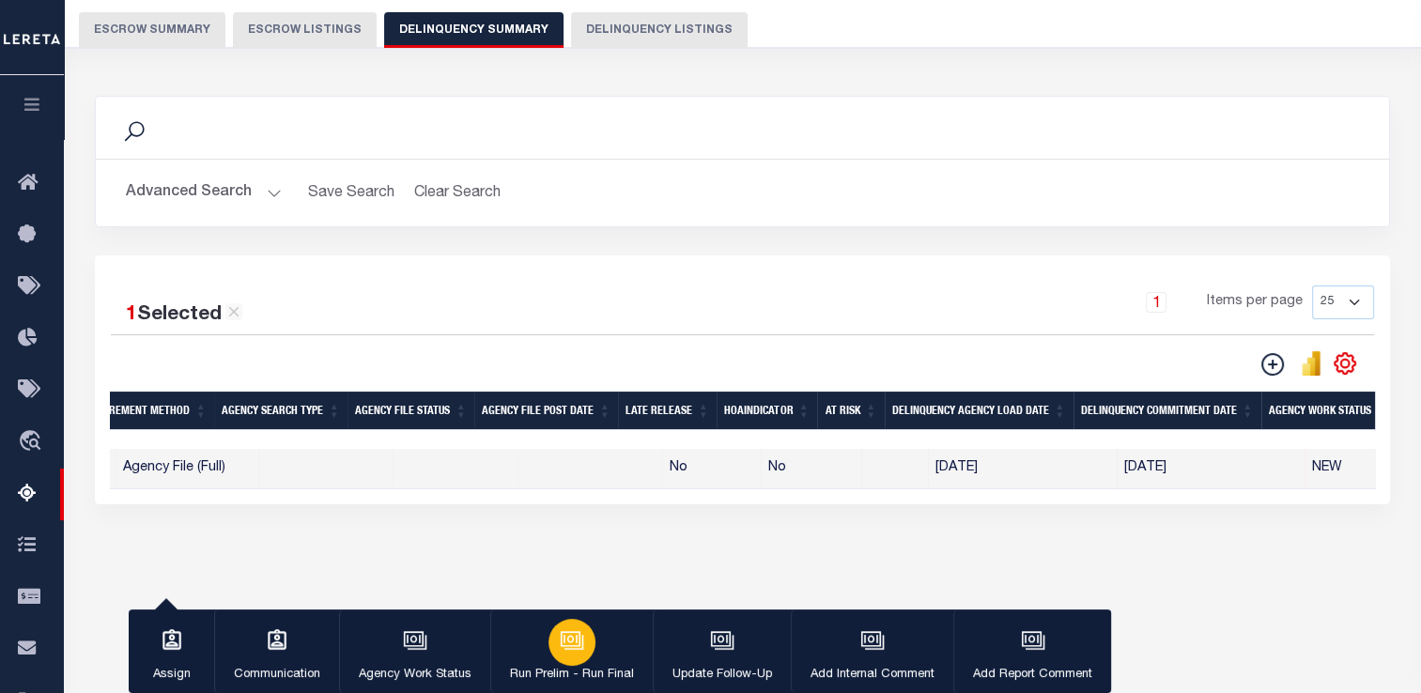
click at [576, 633] on icon "button" at bounding box center [571, 638] width 20 height 15
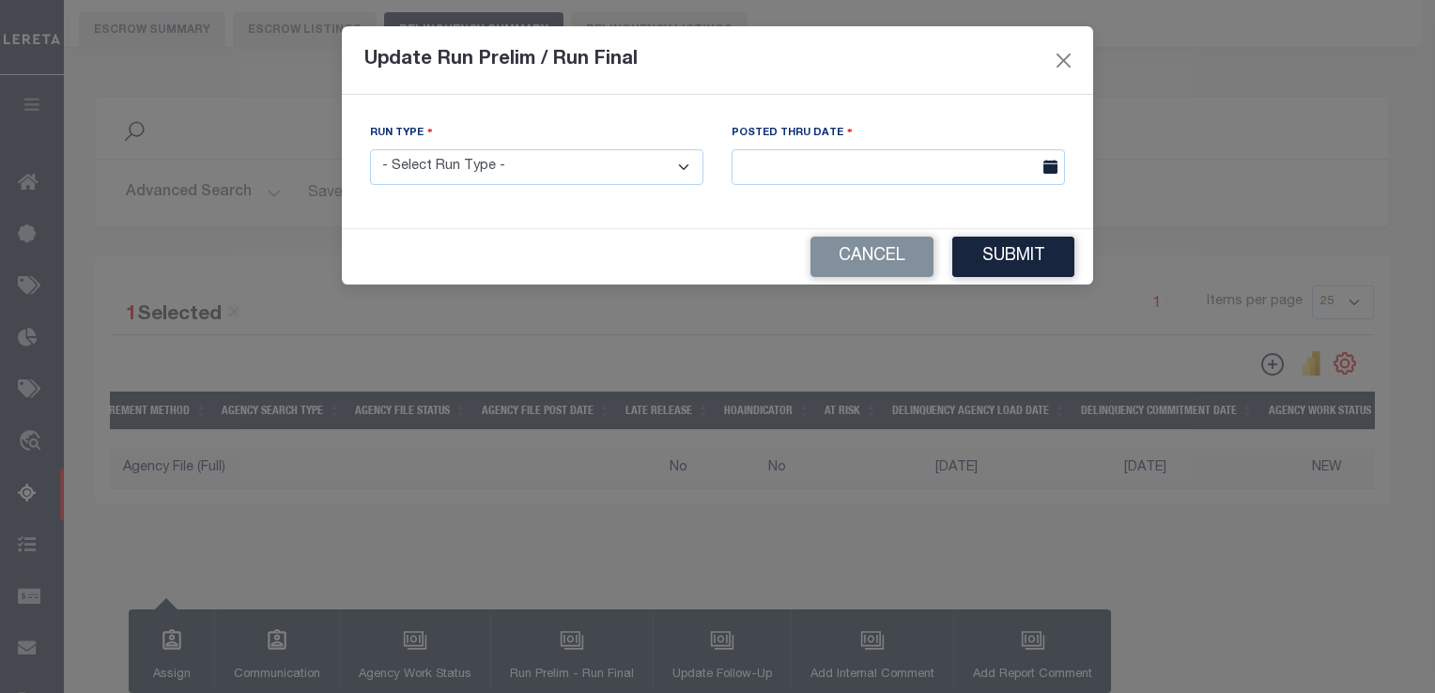
click at [527, 172] on select "- Select Run Type - Prelim Run Final Run" at bounding box center [536, 167] width 333 height 37
select select "F"
click at [370, 150] on select "- Select Run Type - Prelim Run Final Run" at bounding box center [536, 167] width 333 height 37
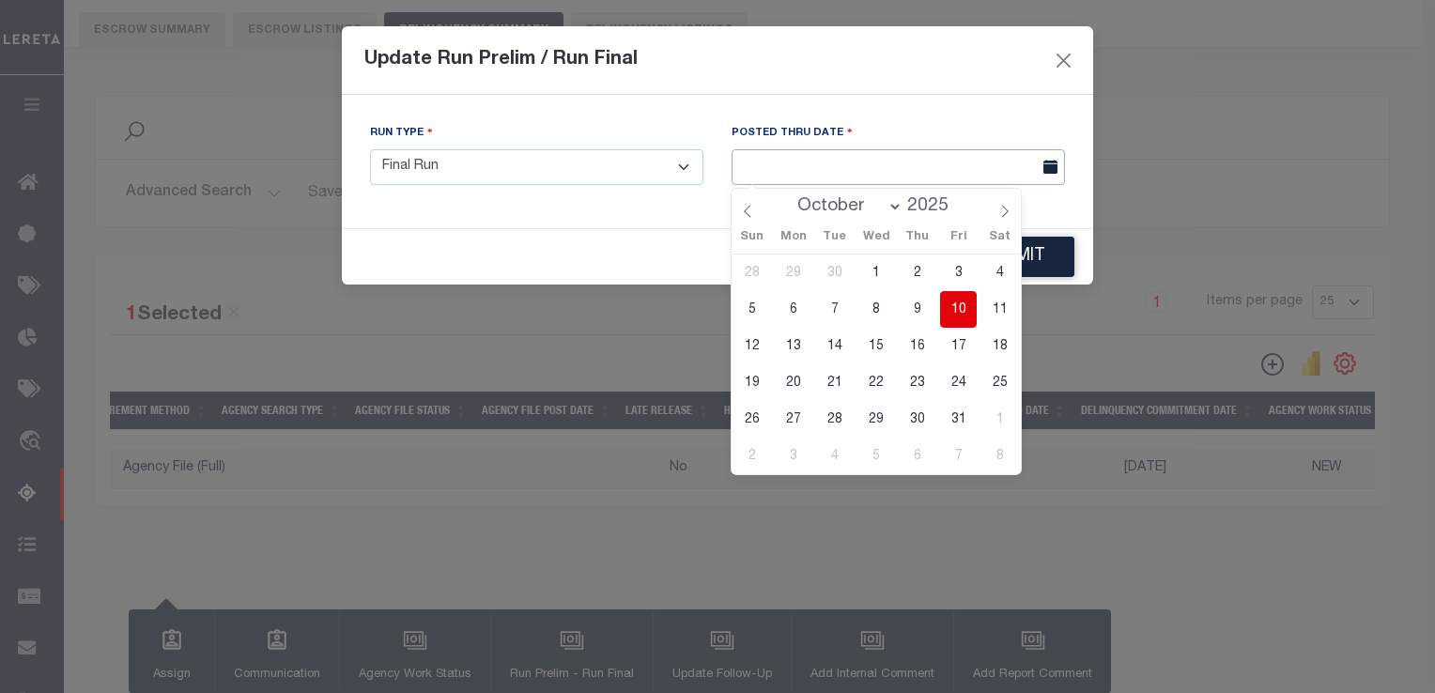
click at [778, 163] on input "text" at bounding box center [898, 167] width 333 height 37
click at [759, 342] on span "12" at bounding box center [752, 346] width 37 height 37
type input "10/12/2025"
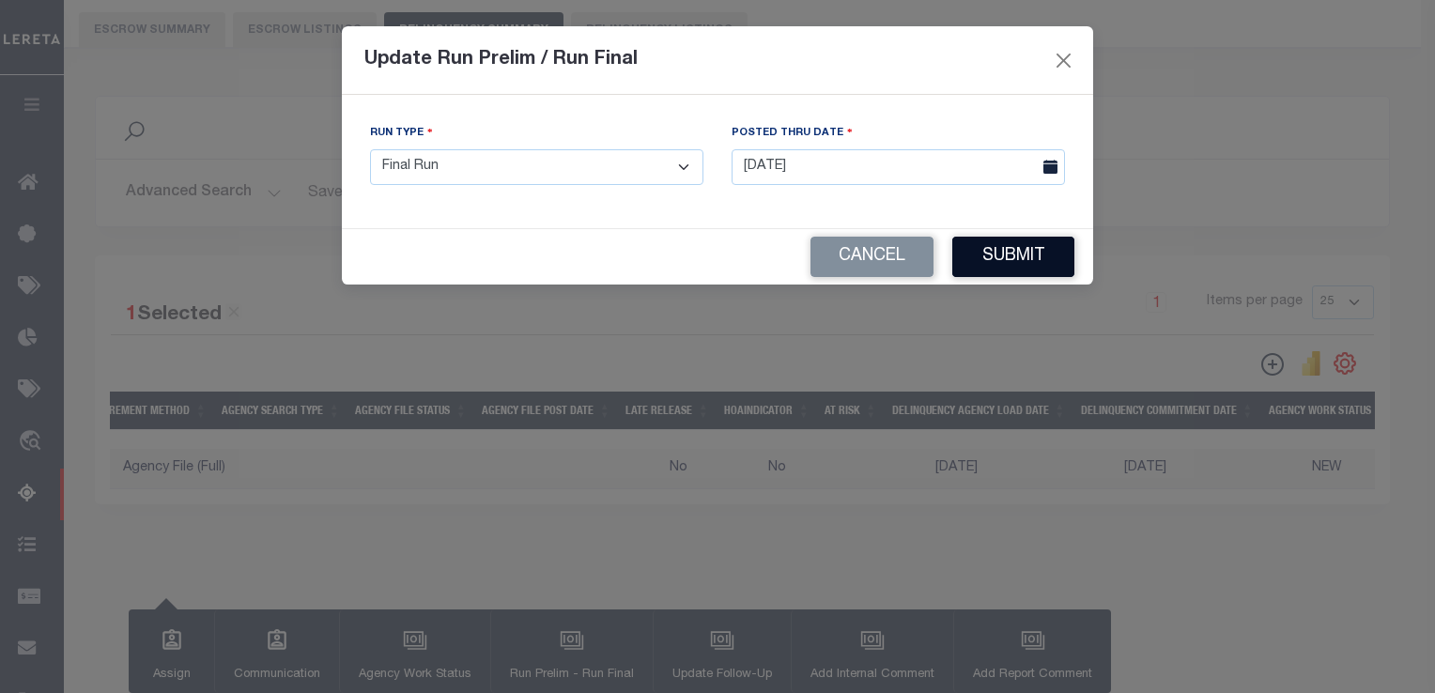
click at [983, 256] on button "Submit" at bounding box center [1014, 257] width 122 height 40
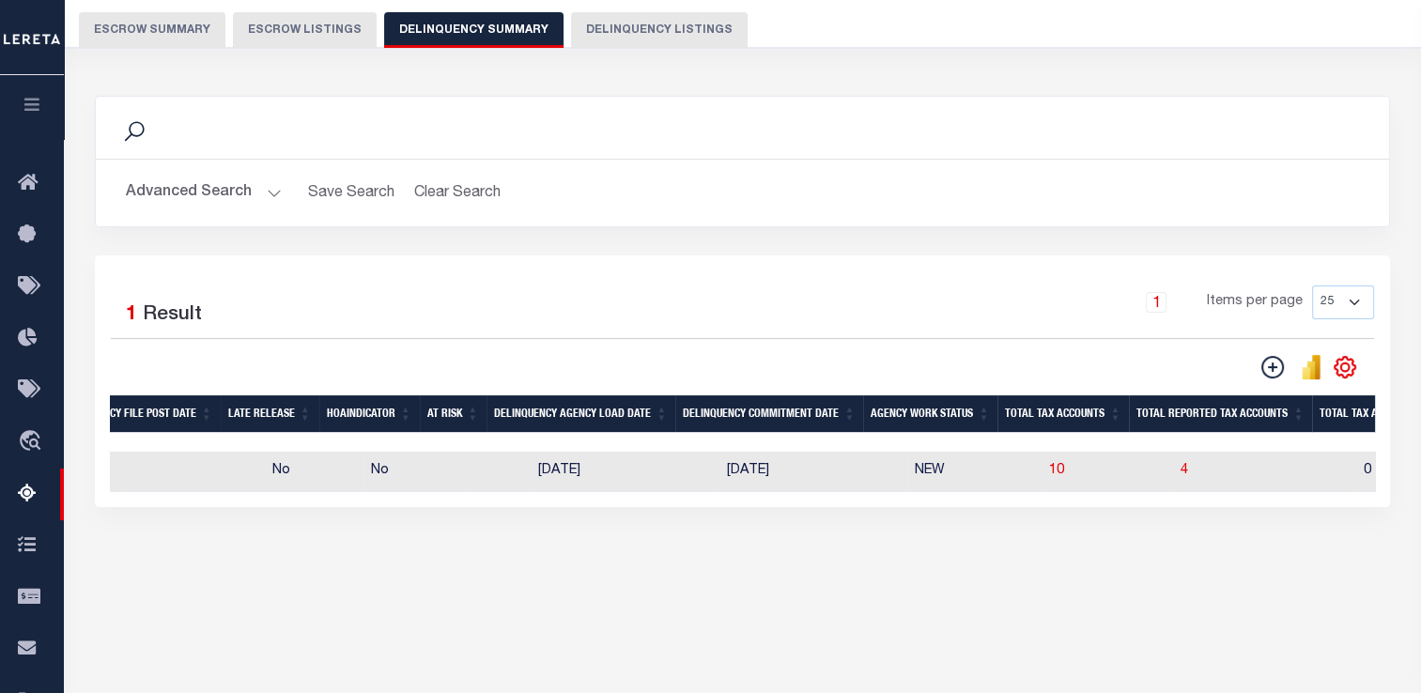
scroll to position [0, 1061]
